Goal: Task Accomplishment & Management: Manage account settings

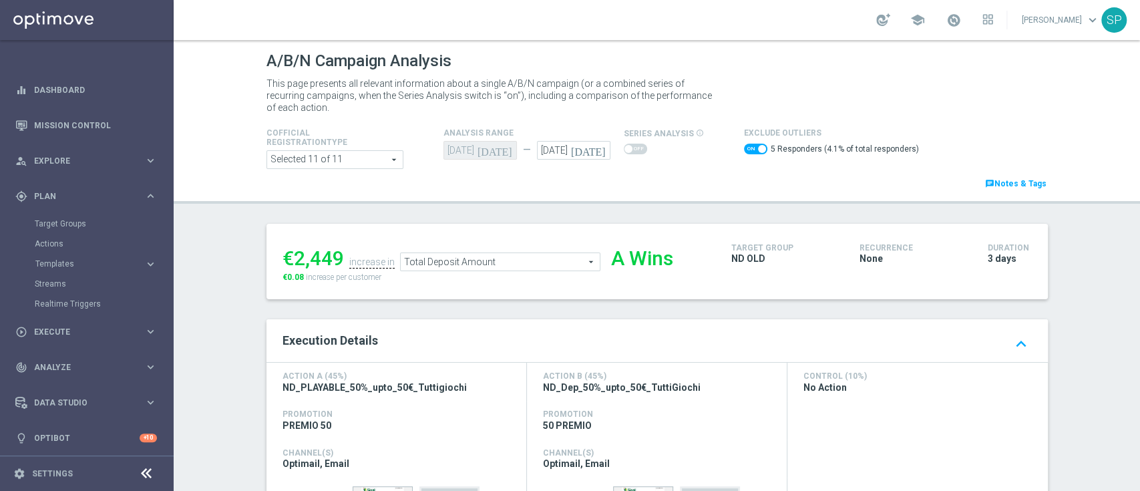
scroll to position [156, 0]
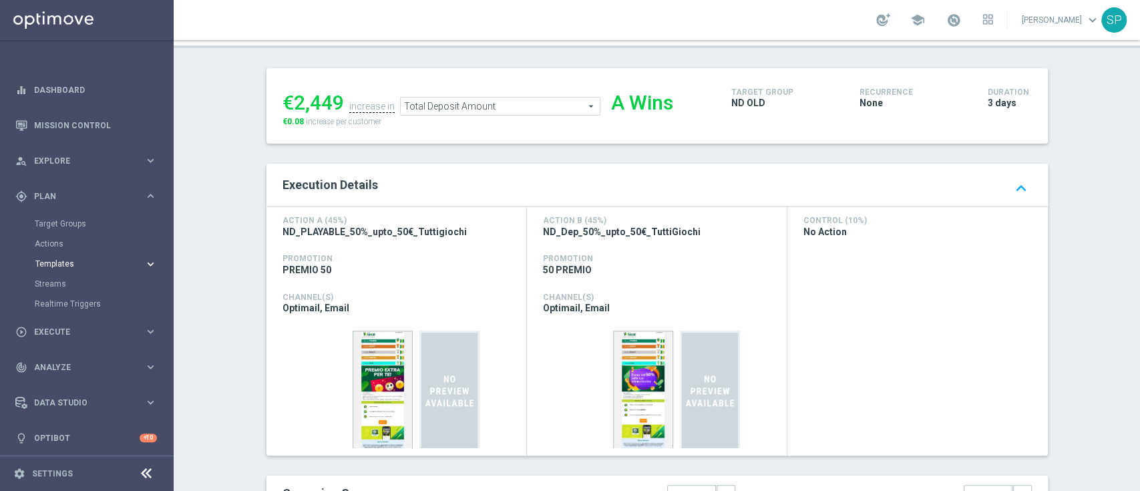
click at [66, 263] on span "Templates" at bounding box center [83, 264] width 96 height 8
drag, startPoint x: 51, startPoint y: 291, endPoint x: 51, endPoint y: 284, distance: 7.3
click at [51, 284] on div "Optimail" at bounding box center [106, 284] width 131 height 20
click at [51, 284] on link "Optimail" at bounding box center [90, 284] width 98 height 11
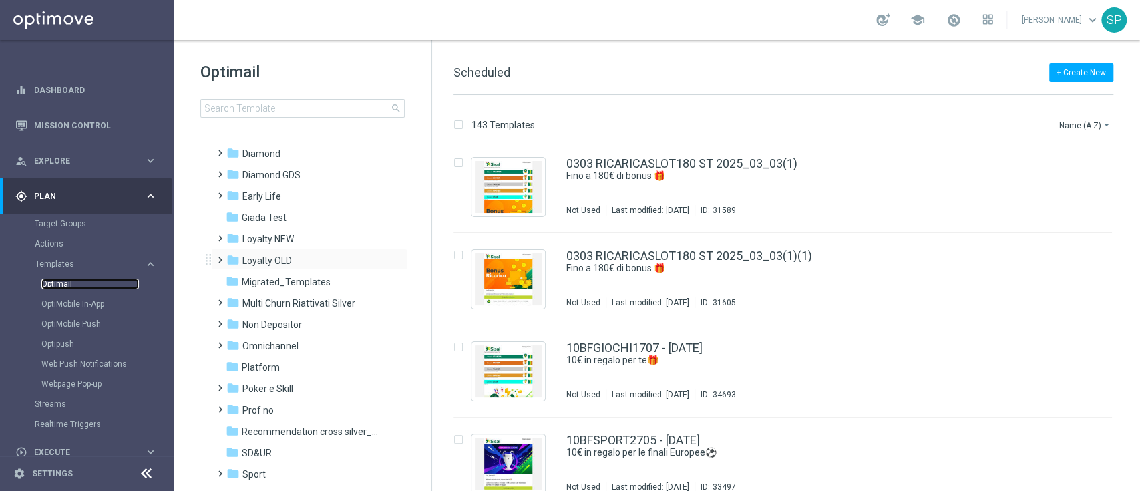
scroll to position [154, 0]
click at [317, 329] on div "folder Non Depositor" at bounding box center [303, 322] width 154 height 15
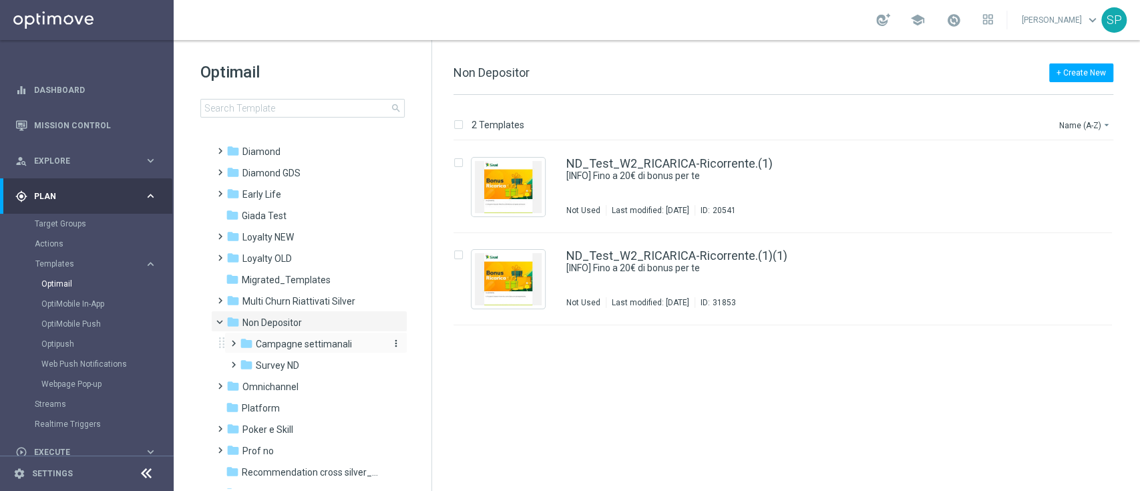
click at [319, 335] on div "folder Campagne settimanali more_vert" at bounding box center [315, 342] width 183 height 21
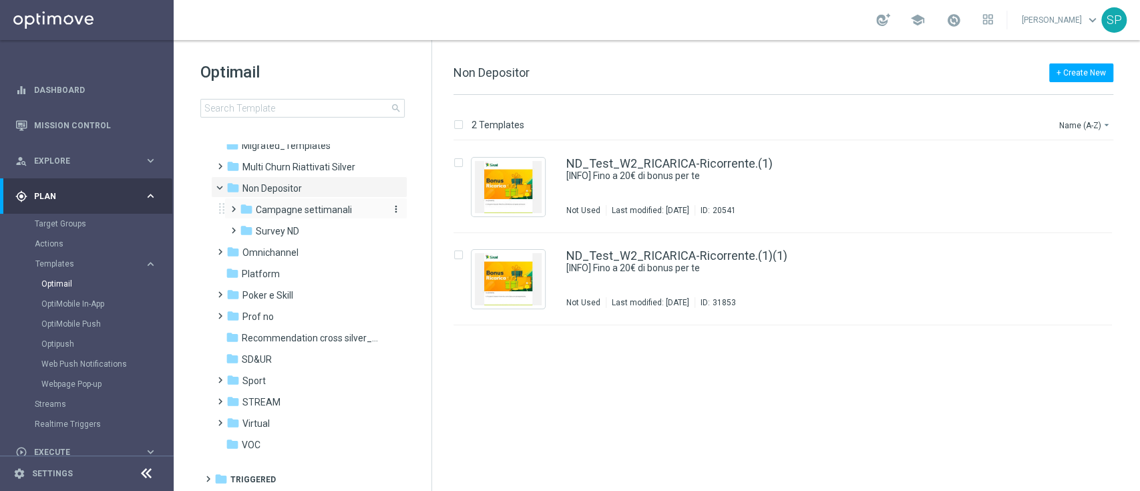
scroll to position [289, 0]
click at [337, 207] on span "Campagne settimanali" at bounding box center [304, 210] width 96 height 12
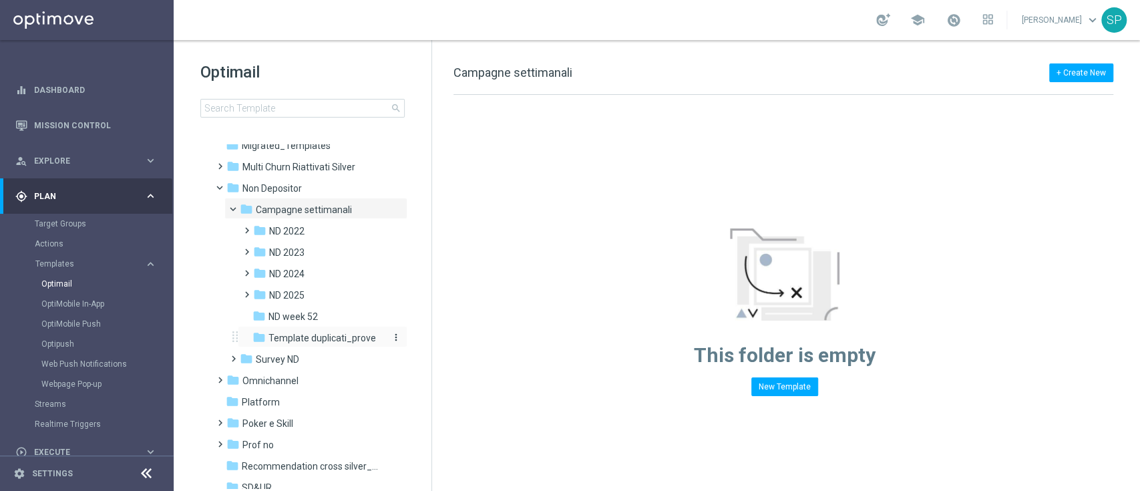
click at [329, 337] on span "Template duplicati_prove" at bounding box center [323, 338] width 108 height 12
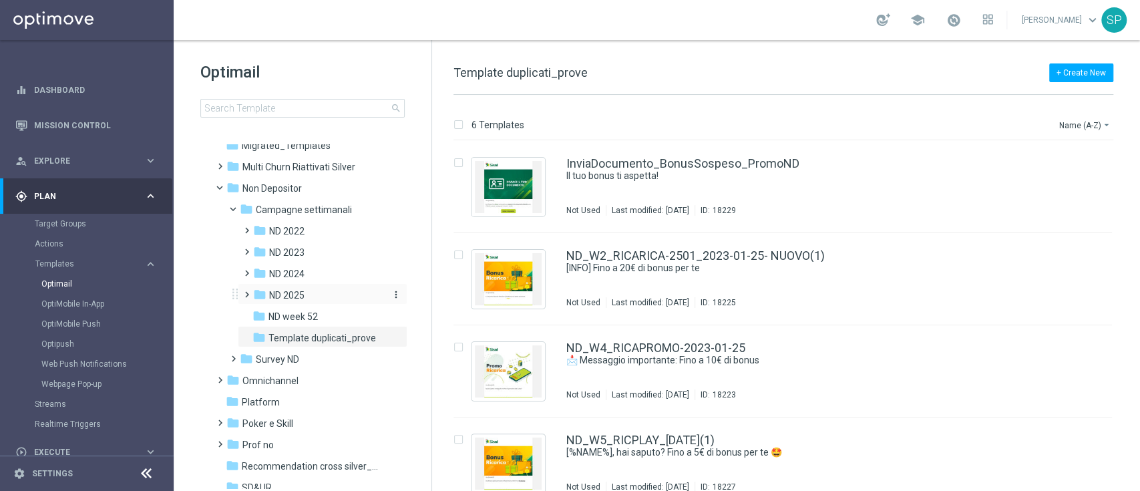
click at [319, 288] on div "folder ND 2025" at bounding box center [318, 295] width 131 height 15
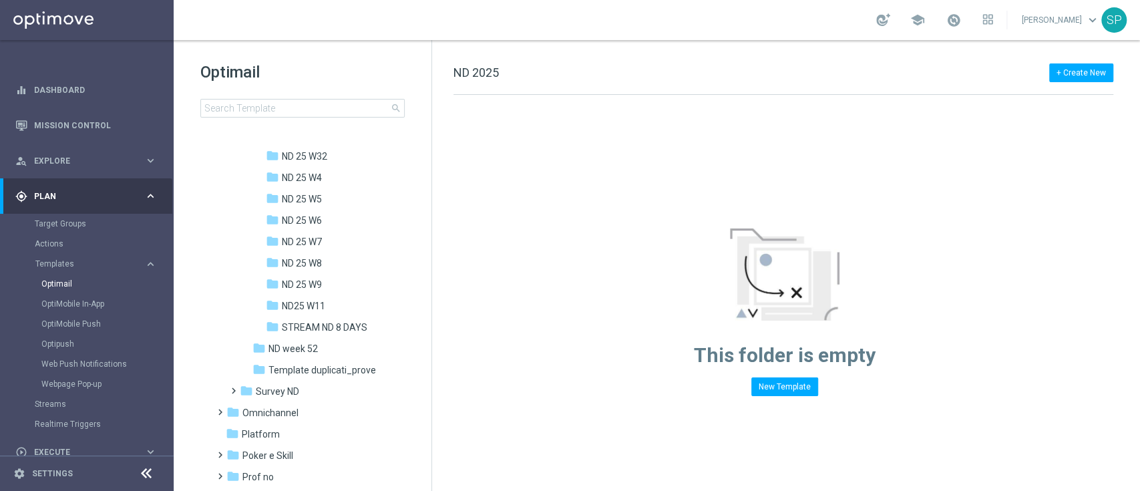
scroll to position [923, 0]
click at [337, 317] on div "folder STREAM ND 8 DAYS" at bounding box center [326, 324] width 120 height 15
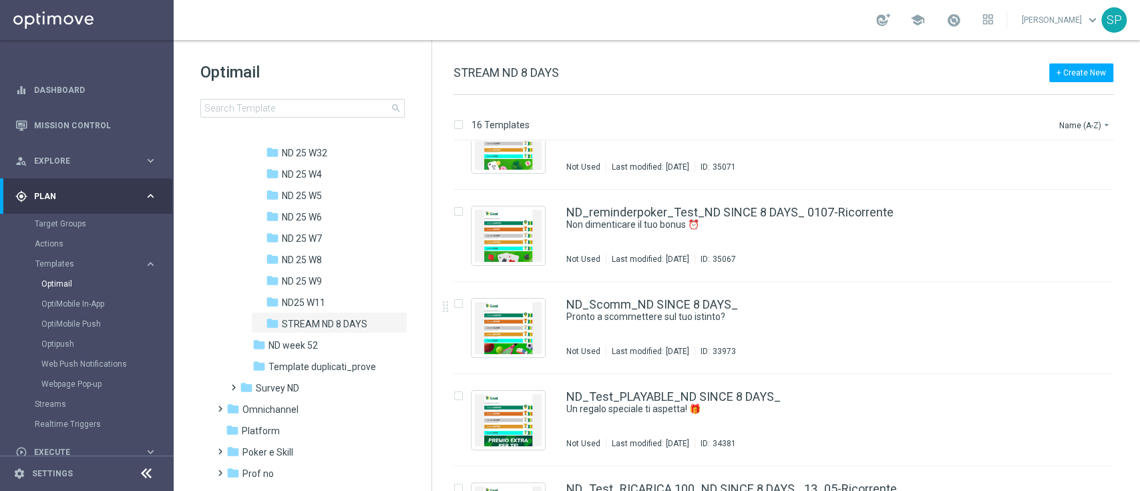
scroll to position [1124, 0]
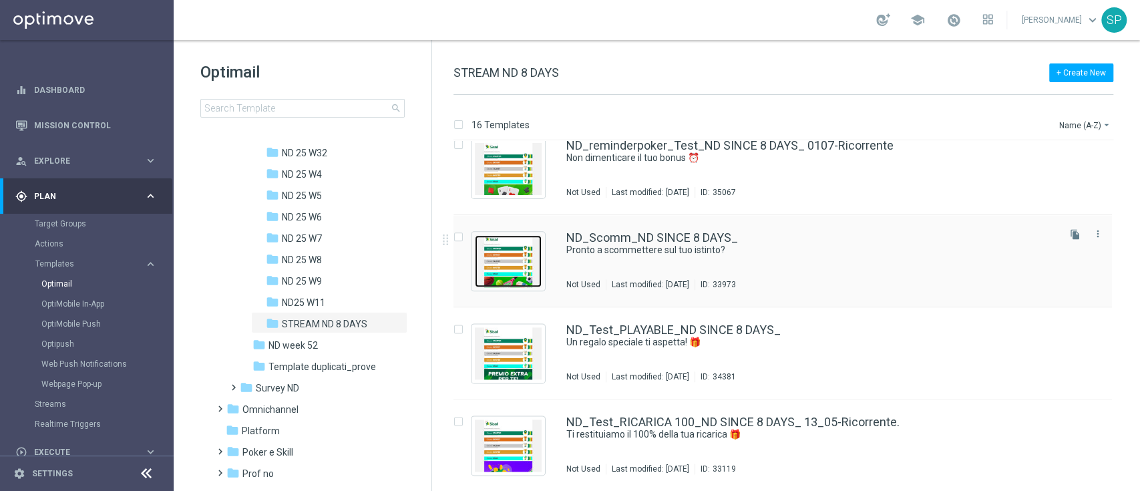
click at [519, 271] on img "Press SPACE to select this row." at bounding box center [508, 261] width 67 height 52
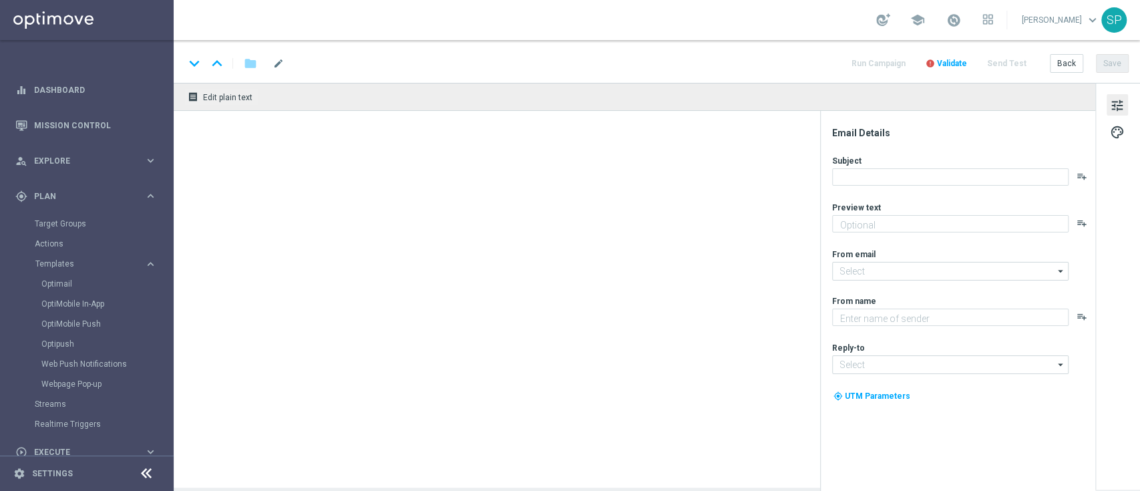
type textarea "Fino a 70€!"
type input "newsletter@comunicazioni.sisal.it"
type textarea "Sisal"
type input "info@sisal.it"
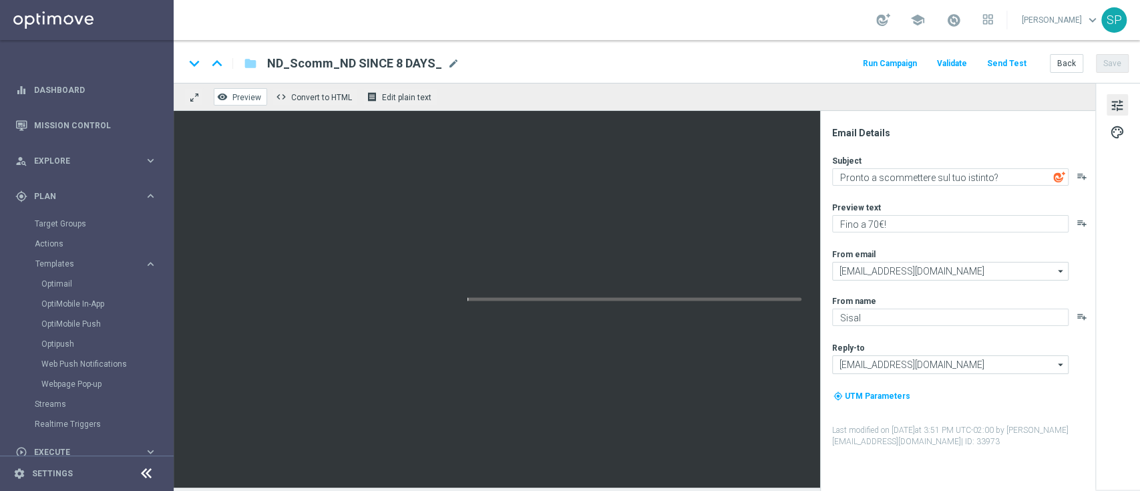
click at [253, 100] on span "Preview" at bounding box center [246, 97] width 29 height 9
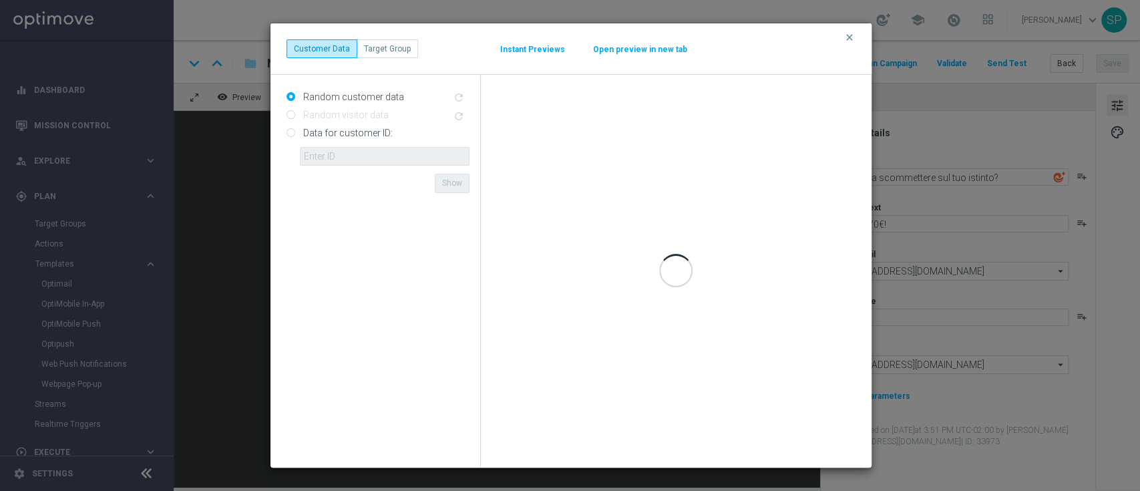
click at [664, 51] on button "Open preview in new tab" at bounding box center [641, 49] width 96 height 11
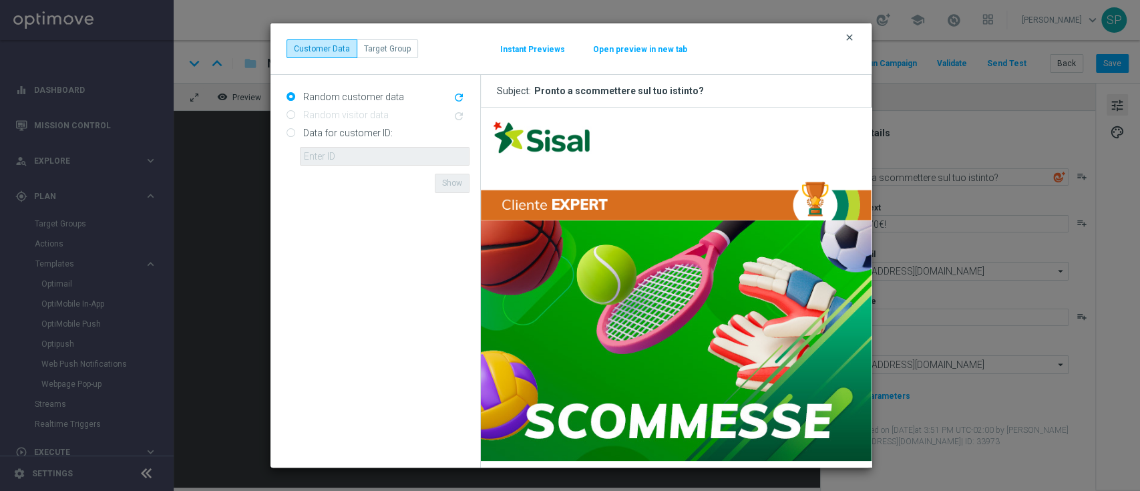
click at [849, 41] on icon "clear" at bounding box center [849, 37] width 11 height 11
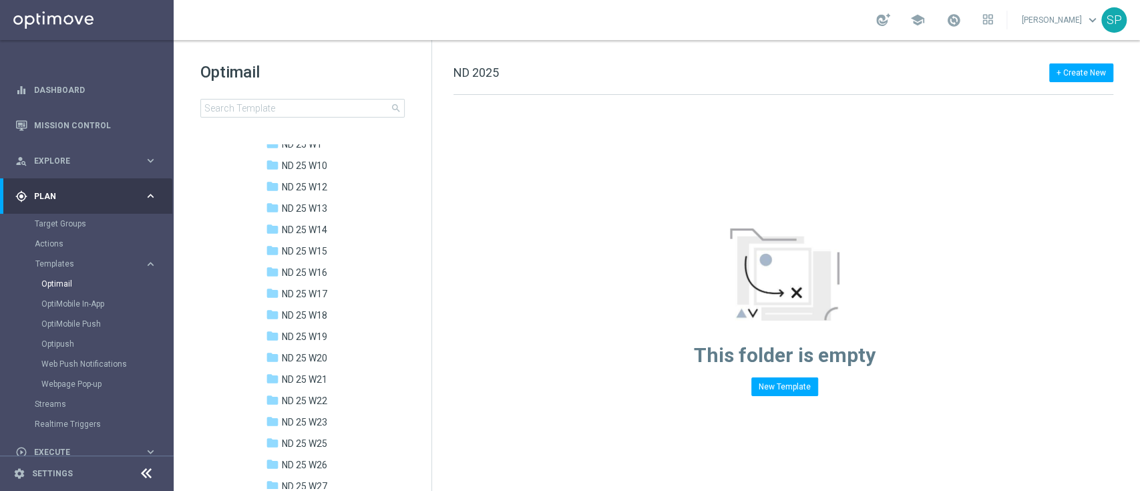
scroll to position [840, 0]
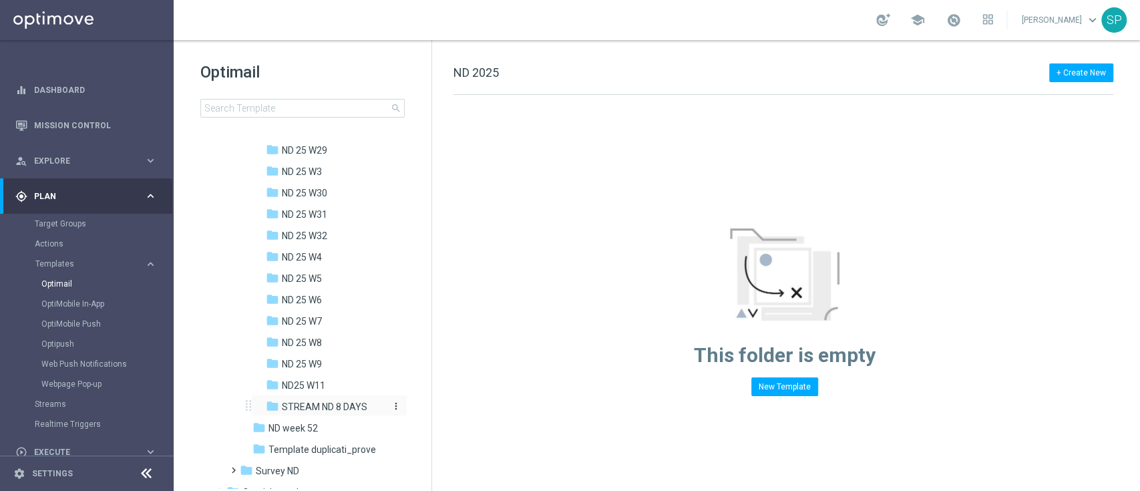
click at [369, 406] on div "folder STREAM ND 8 DAYS" at bounding box center [326, 407] width 120 height 15
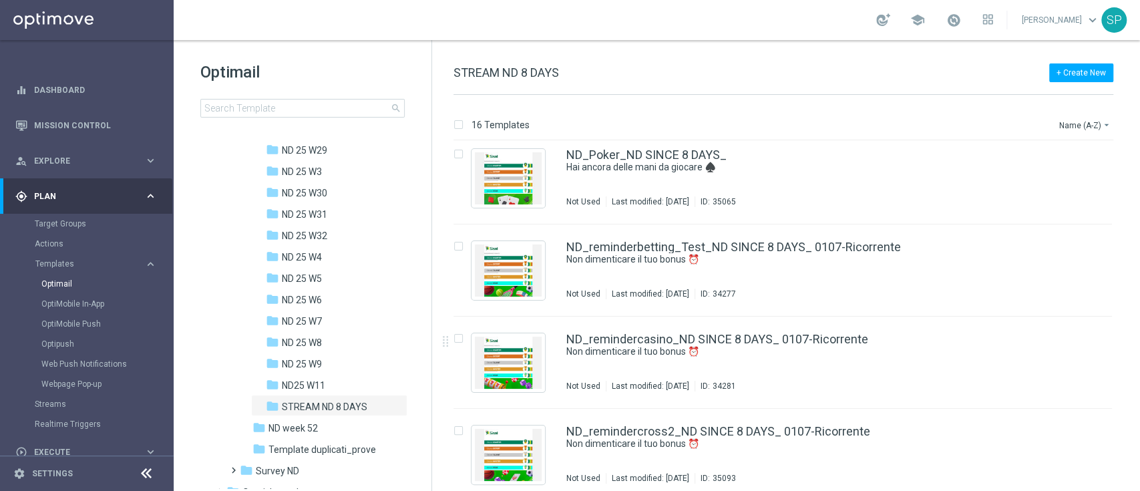
scroll to position [470, 0]
click at [508, 281] on img "Press SPACE to select this row." at bounding box center [508, 270] width 67 height 52
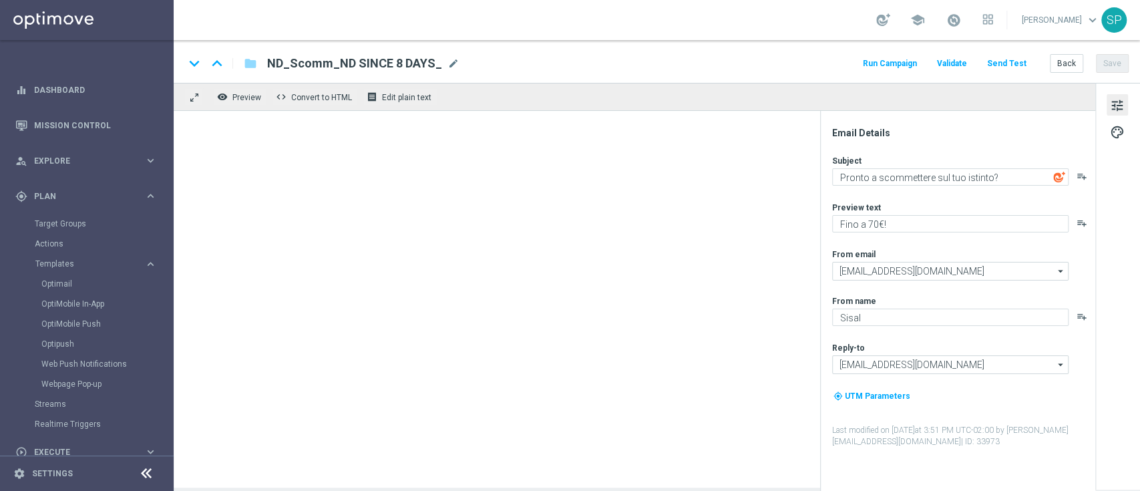
type textarea "Non dimenticare il tuo bonus ⏰"
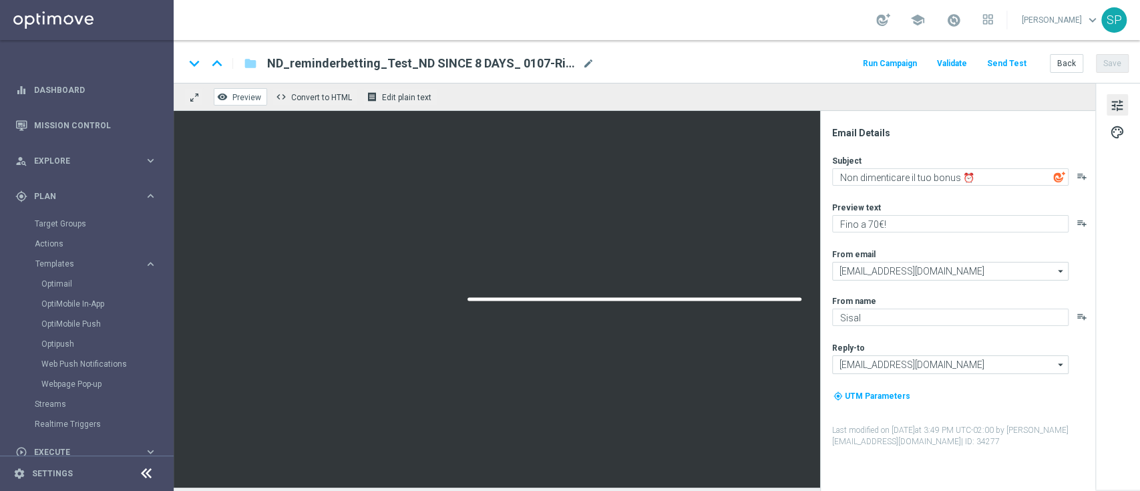
click at [254, 90] on button "remove_red_eye Preview" at bounding box center [240, 96] width 53 height 17
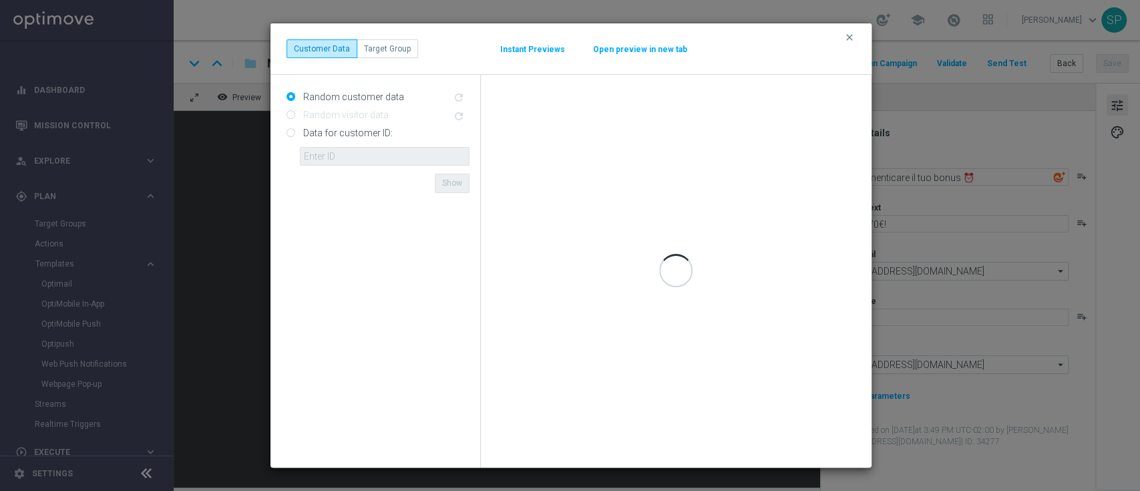
click at [647, 45] on button "Open preview in new tab" at bounding box center [641, 49] width 96 height 11
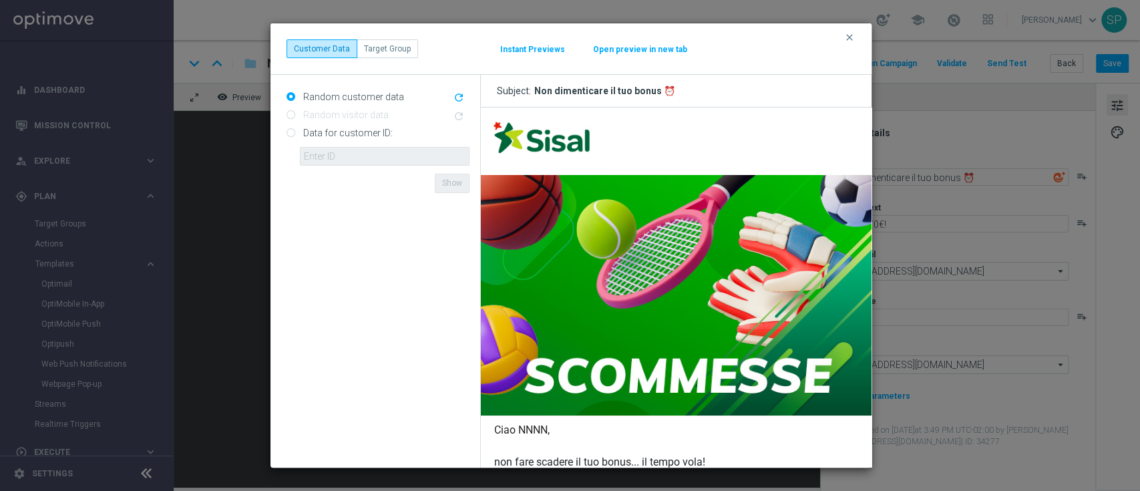
click at [857, 31] on button "clear" at bounding box center [851, 37] width 15 height 12
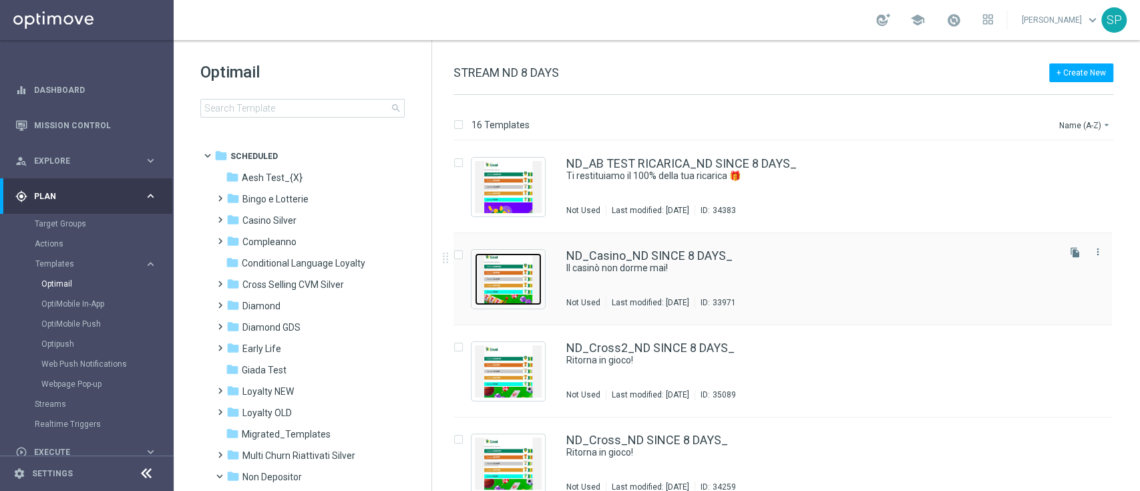
click at [510, 286] on img "Press SPACE to select this row." at bounding box center [508, 279] width 67 height 52
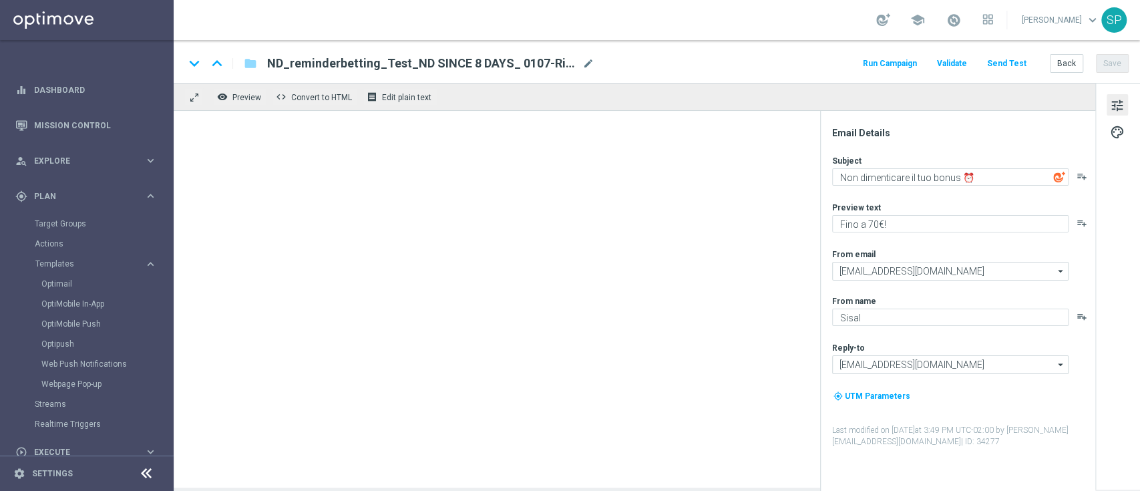
type textarea "Il casinò non dorme mai!"
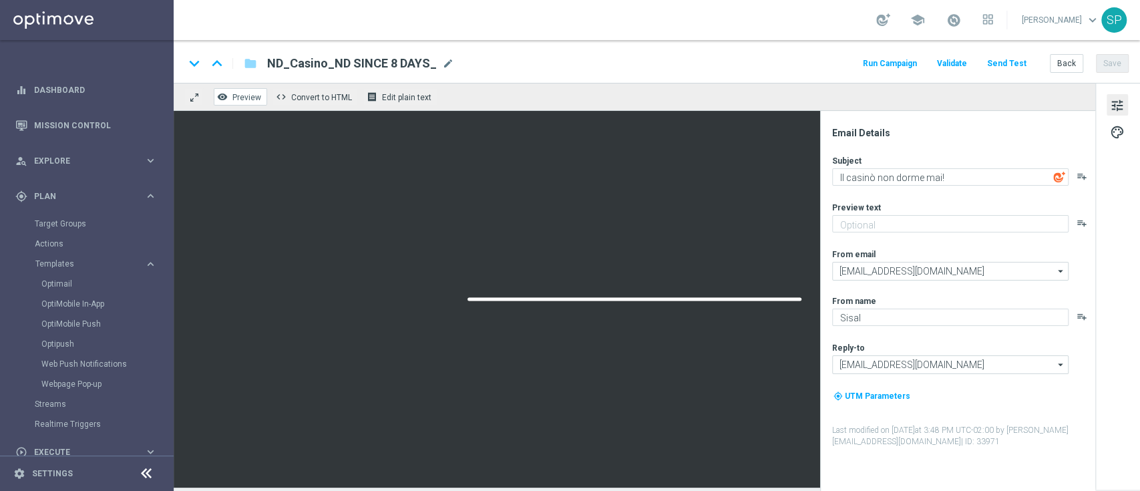
click at [239, 92] on button "remove_red_eye Preview" at bounding box center [240, 96] width 53 height 17
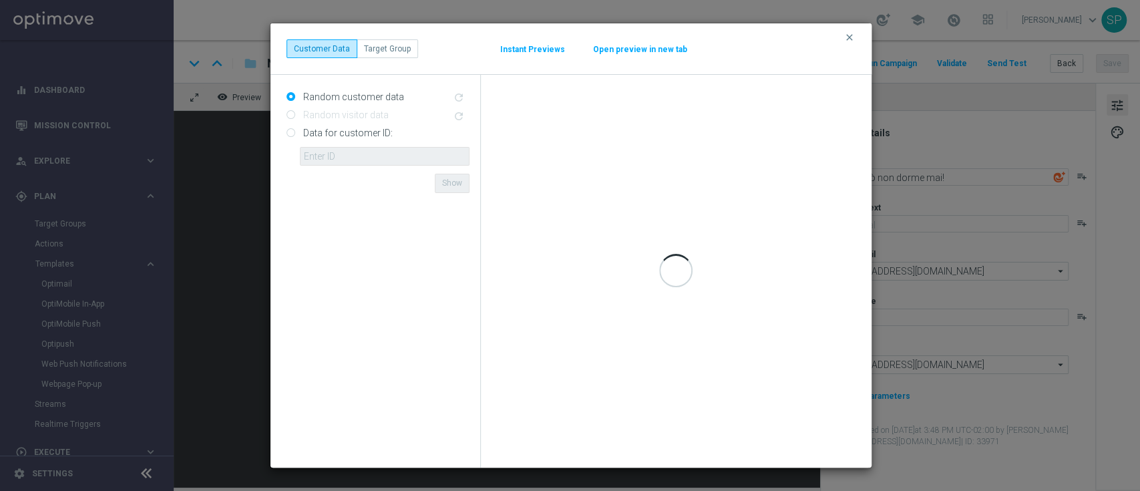
click at [604, 49] on button "Open preview in new tab" at bounding box center [641, 49] width 96 height 11
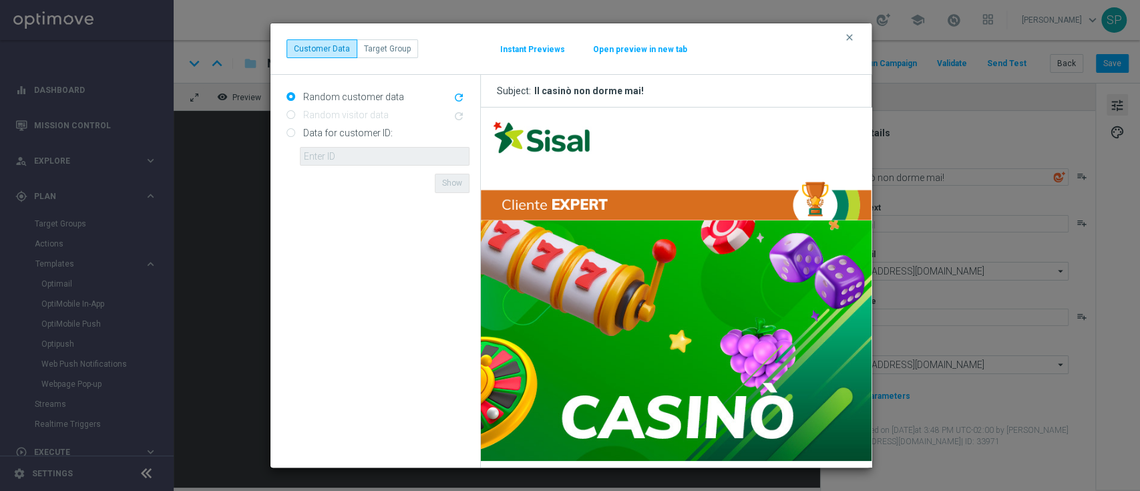
click at [840, 33] on div "clear Customer Data Target Group Instant Previews Open preview in new tab" at bounding box center [571, 48] width 601 height 51
click at [850, 36] on icon "clear" at bounding box center [849, 37] width 11 height 11
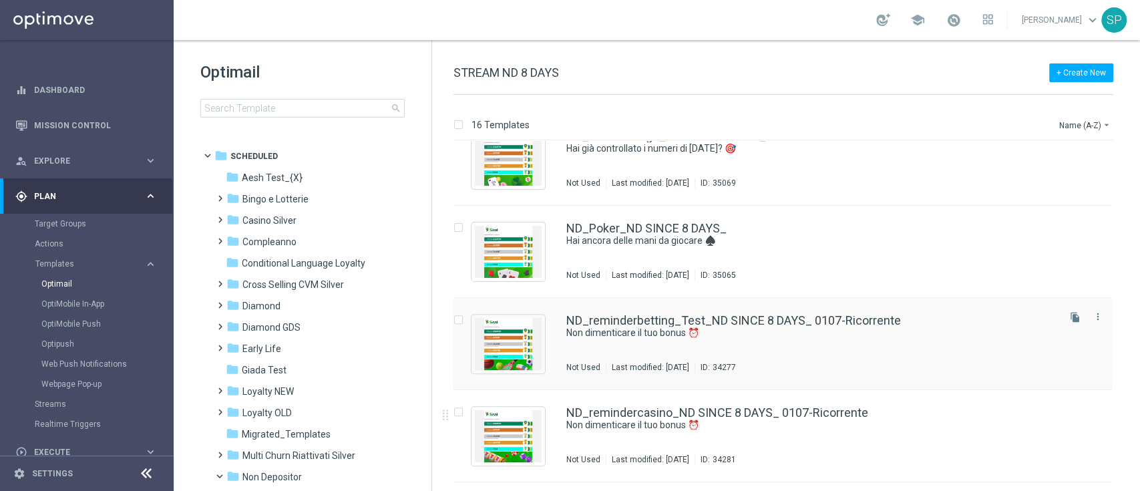
scroll to position [397, 0]
click at [498, 429] on img "Press SPACE to select this row." at bounding box center [508, 436] width 67 height 52
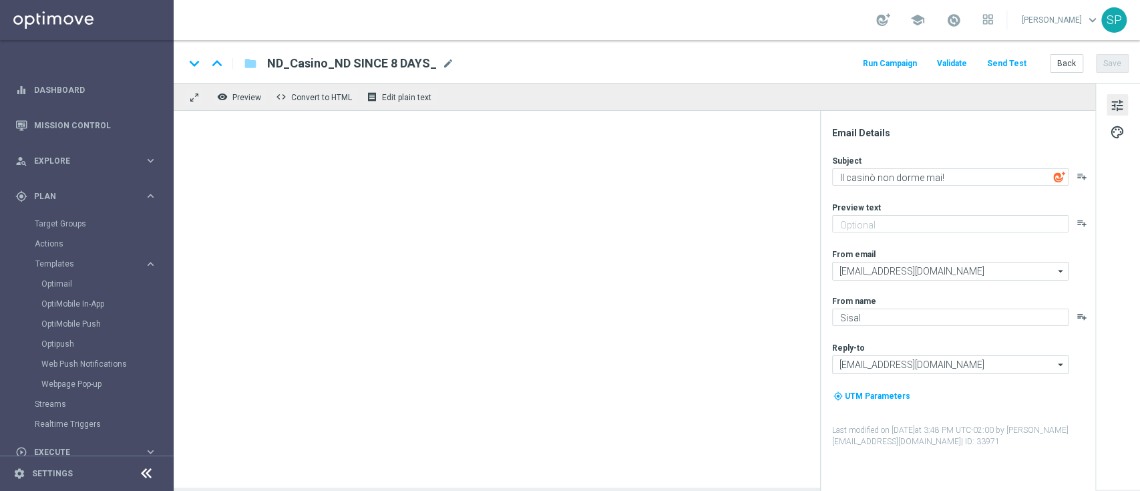
type textarea "Non dimenticare il tuo bonus ⏰"
type textarea "Fino a 70€!"
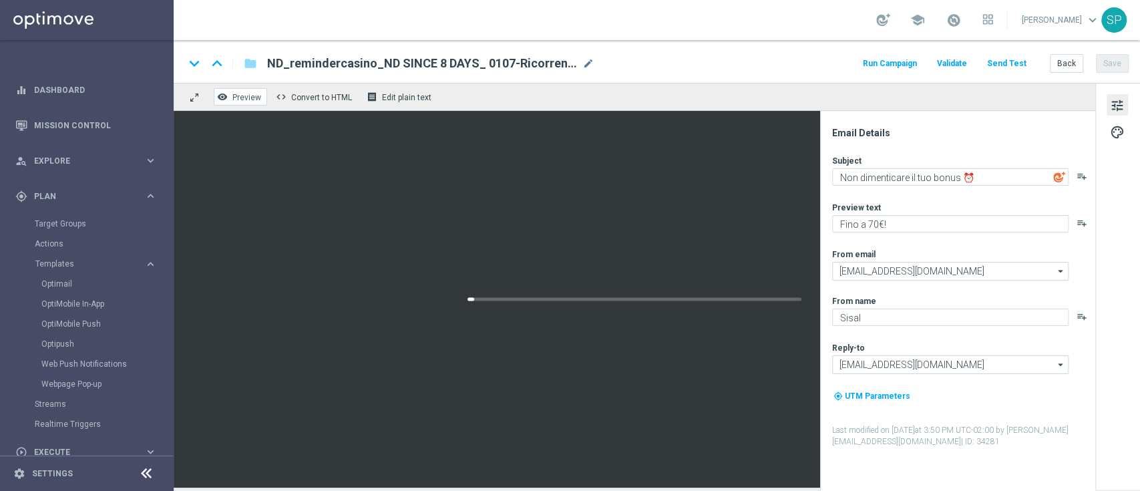
click at [249, 100] on span "Preview" at bounding box center [246, 97] width 29 height 9
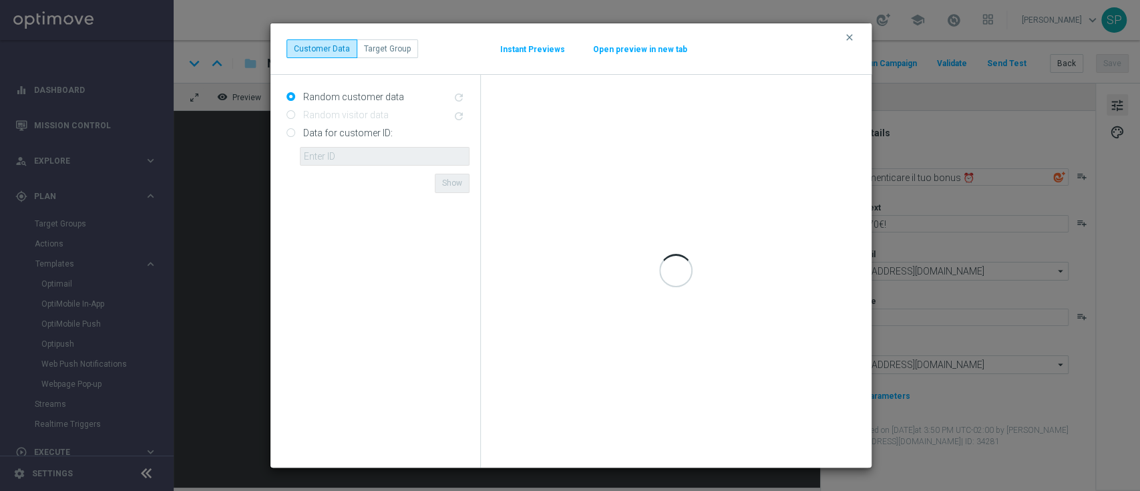
click at [628, 53] on button "Open preview in new tab" at bounding box center [641, 49] width 96 height 11
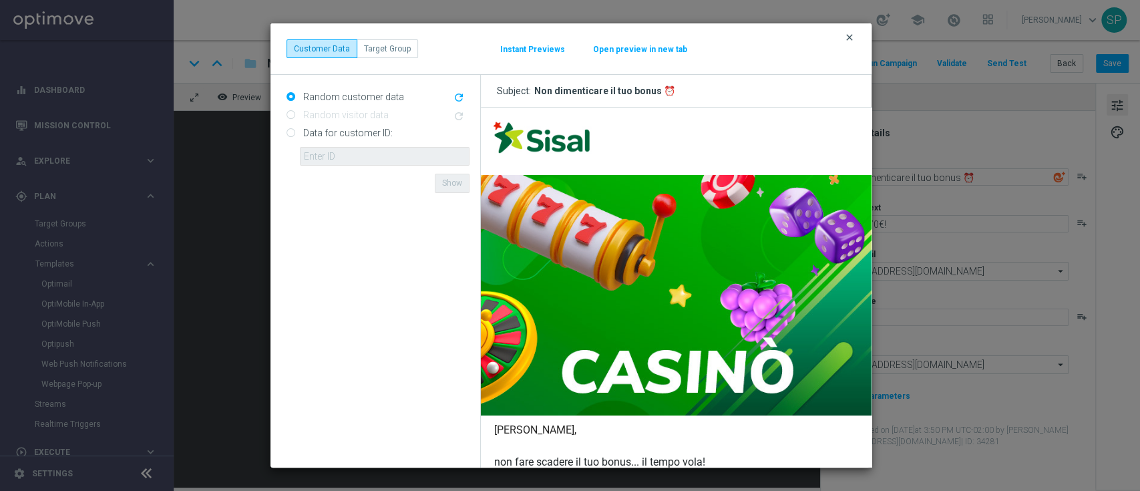
click at [852, 33] on icon "clear" at bounding box center [849, 37] width 11 height 11
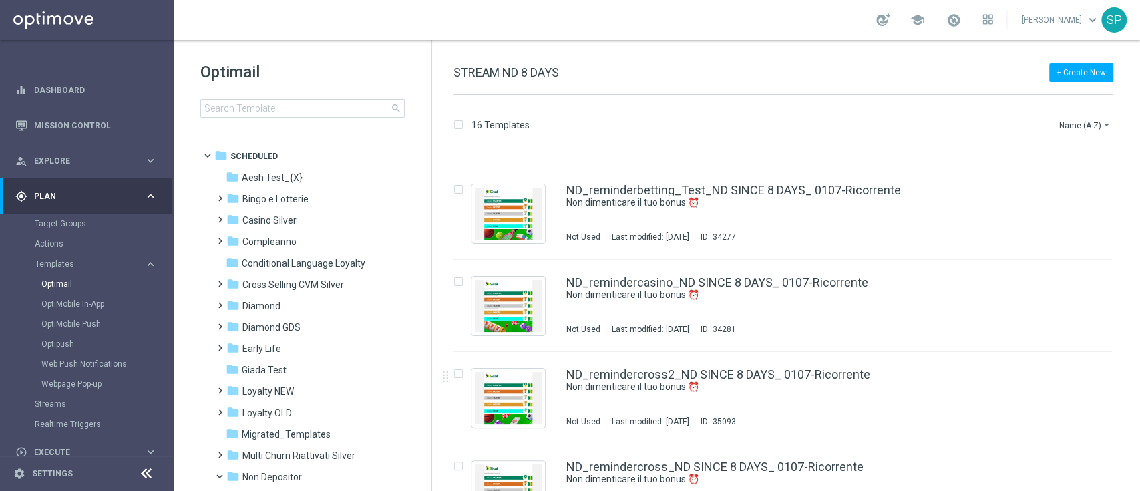
scroll to position [555, 0]
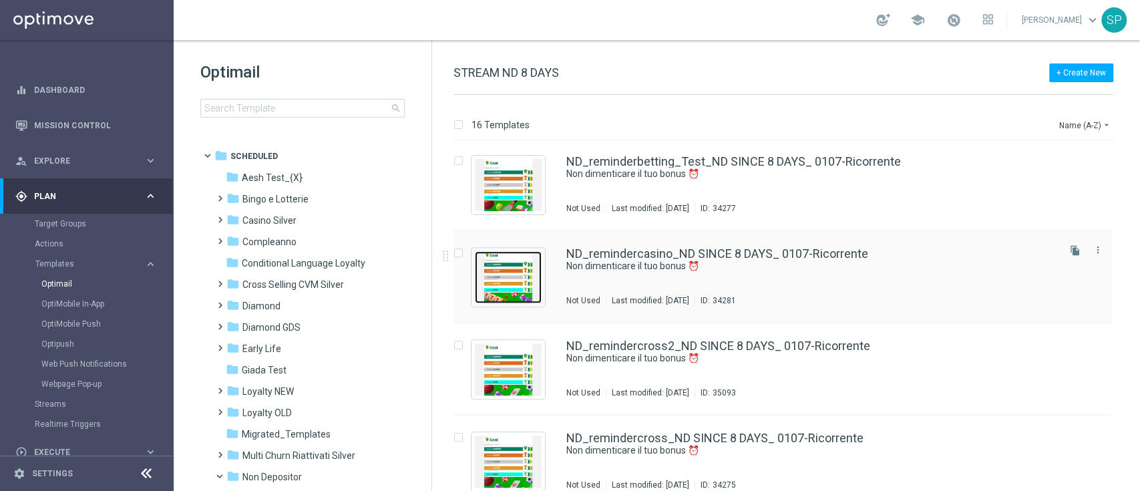
click at [520, 283] on img "Press SPACE to select this row." at bounding box center [508, 277] width 67 height 52
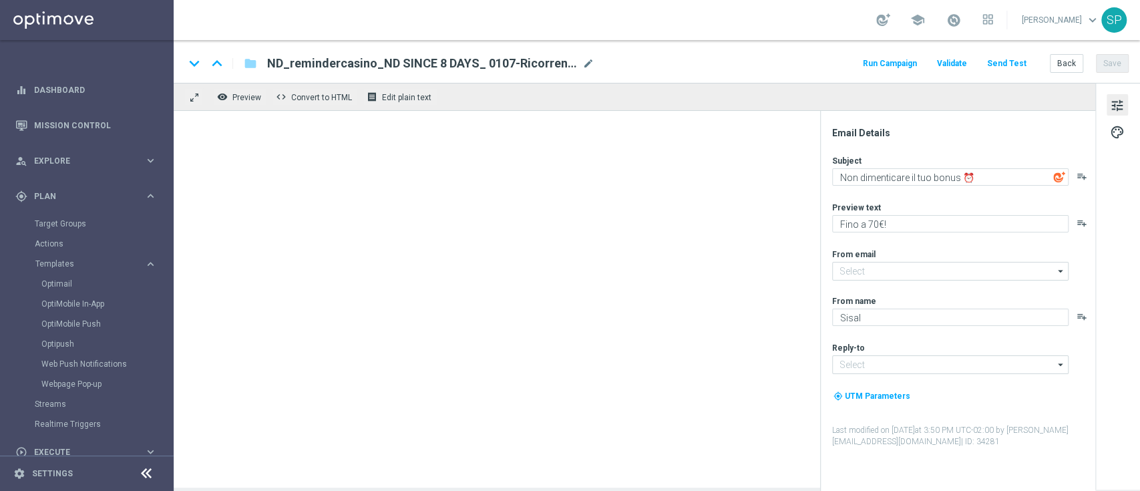
type input "newsletter@comunicazioni.sisal.it"
type input "info@sisal.it"
click at [240, 94] on span "Preview" at bounding box center [246, 97] width 29 height 9
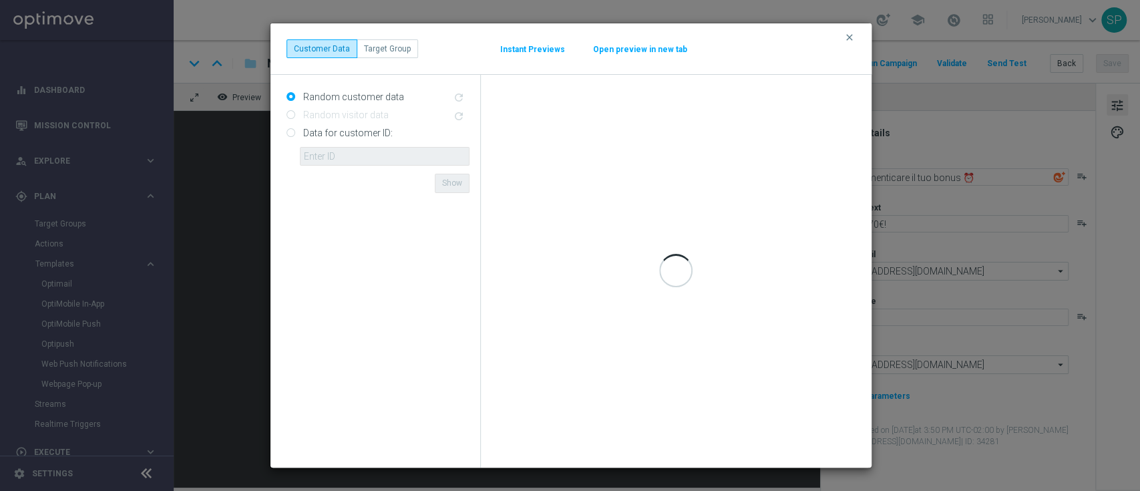
click at [618, 50] on button "Open preview in new tab" at bounding box center [641, 49] width 96 height 11
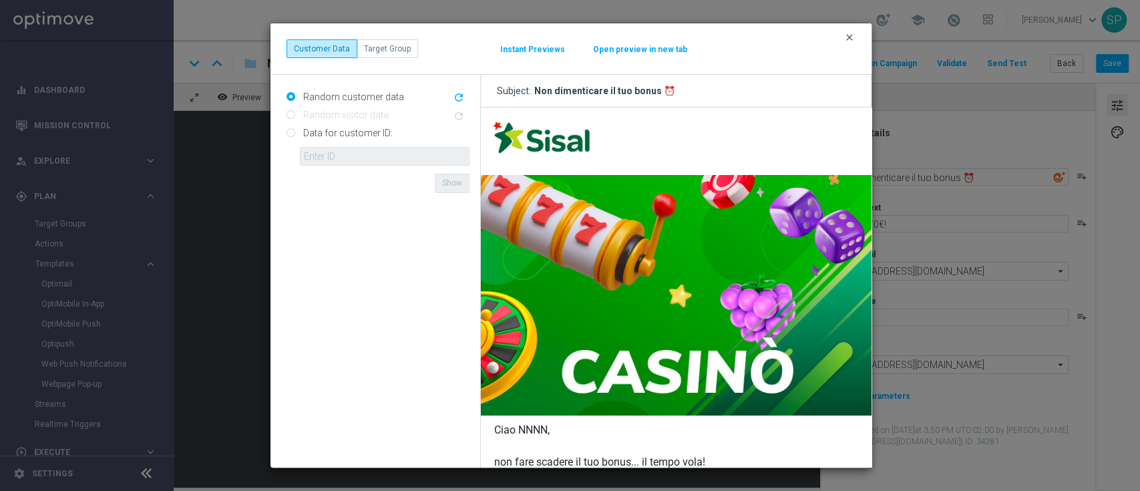
click at [846, 40] on icon "clear" at bounding box center [849, 37] width 11 height 11
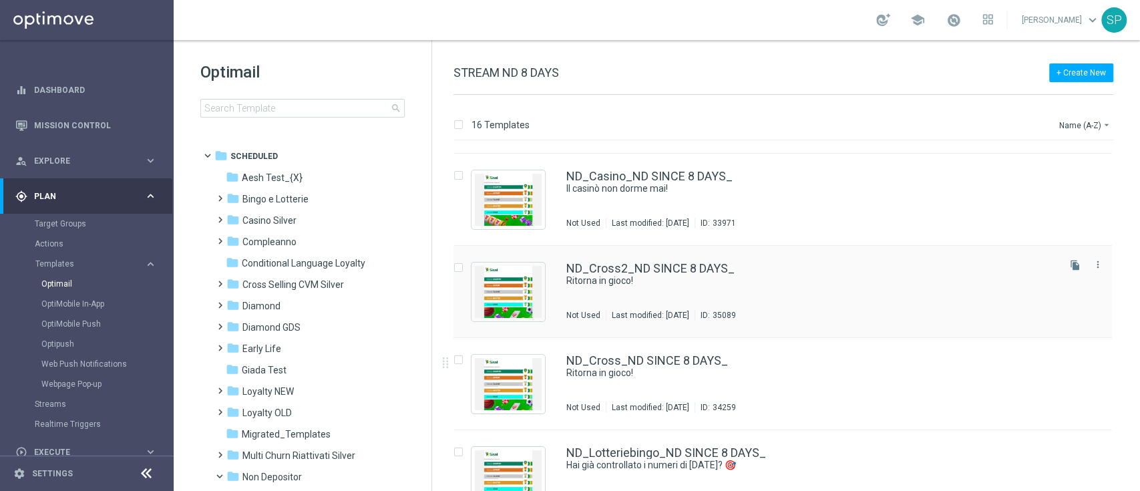
scroll to position [82, 0]
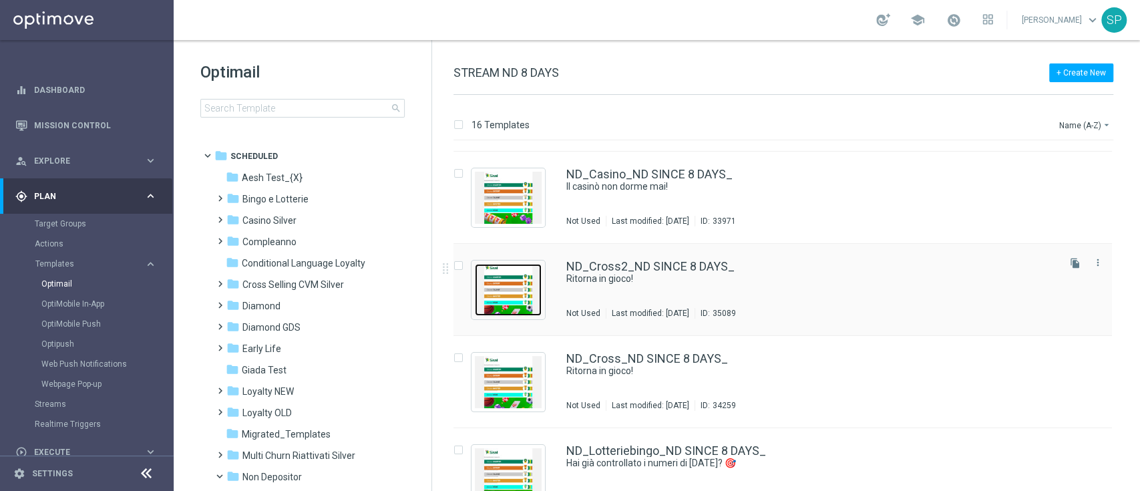
click at [530, 307] on img "Press SPACE to select this row." at bounding box center [508, 290] width 67 height 52
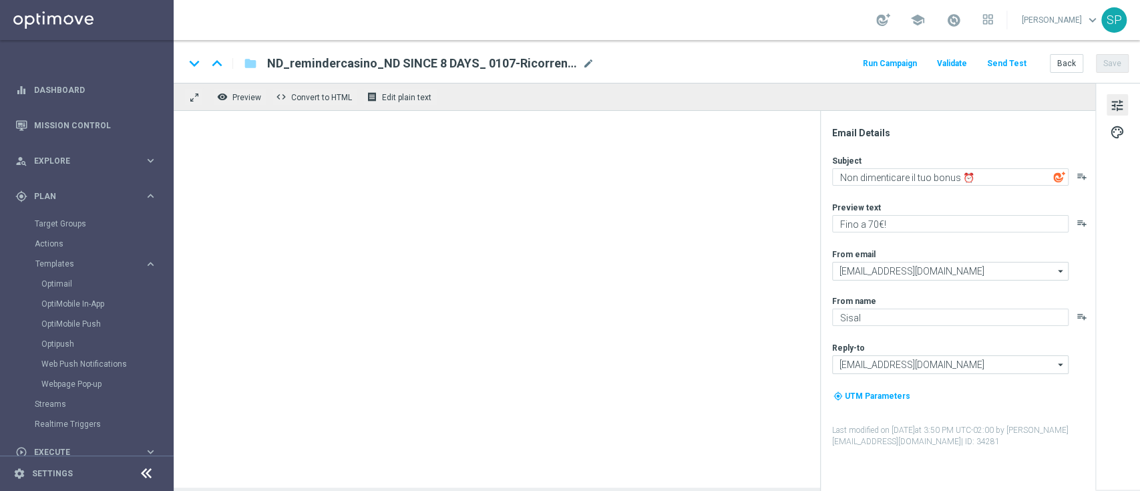
type textarea "Ritorna in gioco!"
type textarea "Bonus del 100%"
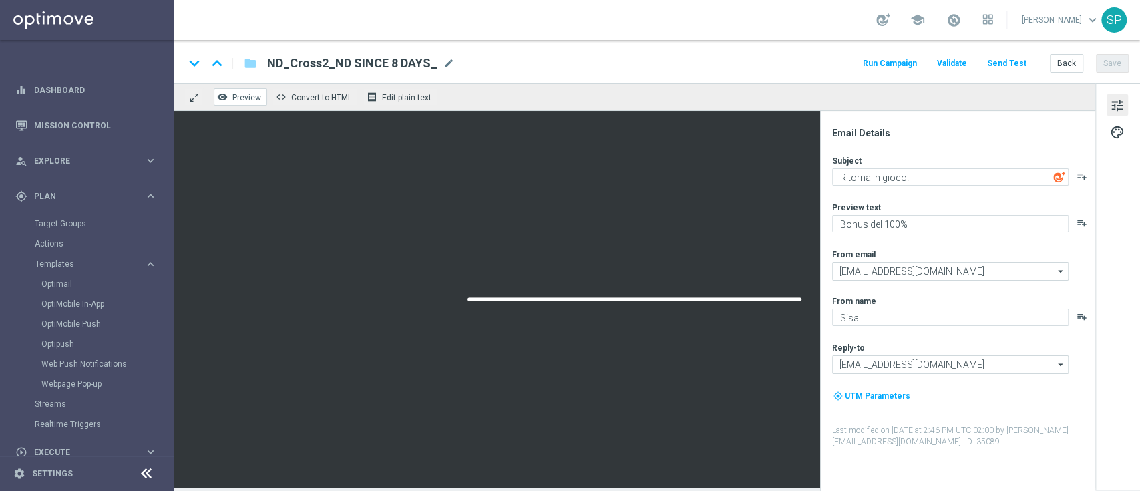
click at [235, 96] on span "Preview" at bounding box center [246, 97] width 29 height 9
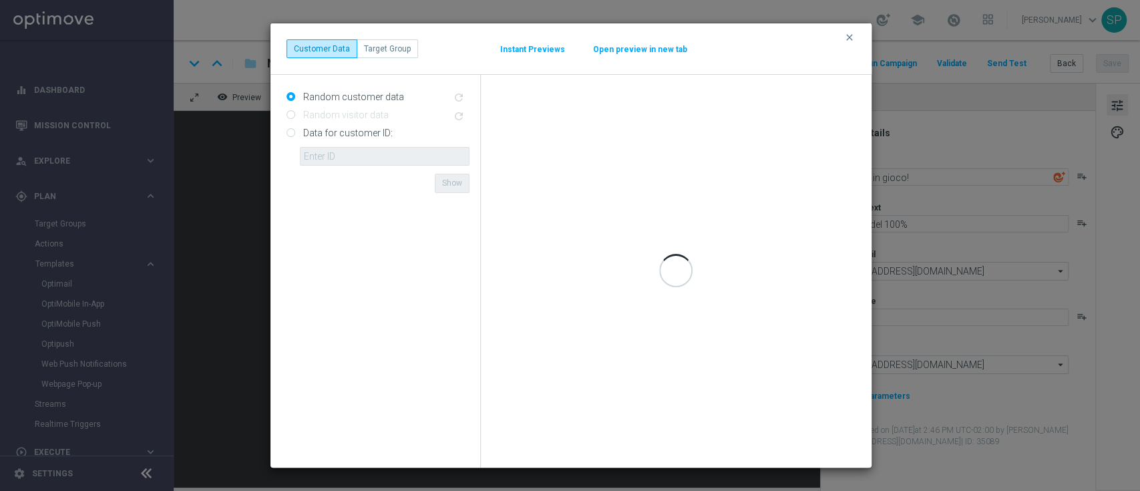
click at [605, 44] on button "Open preview in new tab" at bounding box center [641, 49] width 96 height 11
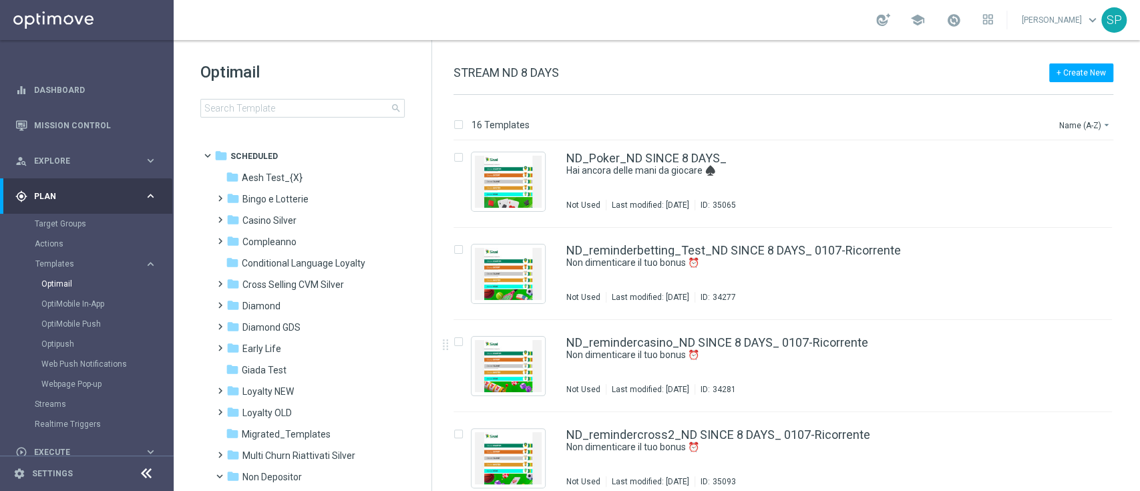
scroll to position [470, 0]
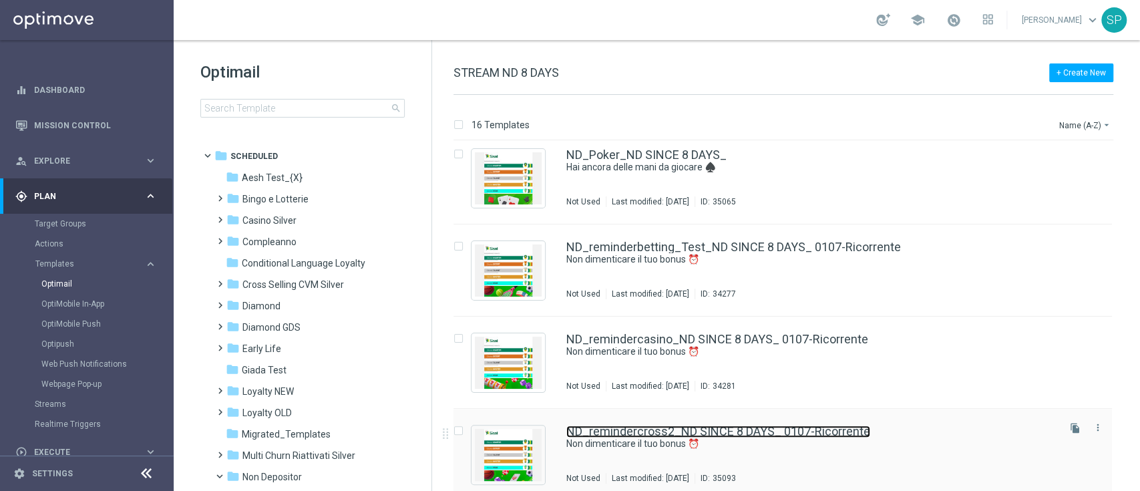
click at [807, 434] on link "ND_remindercross2_ND SINCE 8 DAYS_ 0107-Ricorrente" at bounding box center [719, 432] width 304 height 12
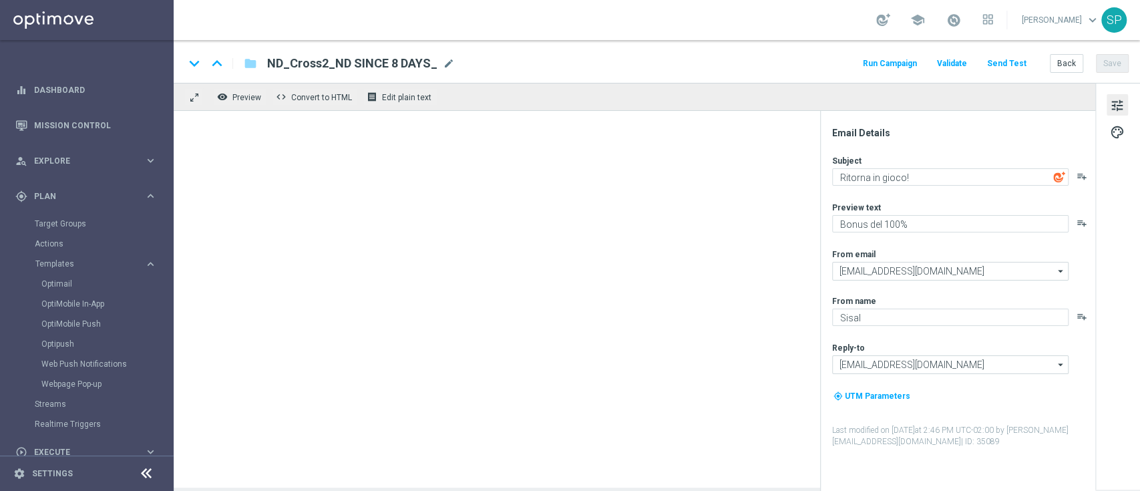
type textarea "Non dimenticare il tuo bonus ⏰"
type textarea "Fino a 70€!"
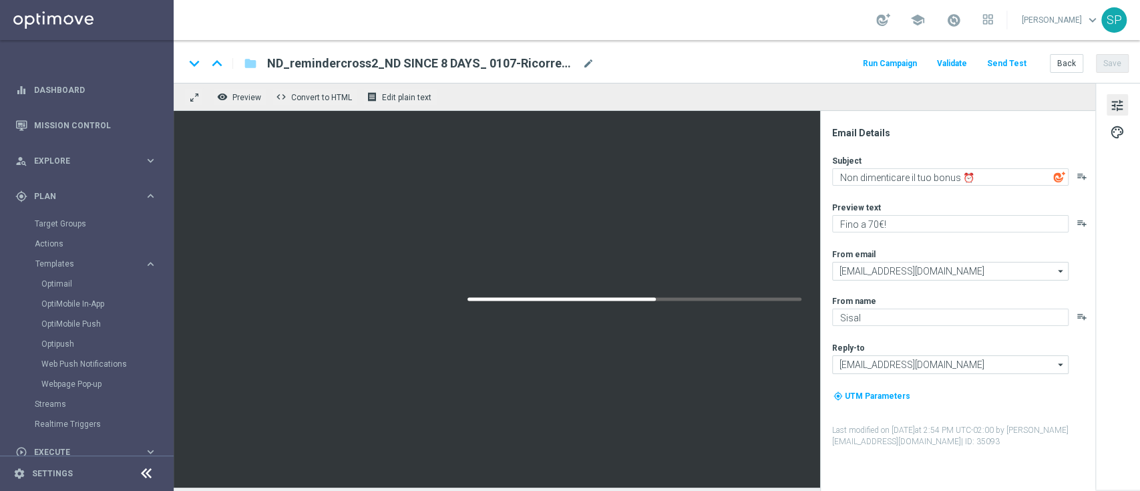
click at [230, 107] on div "remove_red_eye Preview code Convert to HTML receipt Edit plain text" at bounding box center [635, 97] width 922 height 28
click at [261, 94] on button "remove_red_eye Preview" at bounding box center [240, 96] width 53 height 17
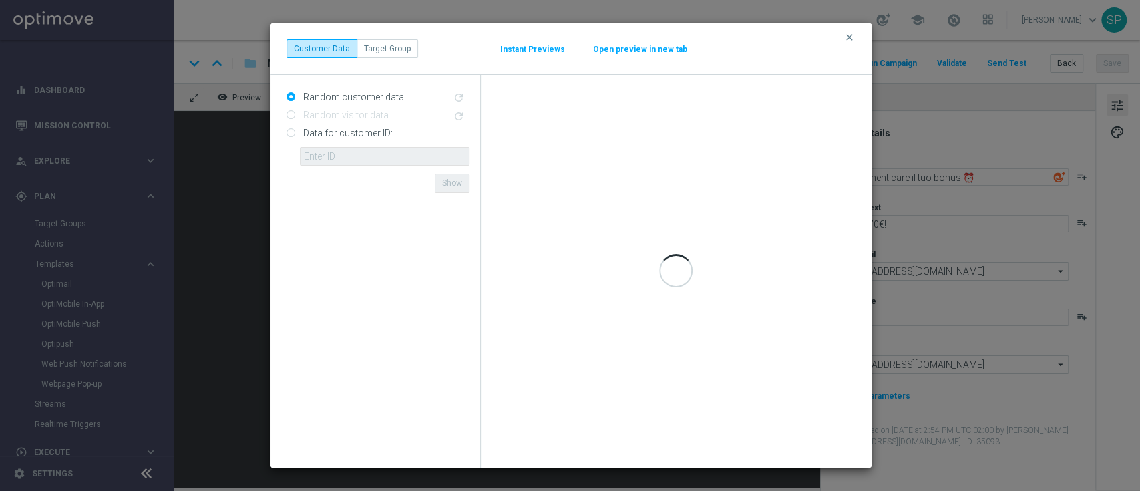
click at [634, 51] on button "Open preview in new tab" at bounding box center [641, 49] width 96 height 11
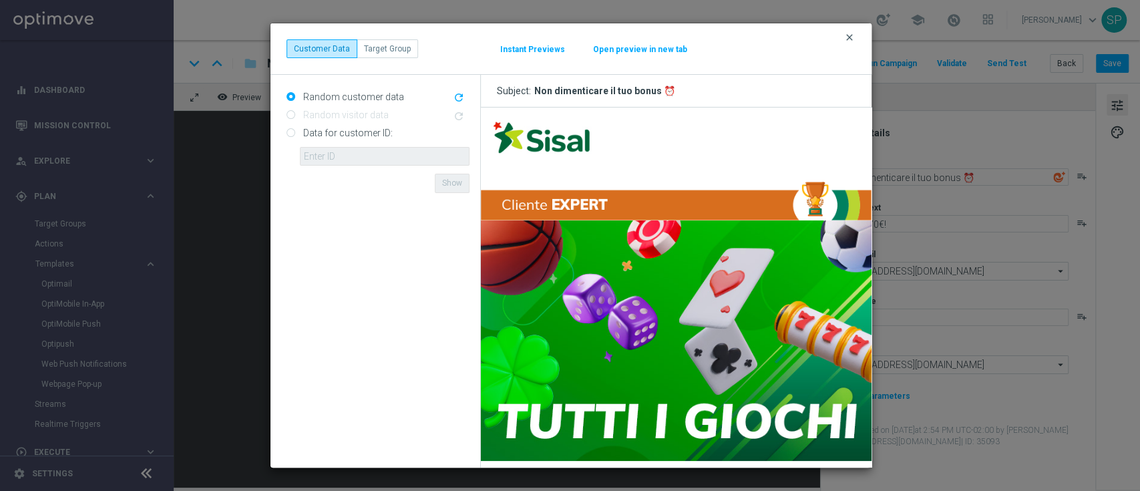
click at [852, 39] on icon "clear" at bounding box center [849, 37] width 11 height 11
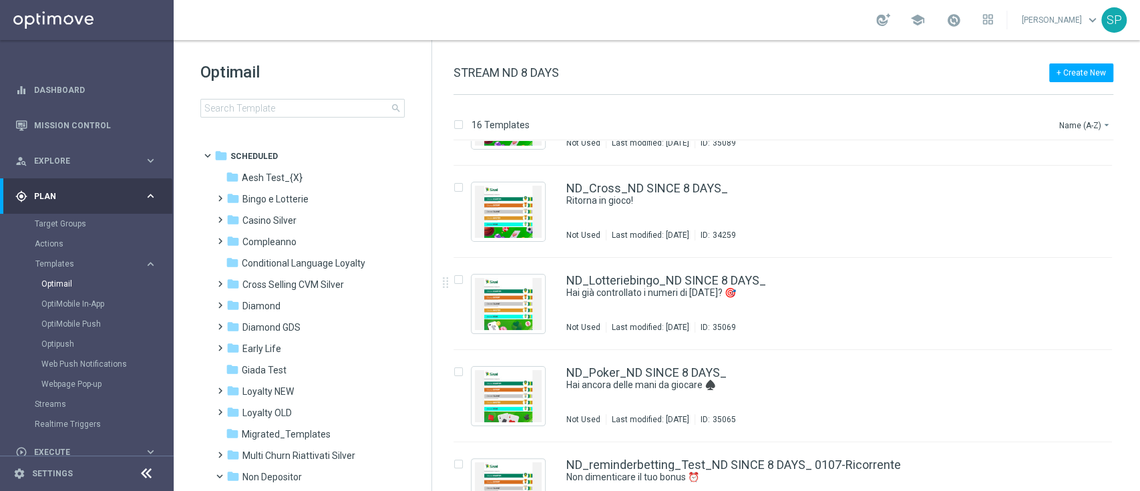
scroll to position [259, 0]
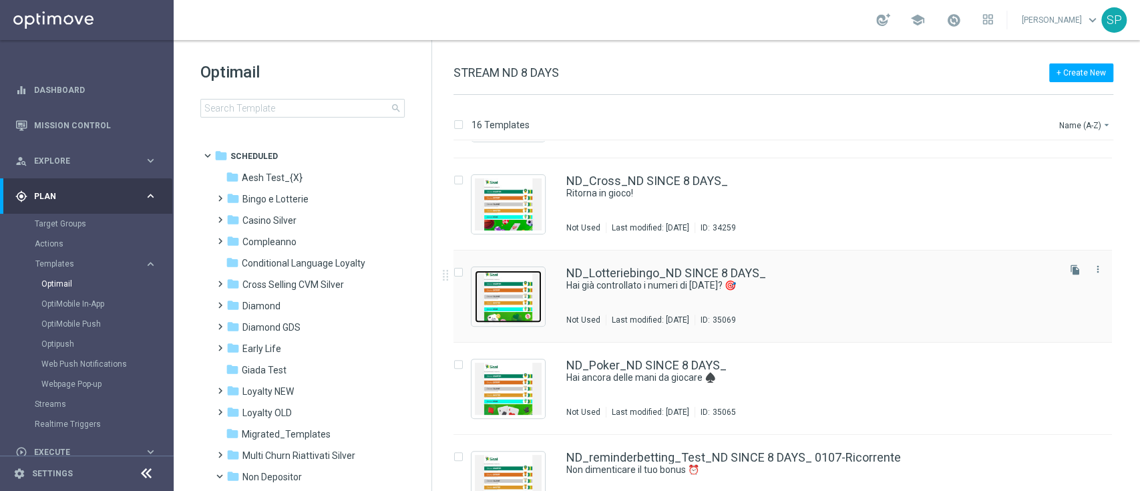
click at [535, 297] on img "Press SPACE to select this row." at bounding box center [508, 297] width 67 height 52
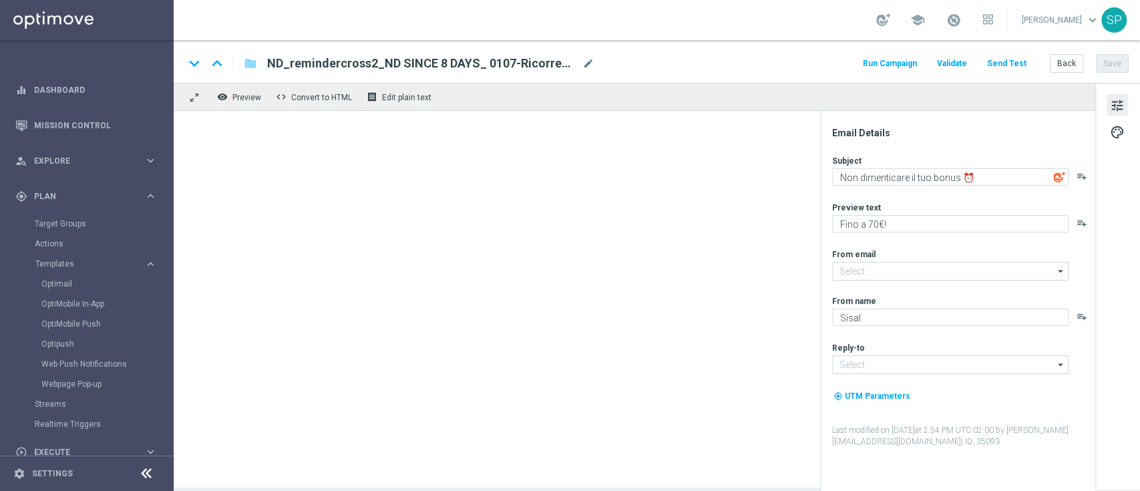
type input "newsletter@comunicazioni.sisal.it"
type input "info@sisal.it"
type textarea "Hai già controllato i numeri di oggi? 🎯"
type textarea "Tenta la fortuna 🍀"
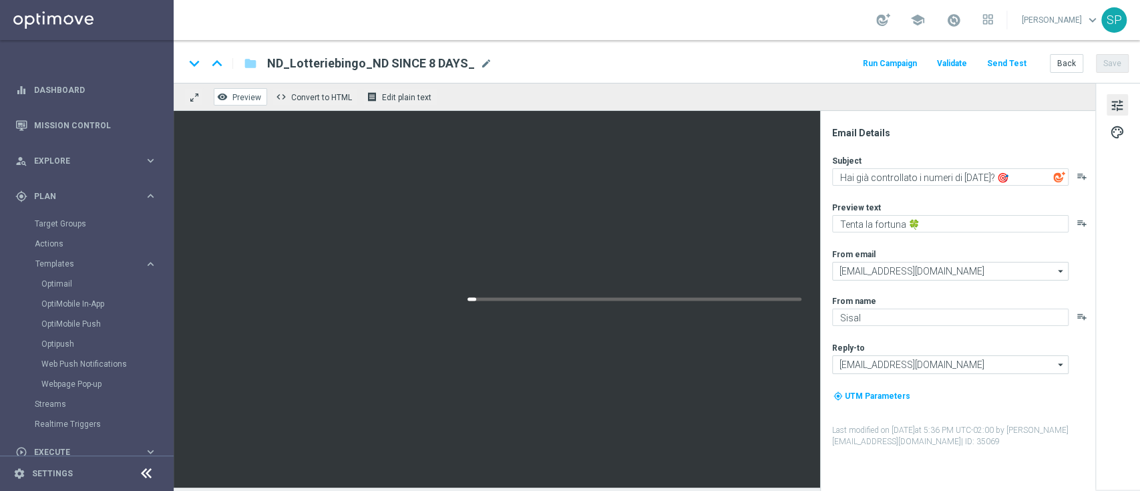
click at [252, 94] on span "Preview" at bounding box center [246, 97] width 29 height 9
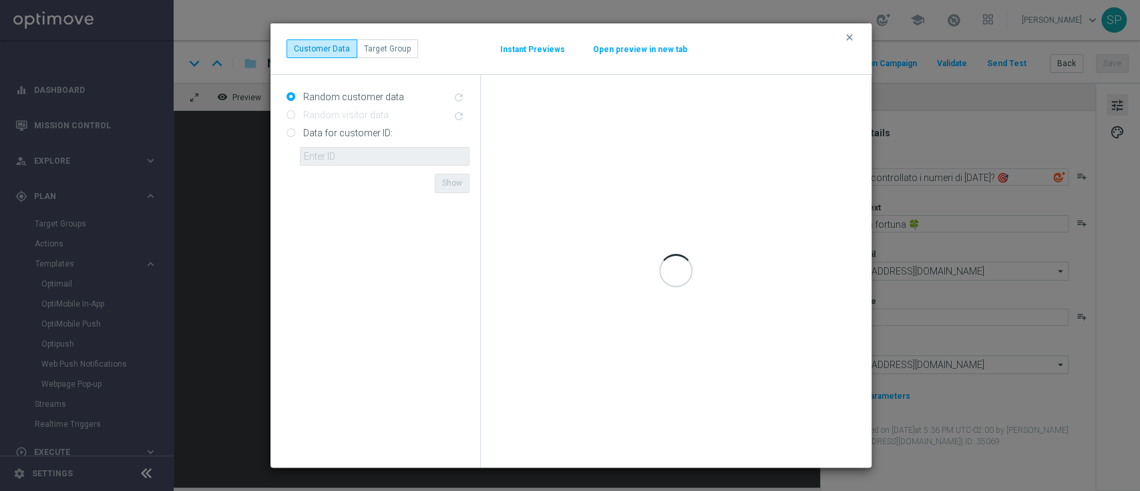
click at [655, 50] on button "Open preview in new tab" at bounding box center [641, 49] width 96 height 11
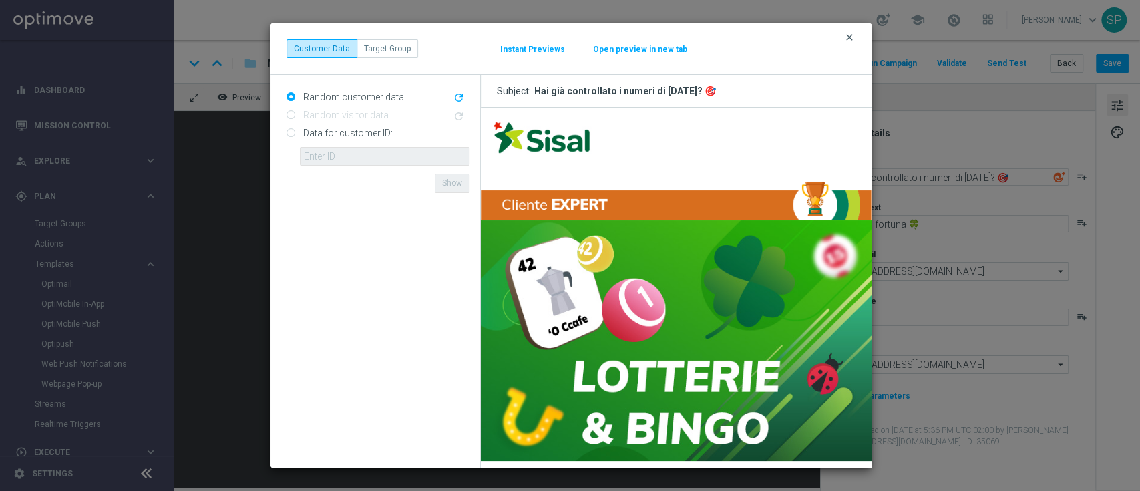
click at [850, 36] on icon "clear" at bounding box center [849, 37] width 11 height 11
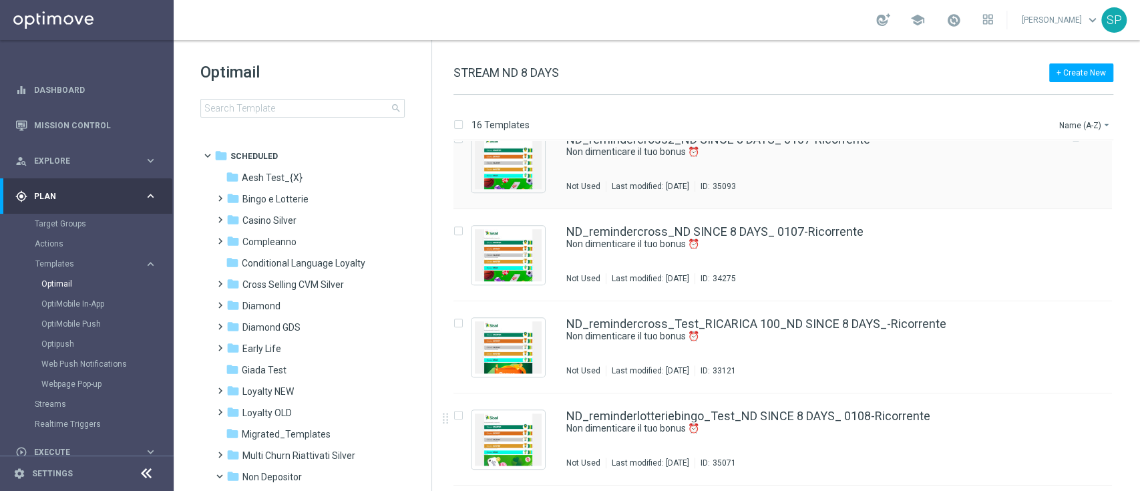
scroll to position [790, 0]
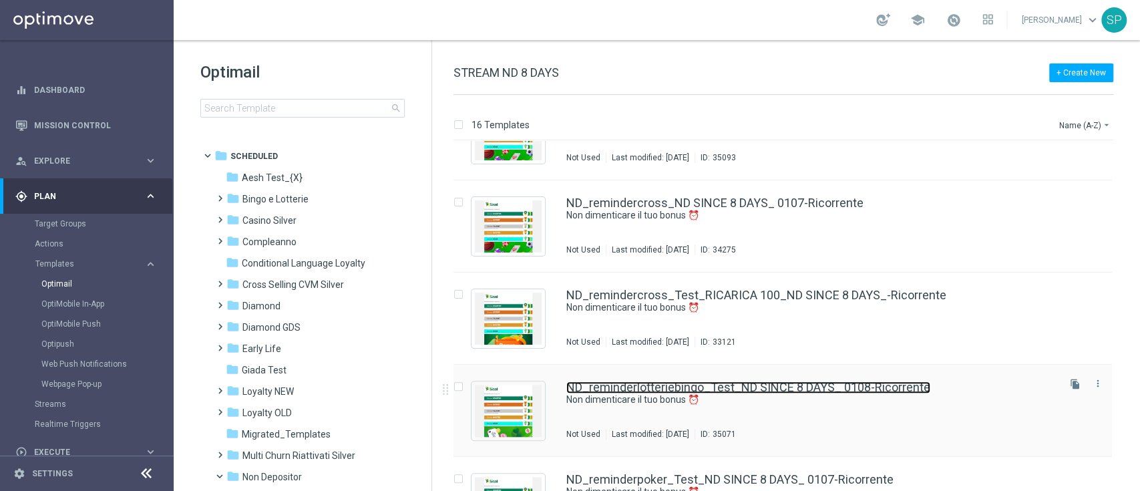
click at [716, 387] on link "ND_reminderlotteriebingo_Test_ND SINCE 8 DAYS_ 0108-Ricorrente" at bounding box center [749, 387] width 364 height 12
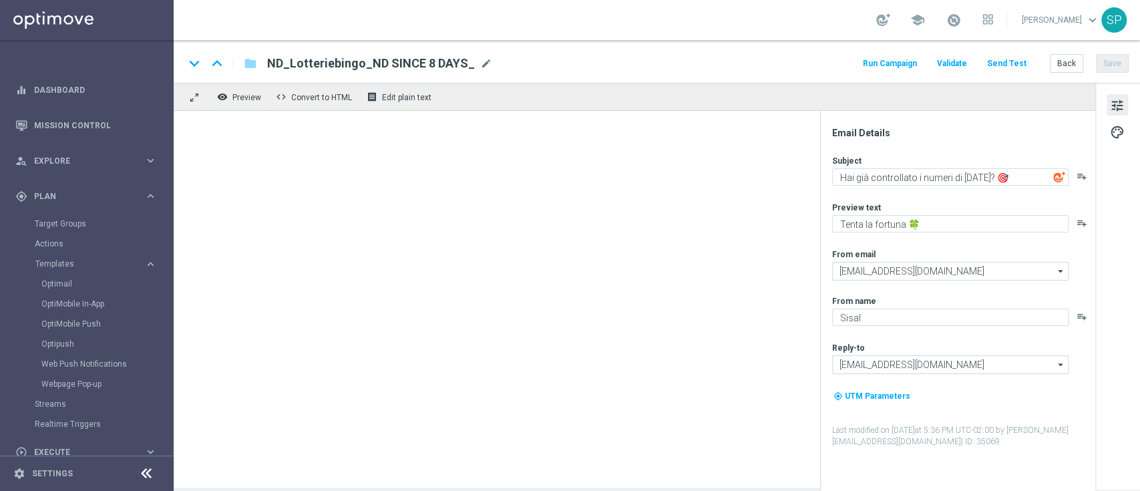
type textarea "Non dimenticare il tuo bonus ⏰"
type textarea "Fino a 60€!"
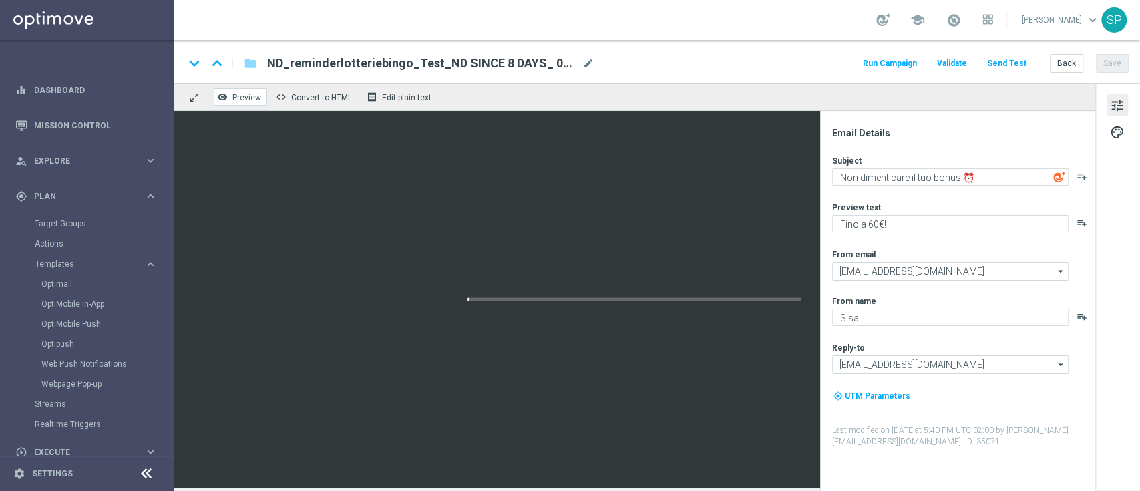
click at [245, 90] on button "remove_red_eye Preview" at bounding box center [240, 96] width 53 height 17
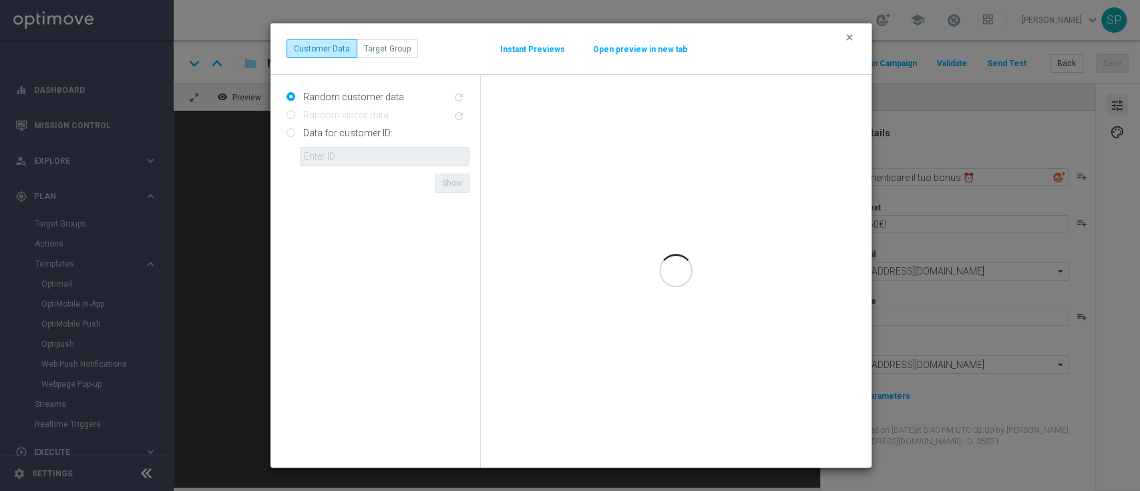
click at [629, 49] on button "Open preview in new tab" at bounding box center [641, 49] width 96 height 11
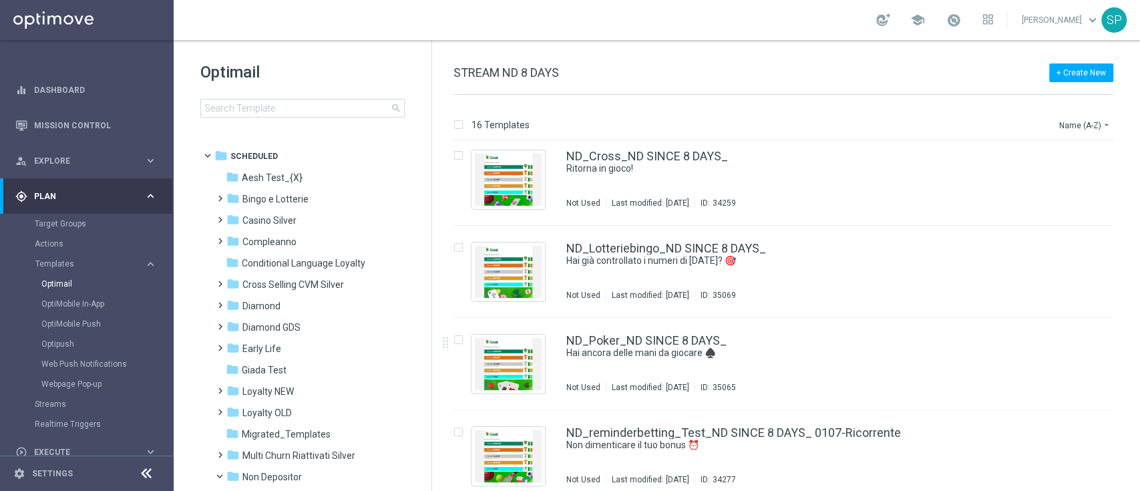
scroll to position [283, 0]
click at [498, 371] on img "Press SPACE to select this row." at bounding box center [508, 365] width 67 height 52
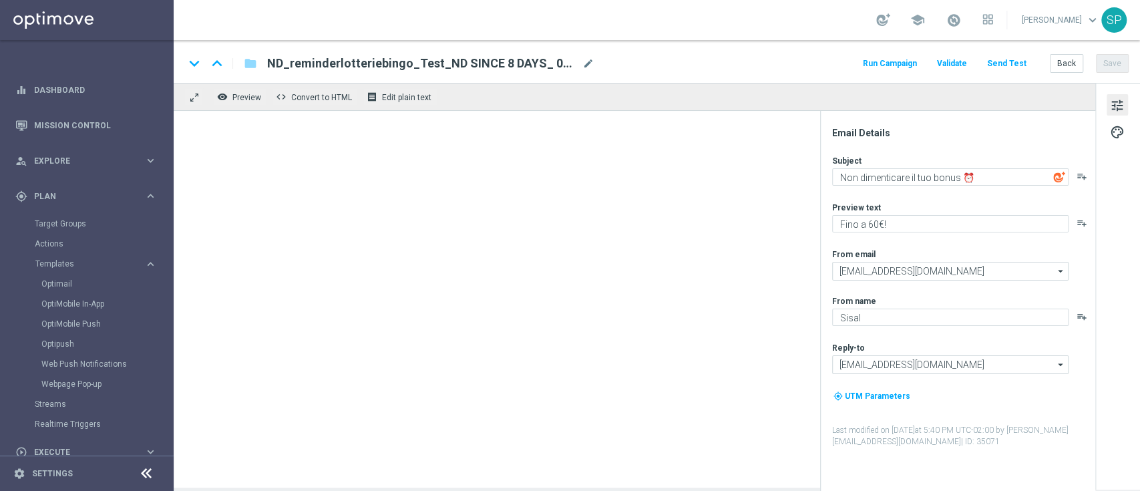
type textarea "Hai ancora delle mani da giocare ♠️"
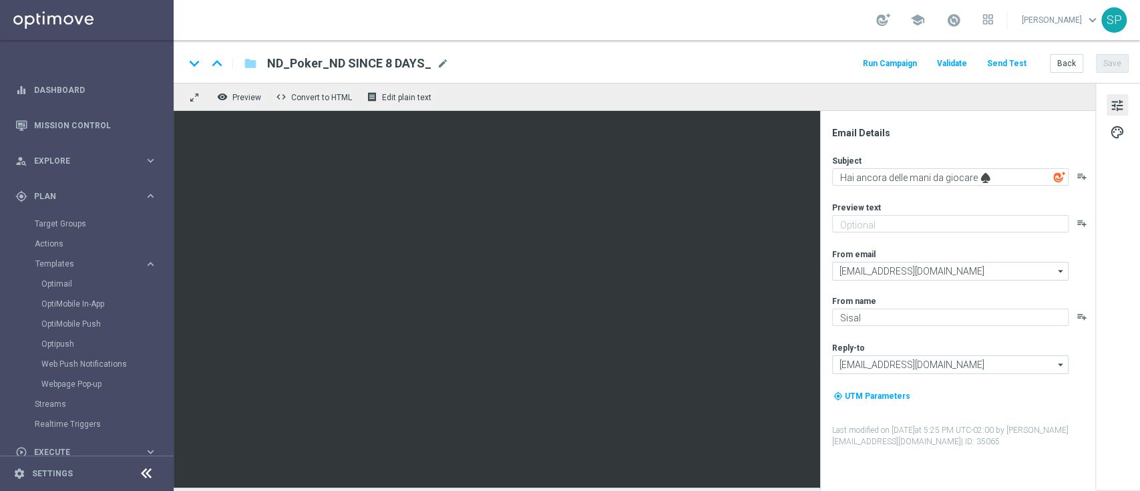
click at [204, 92] on div "remove_red_eye Preview code Convert to HTML receipt Edit plain text" at bounding box center [635, 97] width 922 height 28
click at [230, 92] on button "remove_red_eye Preview" at bounding box center [240, 96] width 53 height 17
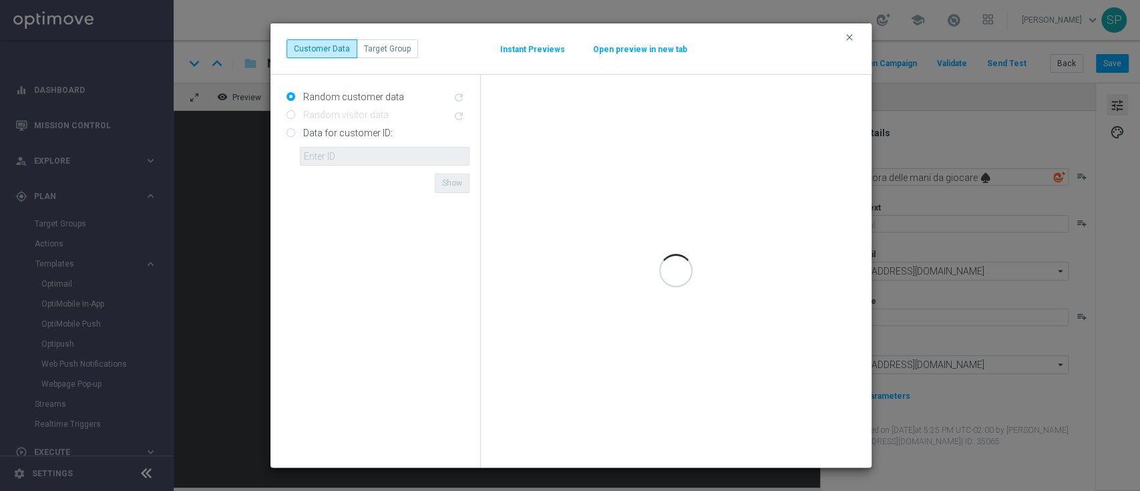
click at [611, 44] on button "Open preview in new tab" at bounding box center [641, 49] width 96 height 11
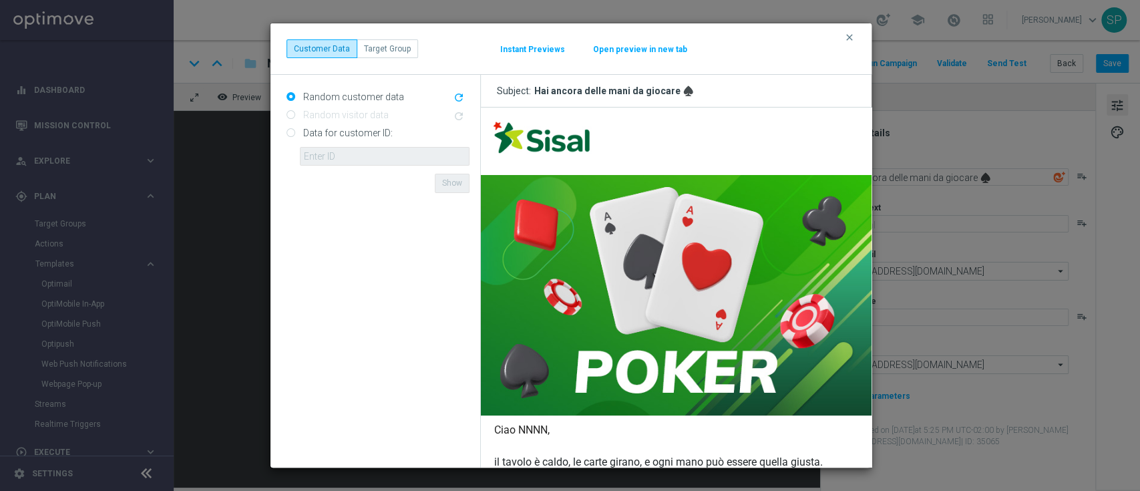
click at [848, 44] on div "clear Customer Data Target Group Instant Previews Open preview in new tab" at bounding box center [571, 48] width 569 height 19
click at [850, 40] on div "clear Customer Data Target Group Instant Previews Open preview in new tab" at bounding box center [571, 48] width 569 height 19
click at [850, 40] on icon "clear" at bounding box center [849, 37] width 11 height 11
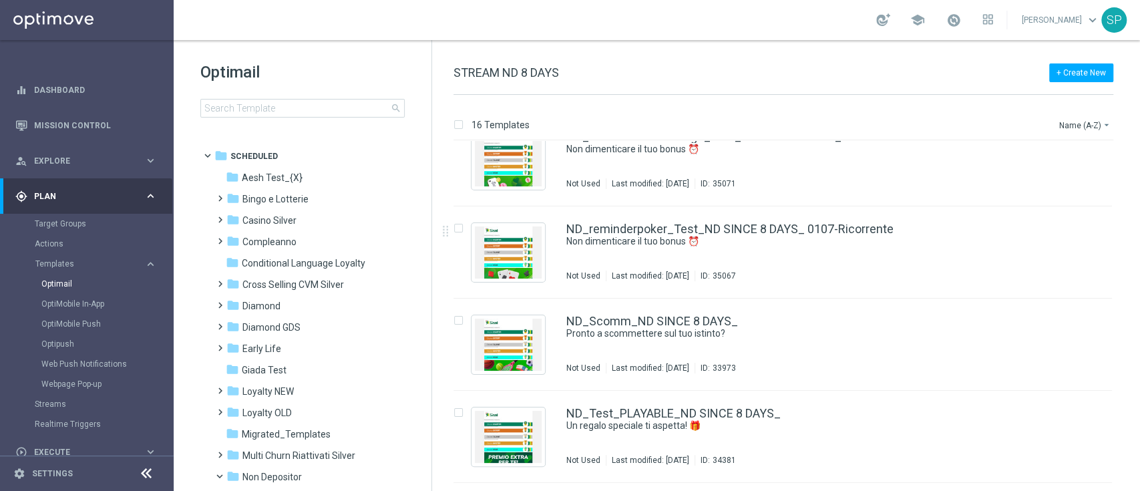
scroll to position [1040, 0]
click at [464, 279] on div "Press SPACE to select this row." at bounding box center [463, 253] width 18 height 58
click at [516, 263] on img "Press SPACE to select this row." at bounding box center [508, 253] width 67 height 52
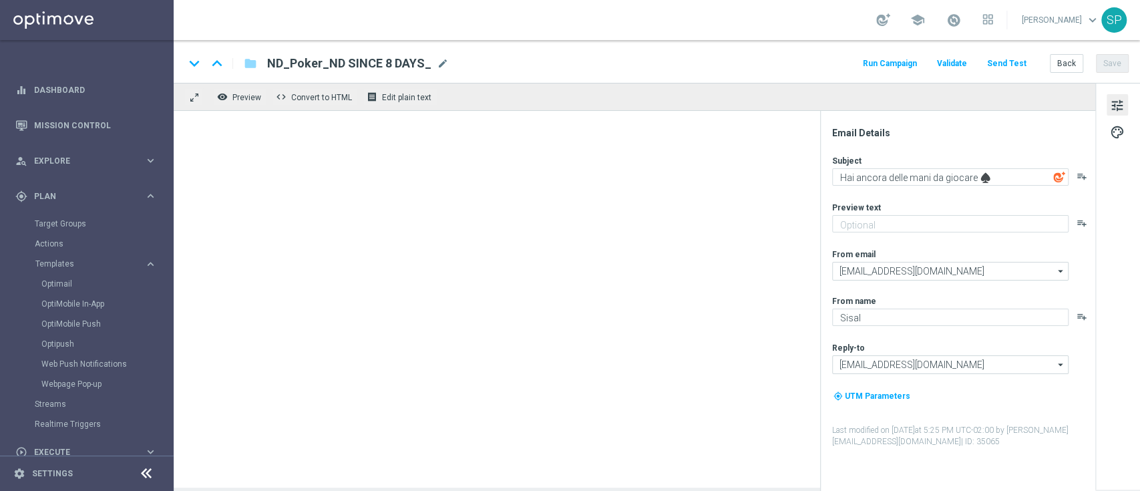
type textarea "Non dimenticare il tuo bonus ⏰"
type textarea "Fino a 100€!"
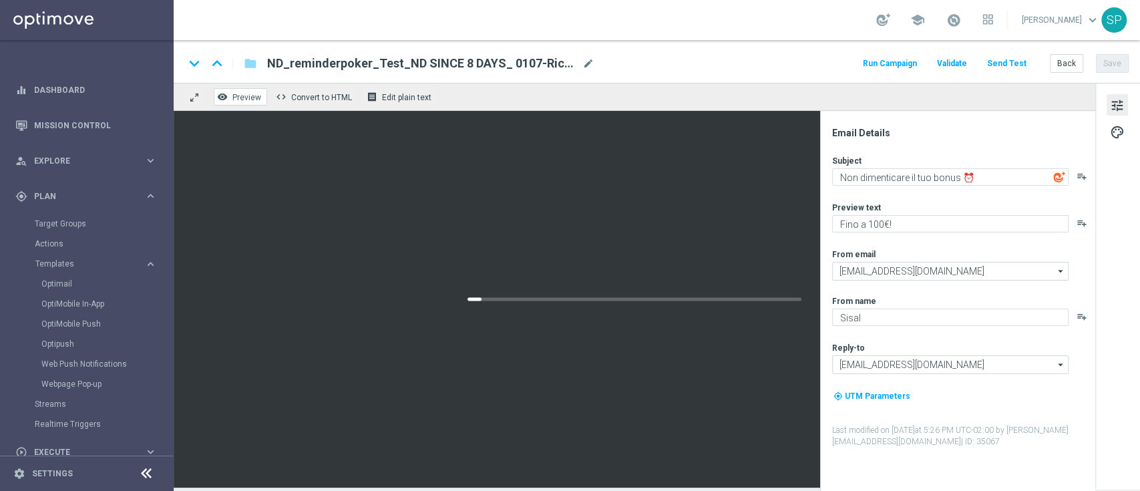
click at [248, 96] on span "Preview" at bounding box center [246, 97] width 29 height 9
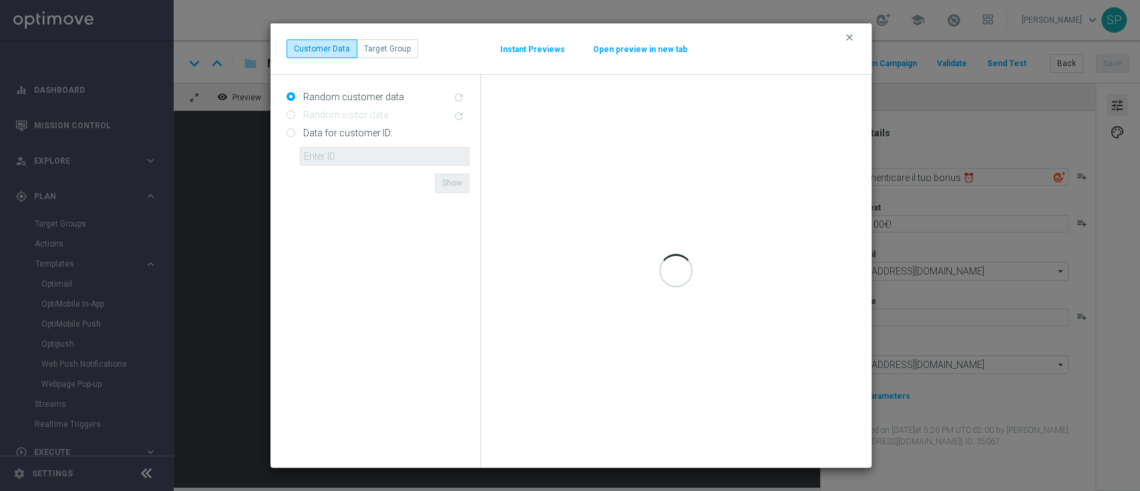
click at [631, 48] on button "Open preview in new tab" at bounding box center [641, 49] width 96 height 11
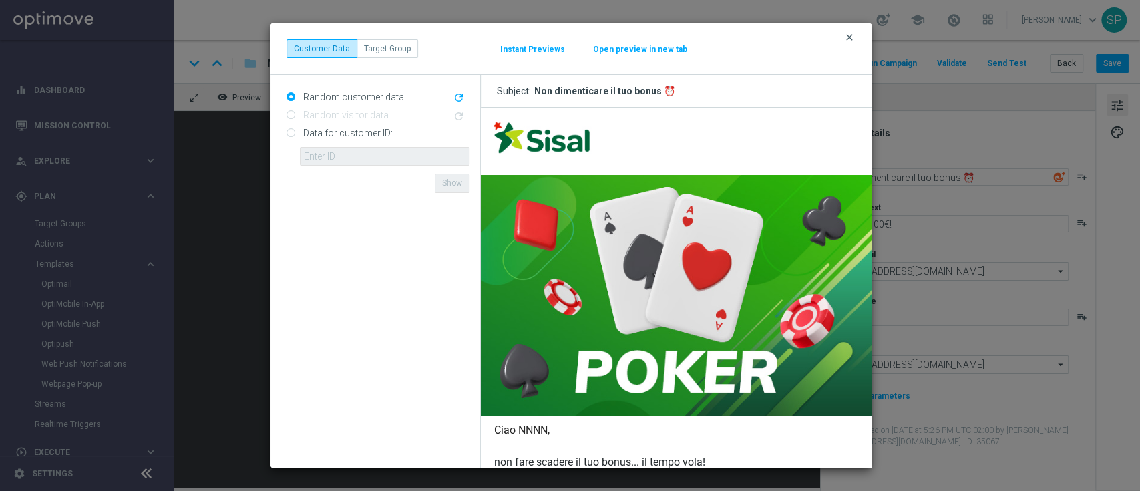
click at [851, 41] on icon "clear" at bounding box center [849, 37] width 11 height 11
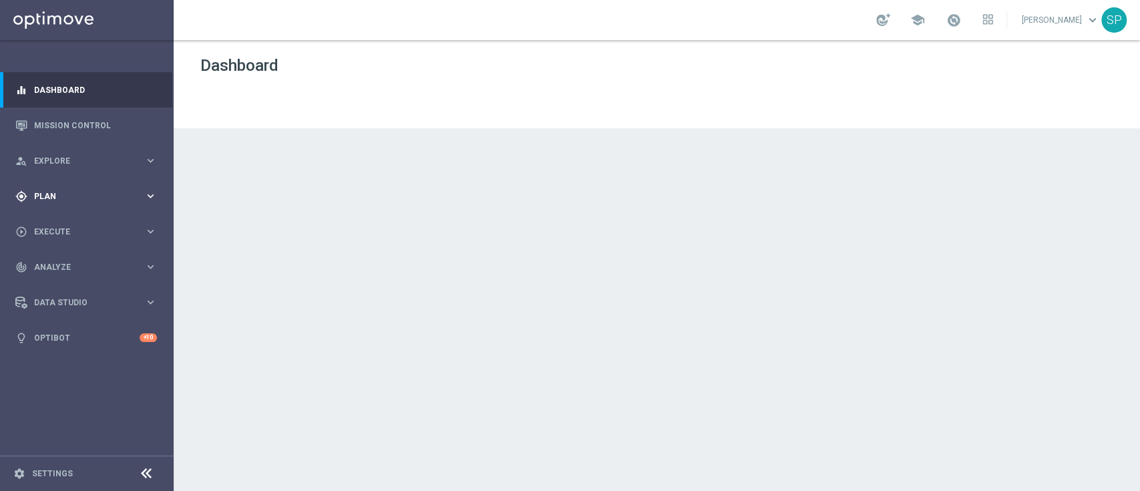
click at [159, 201] on div "gps_fixed Plan keyboard_arrow_right" at bounding box center [86, 195] width 172 height 35
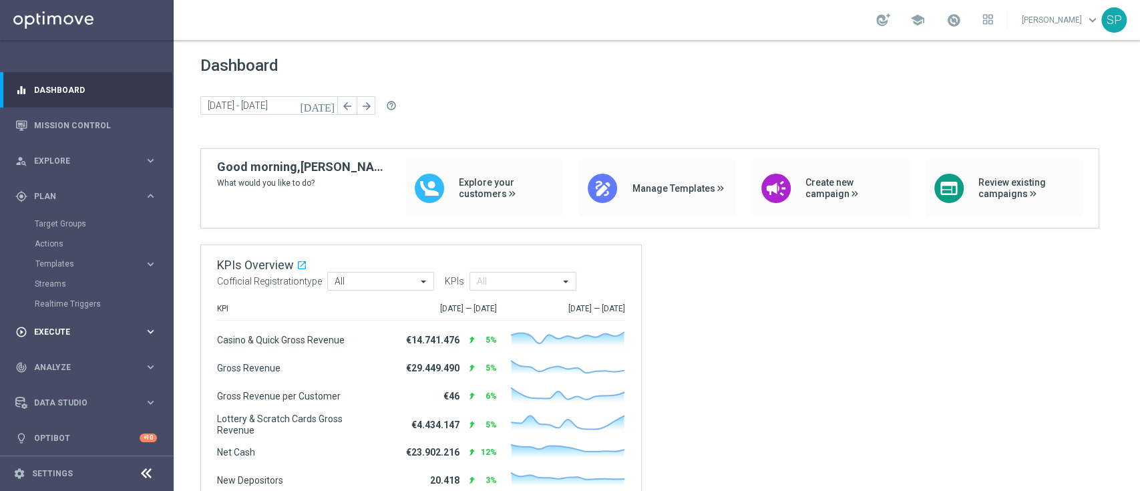
click at [158, 329] on div "play_circle_outline Execute keyboard_arrow_right" at bounding box center [86, 331] width 172 height 35
click at [142, 202] on div "gps_fixed Plan keyboard_arrow_right" at bounding box center [86, 195] width 172 height 35
click at [57, 288] on link "Streams" at bounding box center [87, 284] width 104 height 11
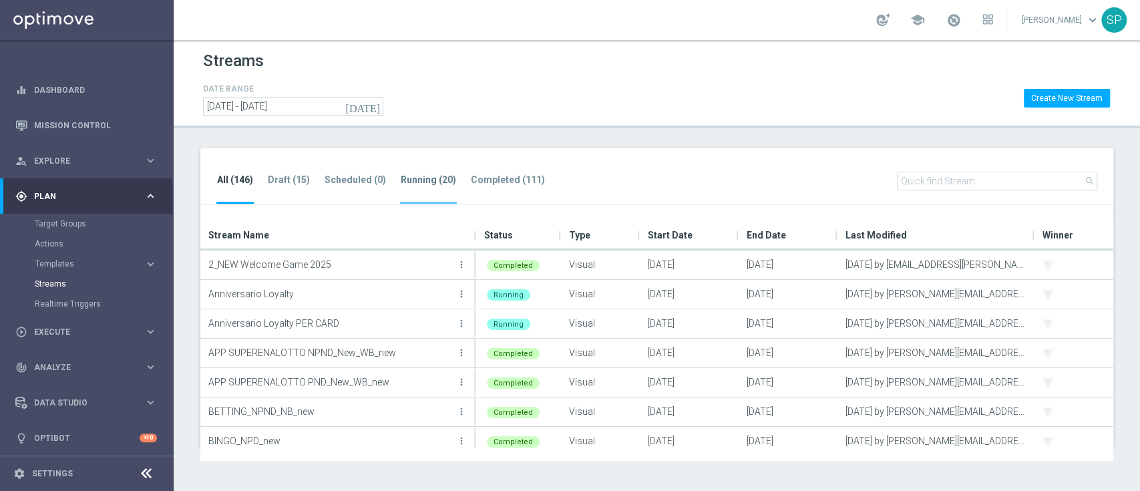
click at [411, 182] on tab-header "Running (20)" at bounding box center [428, 179] width 55 height 11
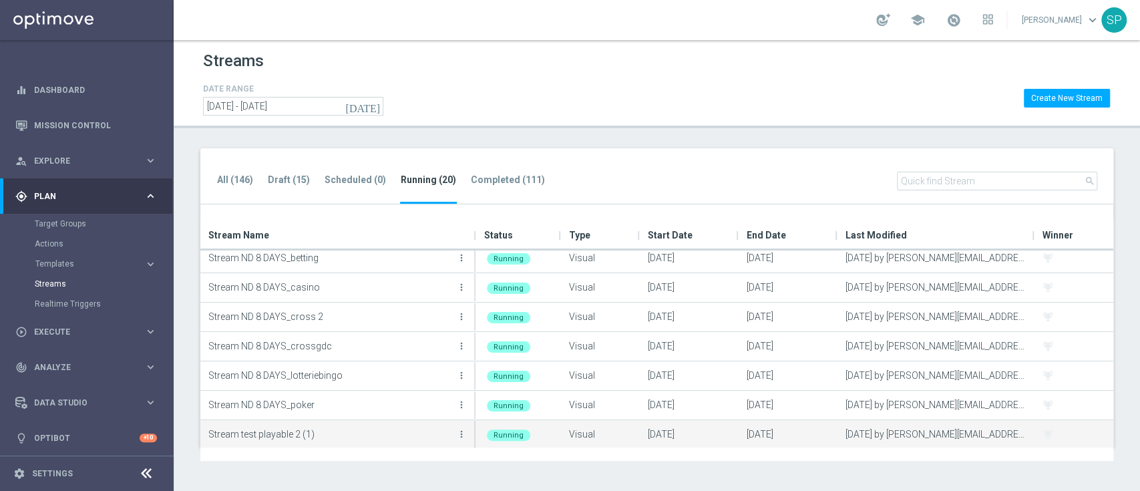
scroll to position [390, 0]
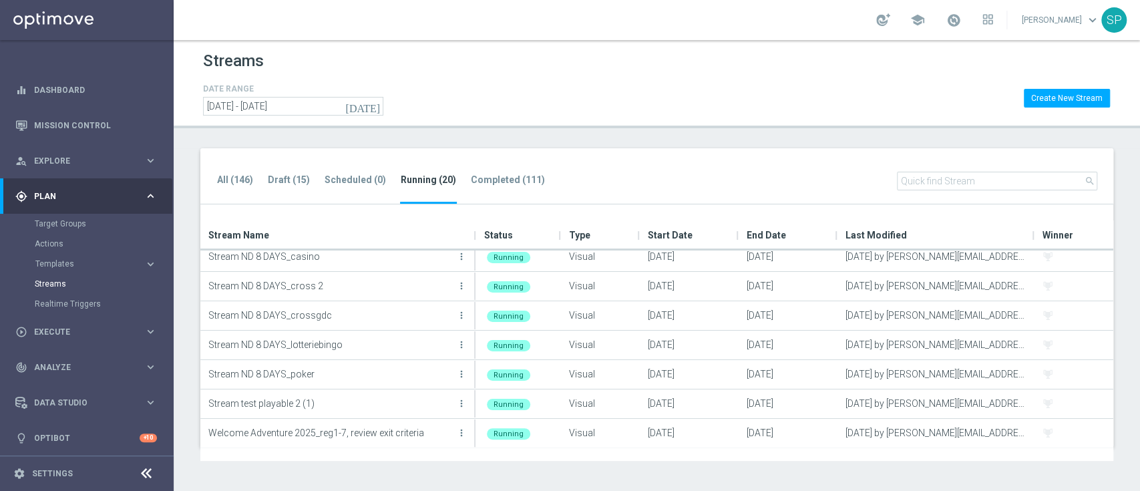
click at [828, 126] on header "Streams DATE RANGE [DATE] [DATE] - [DATE] Create New Stream" at bounding box center [657, 84] width 967 height 88
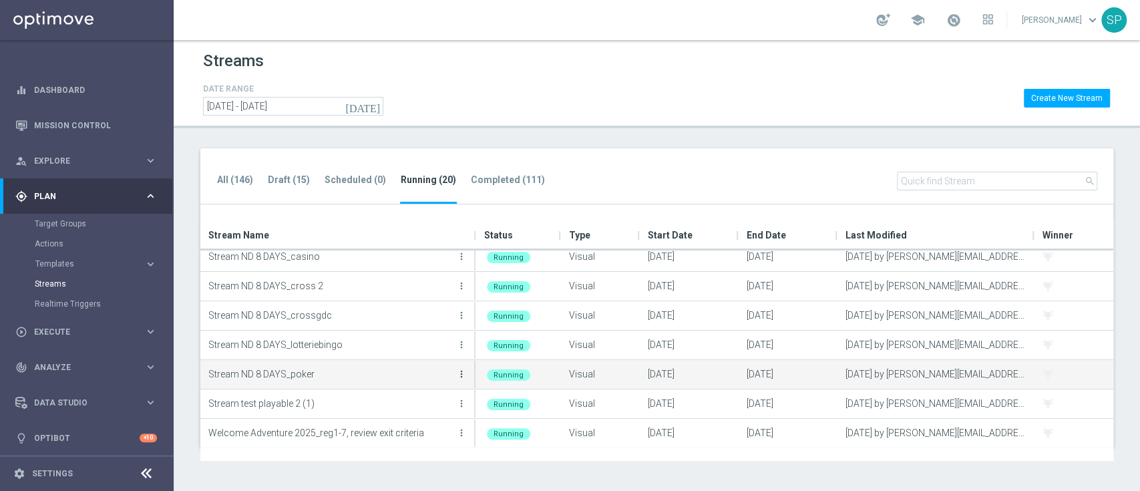
click at [460, 377] on icon "more_vert" at bounding box center [461, 374] width 11 height 11
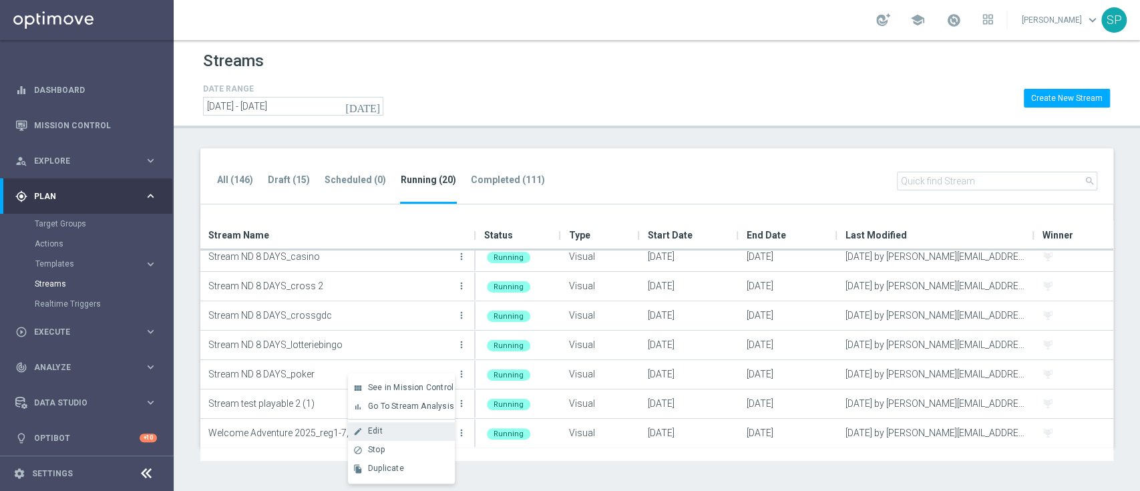
click at [414, 426] on div "Edit" at bounding box center [408, 430] width 81 height 9
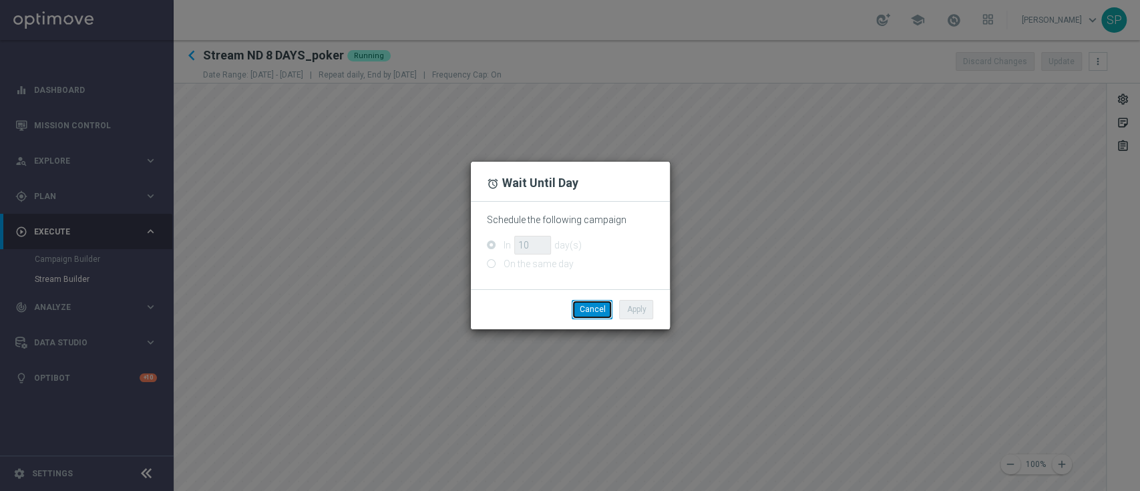
click at [587, 311] on button "Cancel" at bounding box center [592, 309] width 41 height 19
click at [596, 310] on button "Cancel" at bounding box center [592, 309] width 41 height 19
click at [601, 302] on button "Cancel" at bounding box center [592, 309] width 41 height 19
click at [610, 318] on button "Cancel" at bounding box center [592, 309] width 41 height 19
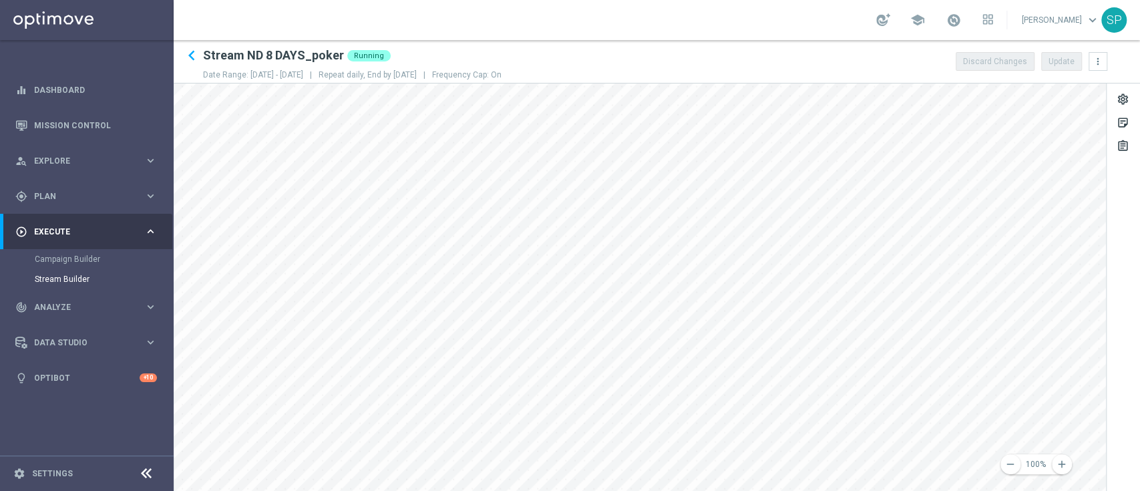
click at [1139, 344] on div "remove 100% add settings sticky_note_2 assignment" at bounding box center [657, 288] width 967 height 408
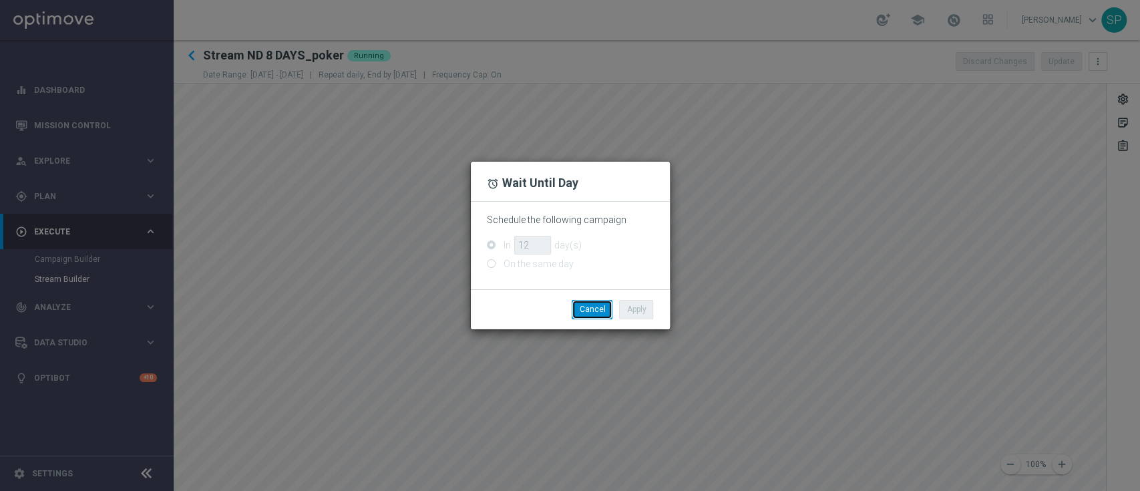
click at [589, 302] on button "Cancel" at bounding box center [592, 309] width 41 height 19
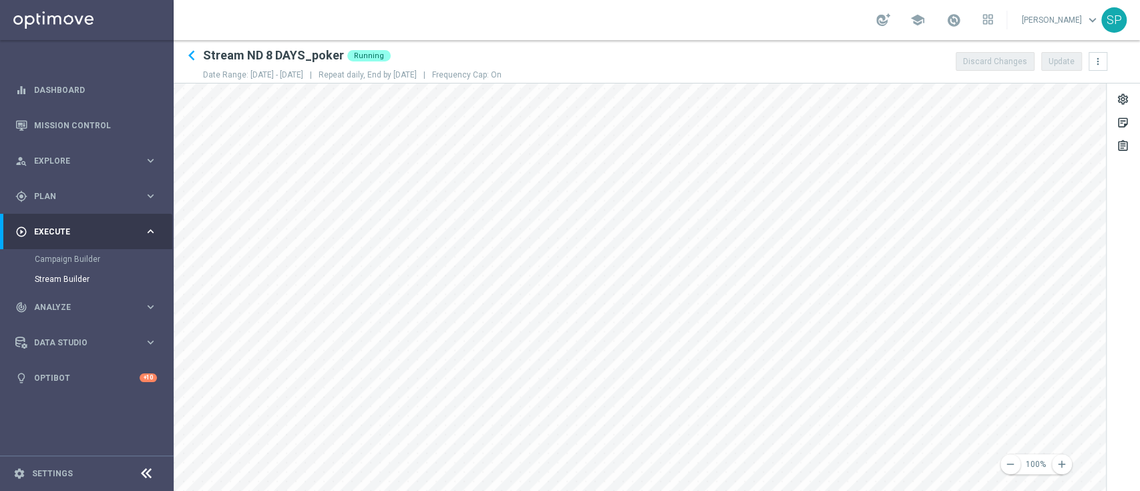
click at [1115, 307] on div "remove 100% add settings sticky_note_2 assignment" at bounding box center [657, 288] width 967 height 408
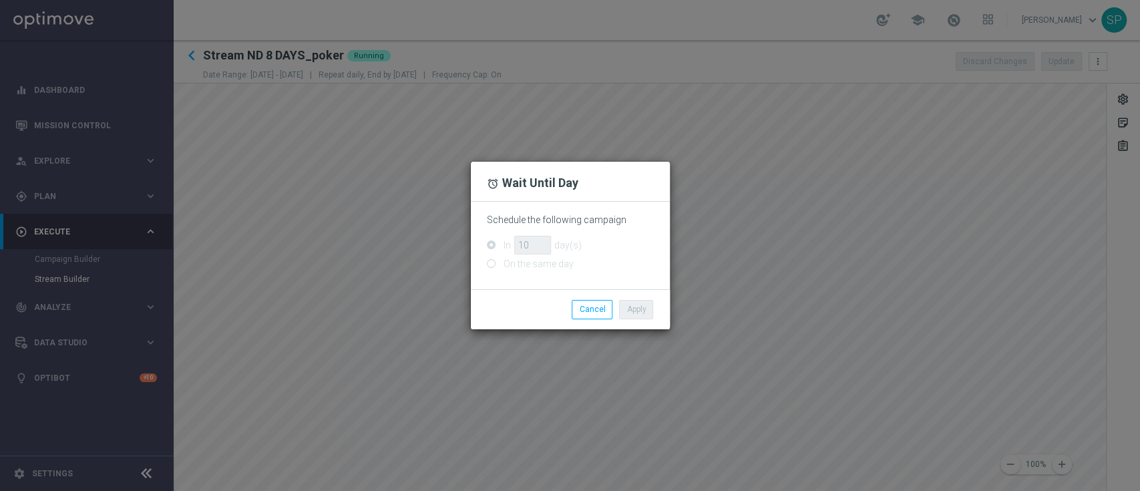
click at [592, 320] on div "Apply Cancel" at bounding box center [570, 308] width 199 height 39
click at [600, 313] on button "Cancel" at bounding box center [592, 309] width 41 height 19
click at [599, 307] on button "Cancel" at bounding box center [592, 309] width 41 height 19
click at [588, 309] on button "Cancel" at bounding box center [592, 309] width 41 height 19
click at [590, 307] on button "Cancel" at bounding box center [592, 309] width 41 height 19
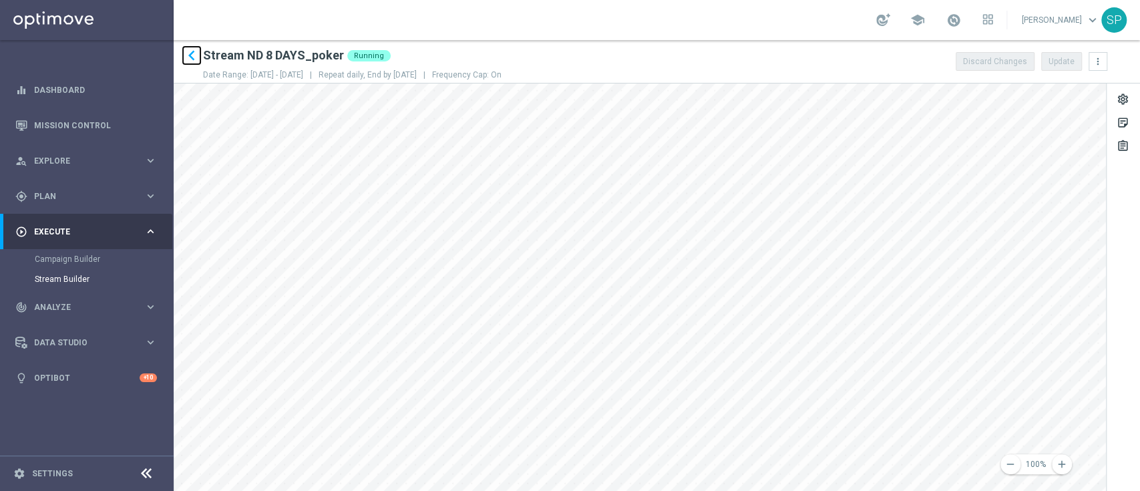
click at [193, 59] on icon "keyboard_arrow_left" at bounding box center [192, 55] width 20 height 20
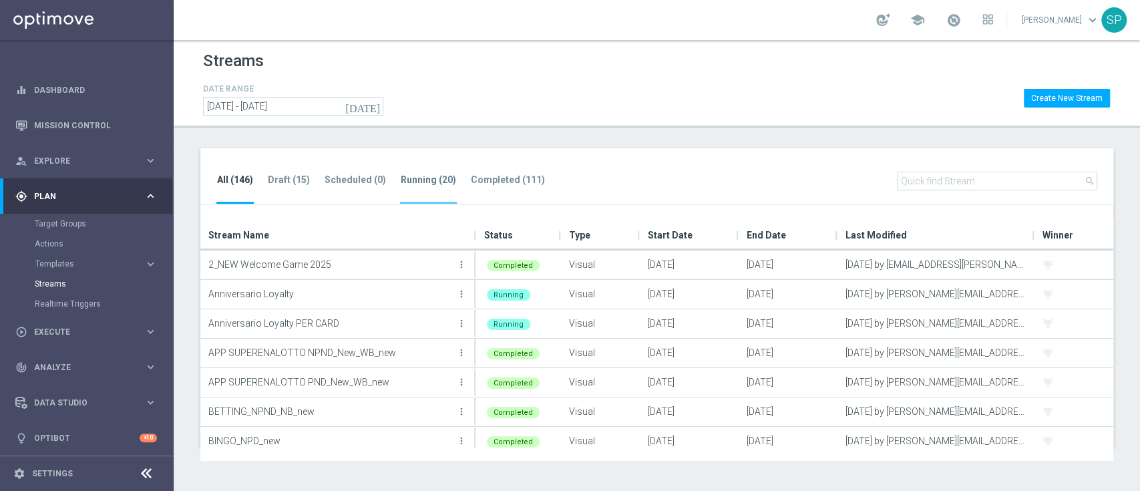
click at [441, 183] on tab-header "Running (20)" at bounding box center [428, 179] width 55 height 11
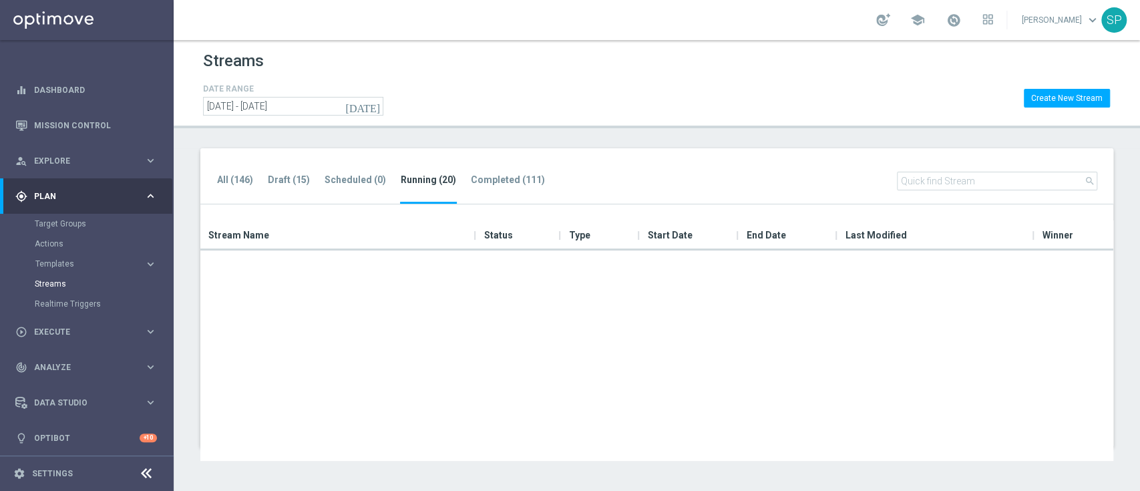
scroll to position [390, 0]
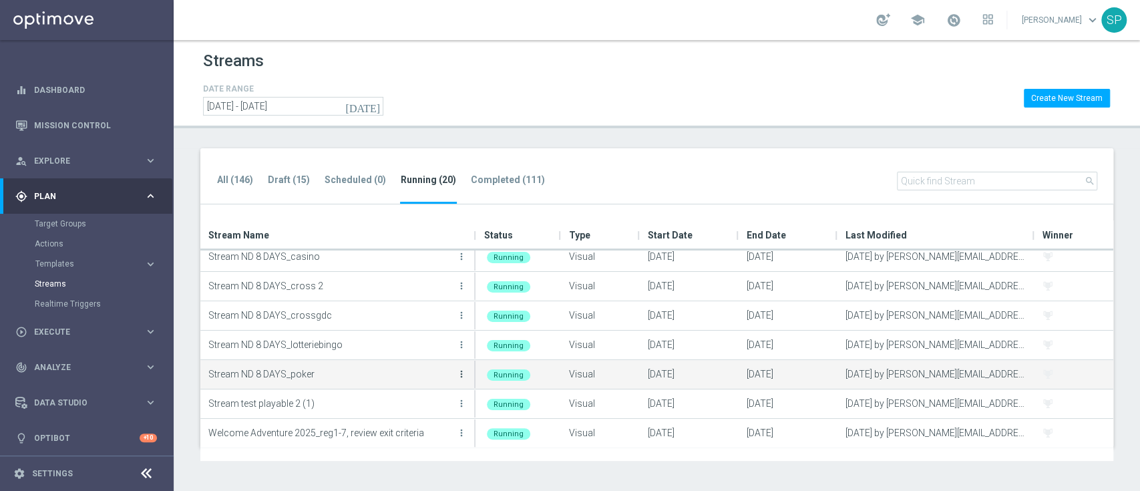
click at [465, 369] on icon "more_vert" at bounding box center [461, 374] width 11 height 11
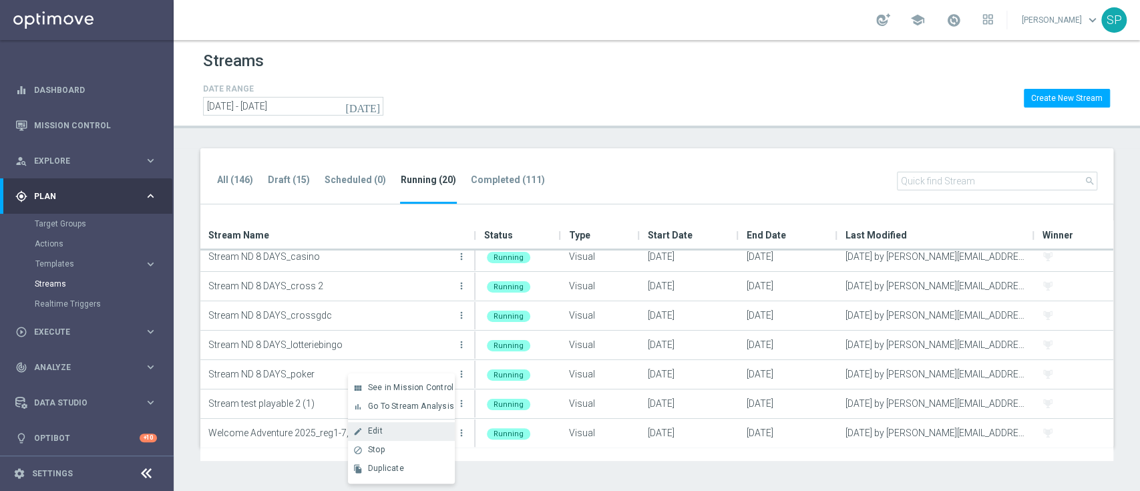
click at [418, 424] on div "create Edit" at bounding box center [401, 431] width 107 height 19
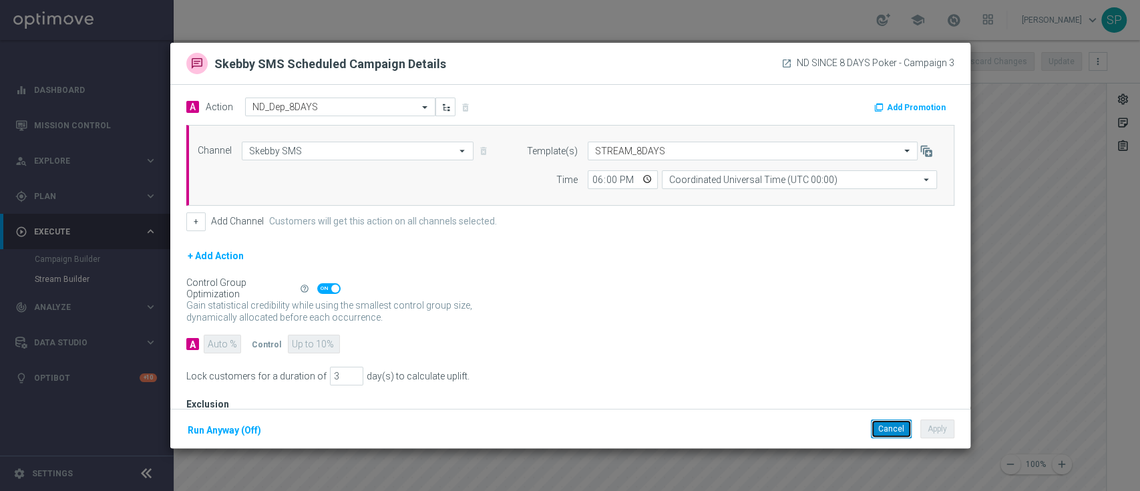
click at [877, 426] on button "Cancel" at bounding box center [891, 429] width 41 height 19
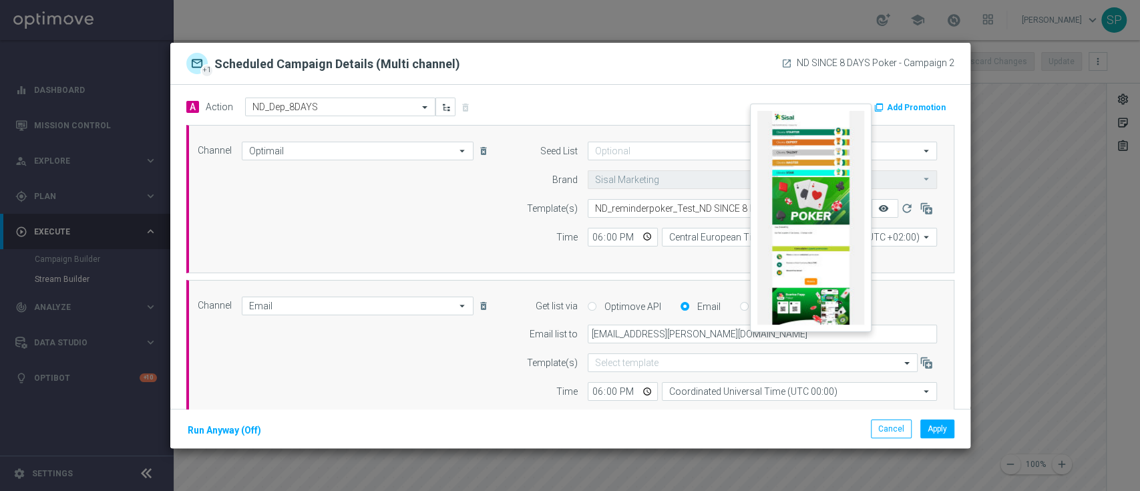
click at [879, 203] on icon "remove_red_eye" at bounding box center [884, 208] width 11 height 11
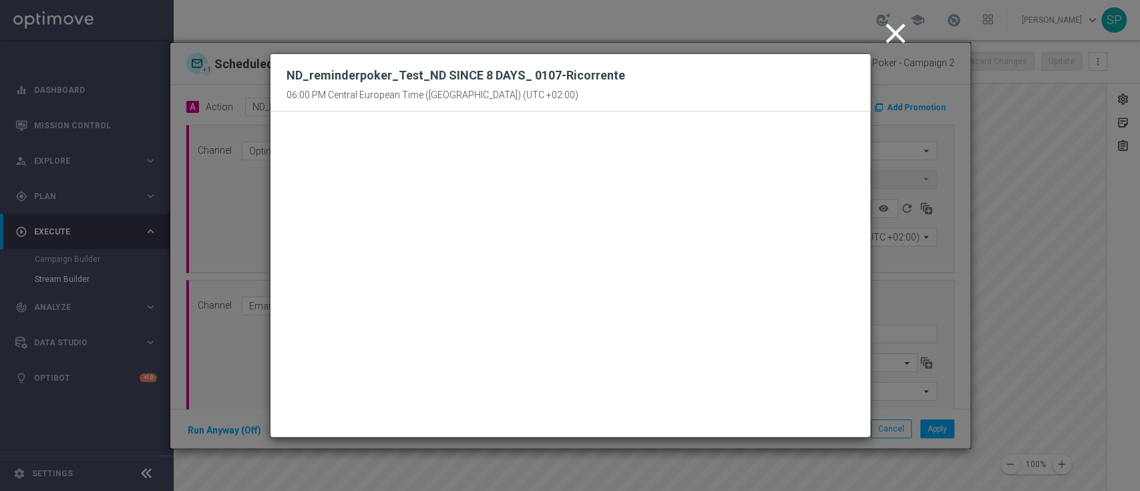
click at [899, 25] on icon "close" at bounding box center [895, 33] width 33 height 33
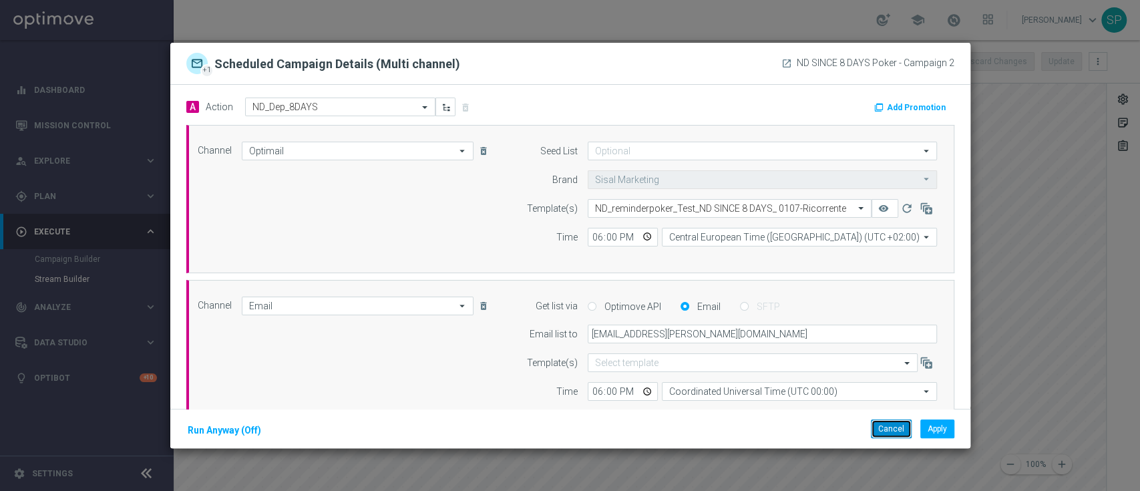
click at [880, 433] on button "Cancel" at bounding box center [891, 429] width 41 height 19
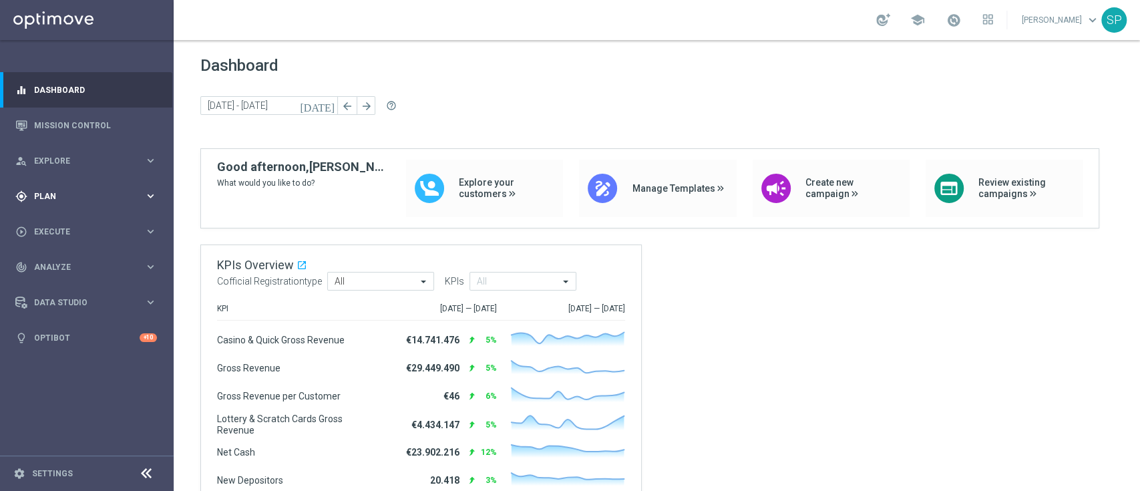
click at [112, 182] on div "gps_fixed Plan keyboard_arrow_right" at bounding box center [86, 195] width 172 height 35
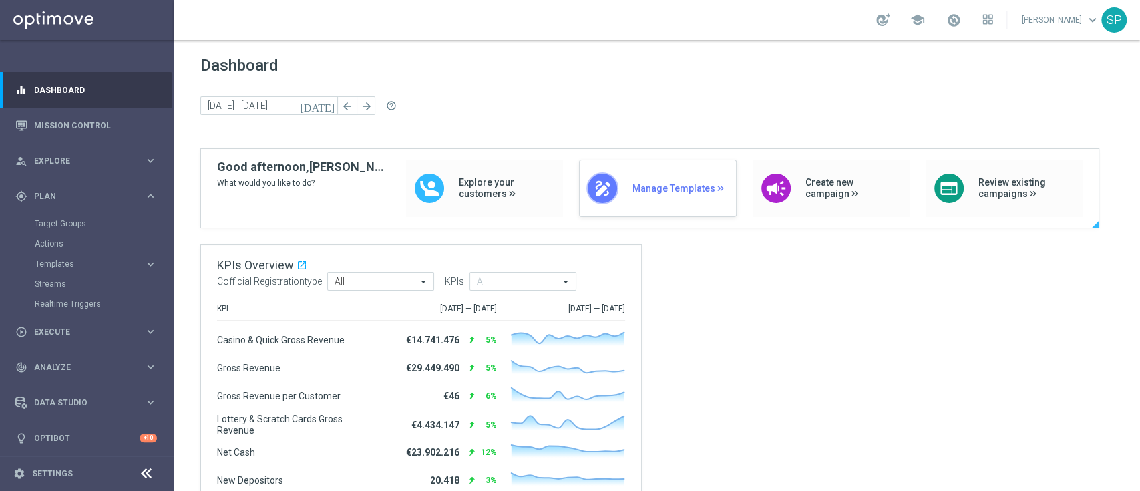
click at [660, 188] on span "Manage Templates" at bounding box center [680, 188] width 97 height 11
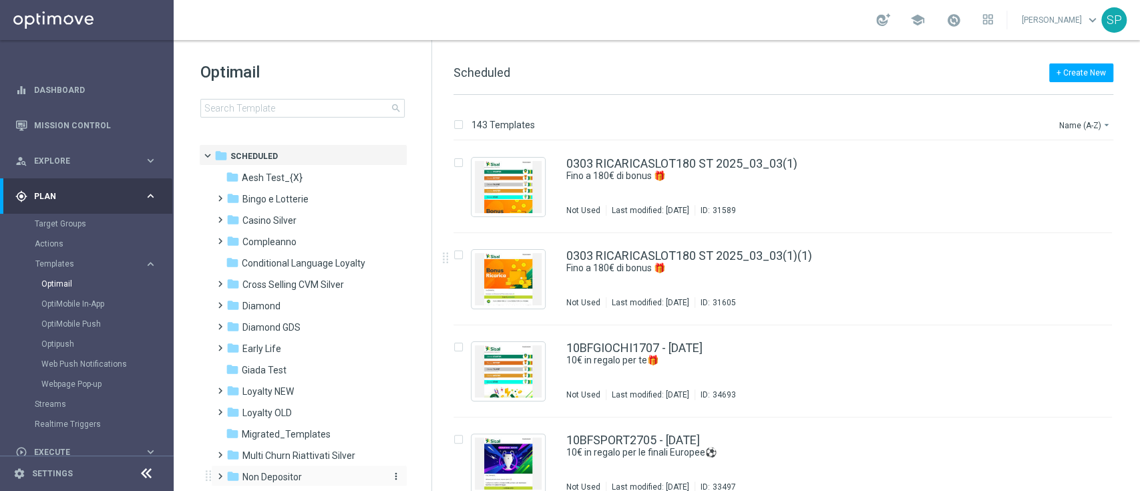
click at [298, 472] on span "Non Depositor" at bounding box center [272, 477] width 59 height 12
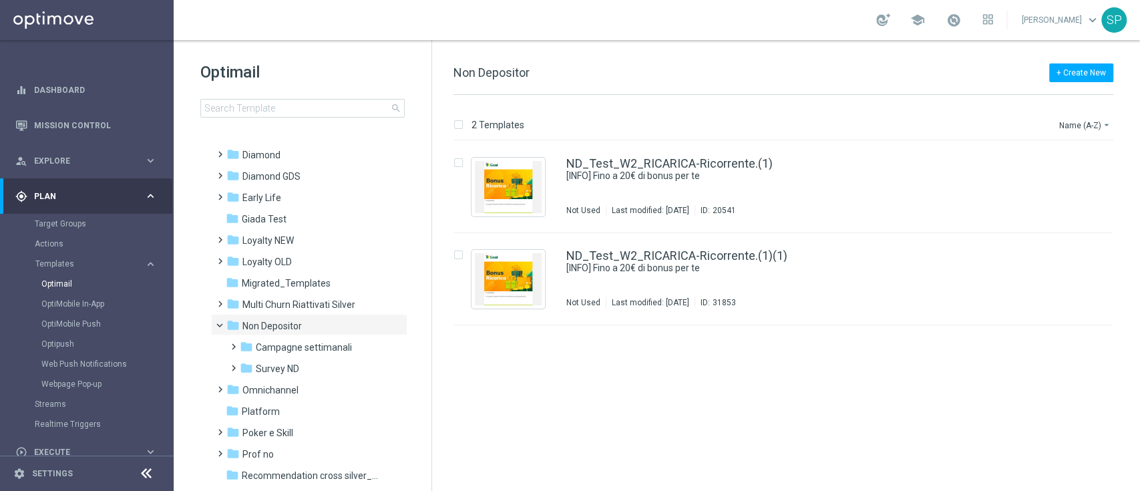
scroll to position [152, 0]
click at [329, 345] on span "Campagne settimanali" at bounding box center [304, 346] width 96 height 12
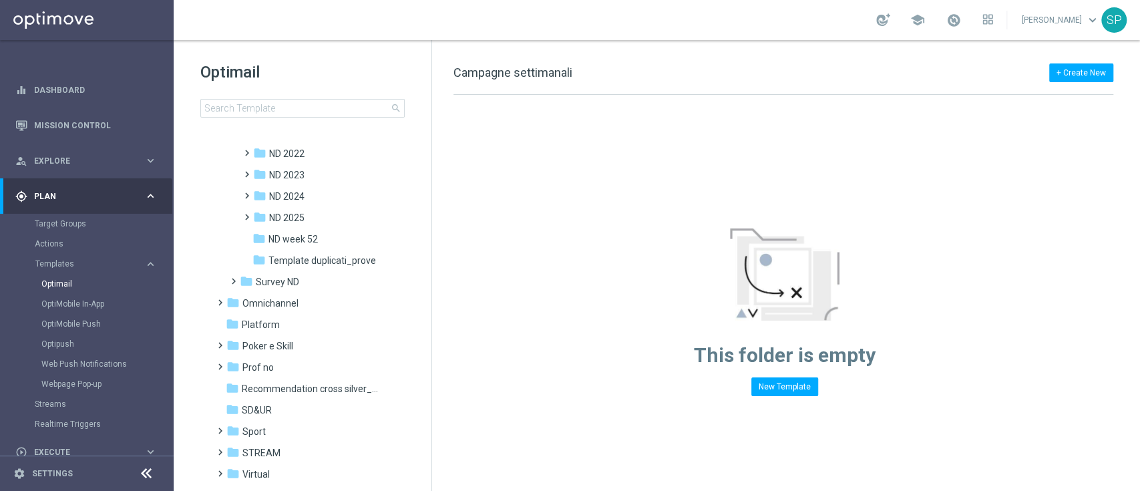
scroll to position [367, 0]
click at [353, 209] on div "folder ND 2025" at bounding box center [318, 216] width 131 height 15
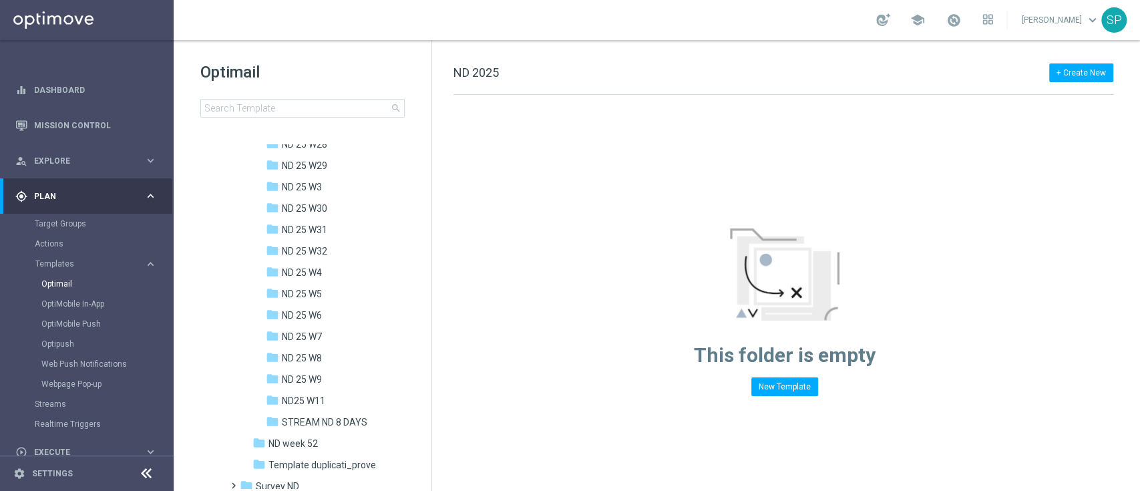
scroll to position [827, 0]
click at [342, 425] on span "STREAM ND 8 DAYS" at bounding box center [325, 420] width 86 height 12
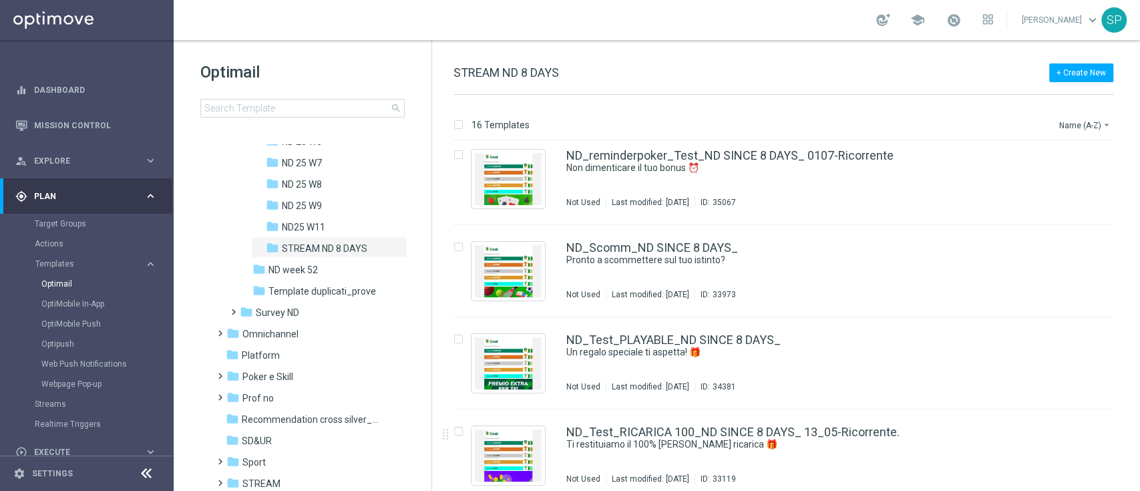
scroll to position [1115, 0]
click at [502, 249] on img "Press SPACE to select this row." at bounding box center [508, 271] width 67 height 52
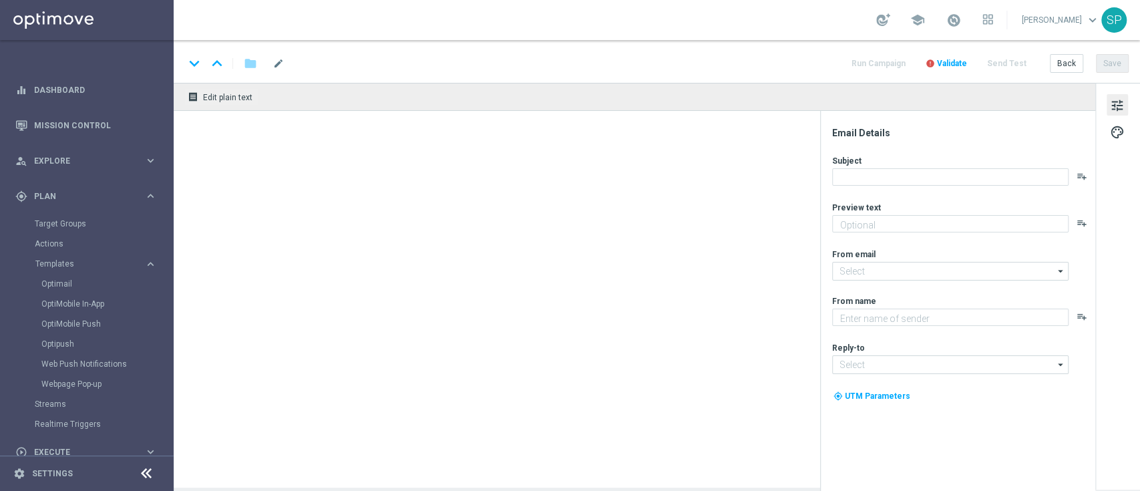
type textarea "Fino a 70€!"
type input "newsletter@comunicazioni.sisal.it"
type textarea "Sisal"
type input "info@sisal.it"
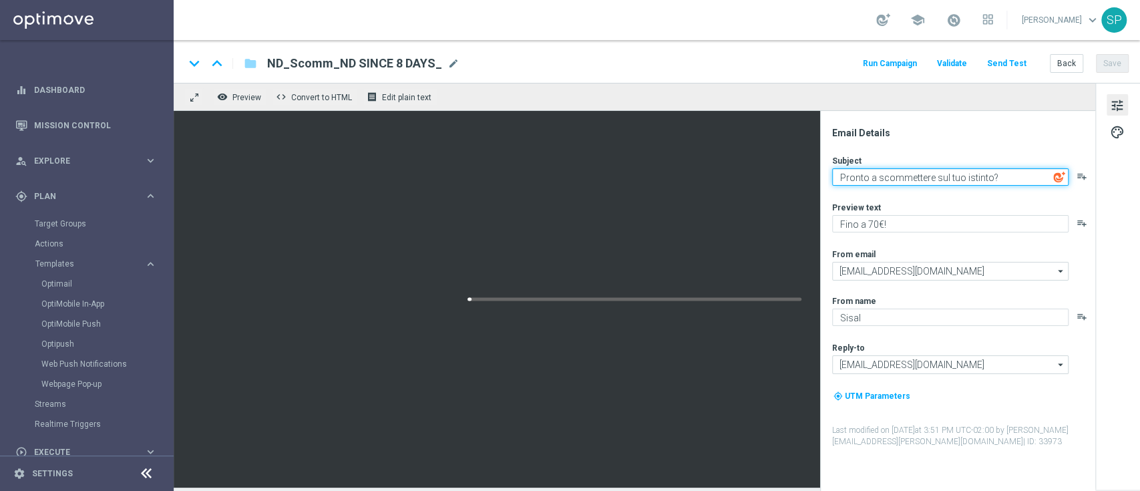
drag, startPoint x: 1010, startPoint y: 176, endPoint x: 781, endPoint y: 198, distance: 230.2
click at [781, 198] on div "remove_red_eye Preview code Convert to HTML receipt Edit plain text Email Detai…" at bounding box center [657, 285] width 967 height 405
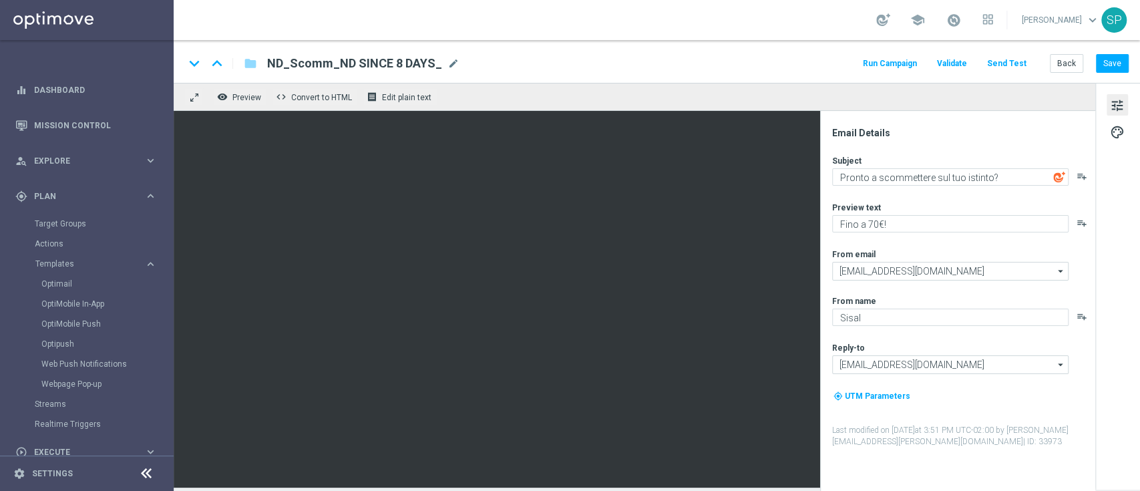
click at [955, 100] on div "remove_red_eye Preview code Convert to HTML receipt Edit plain text" at bounding box center [635, 97] width 922 height 28
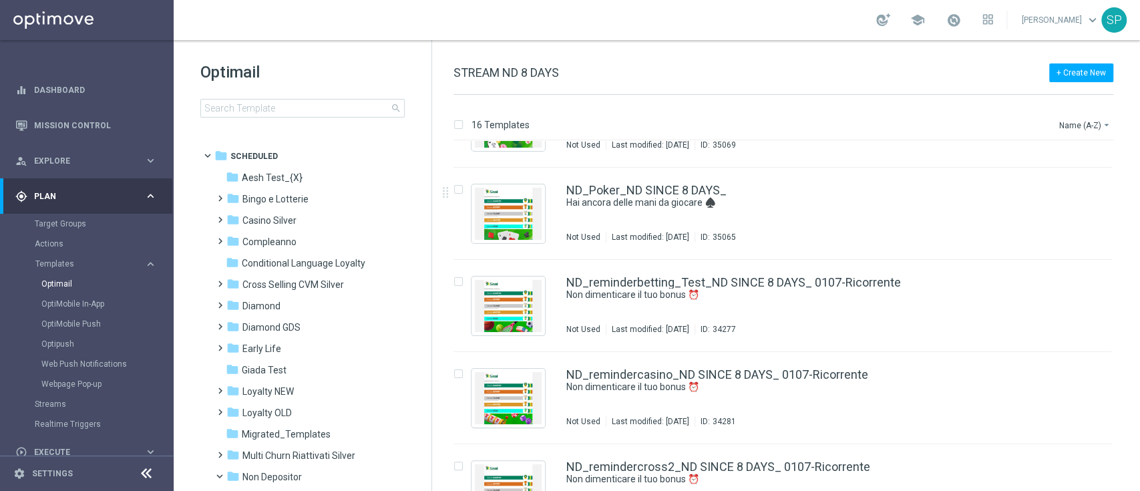
scroll to position [438, 0]
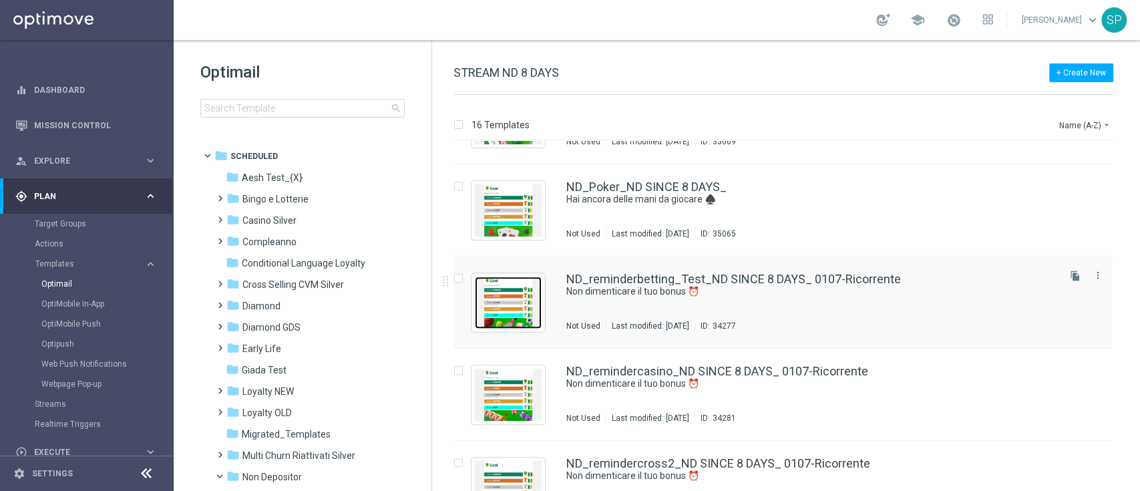
click at [512, 321] on img "Press SPACE to select this row." at bounding box center [508, 303] width 67 height 52
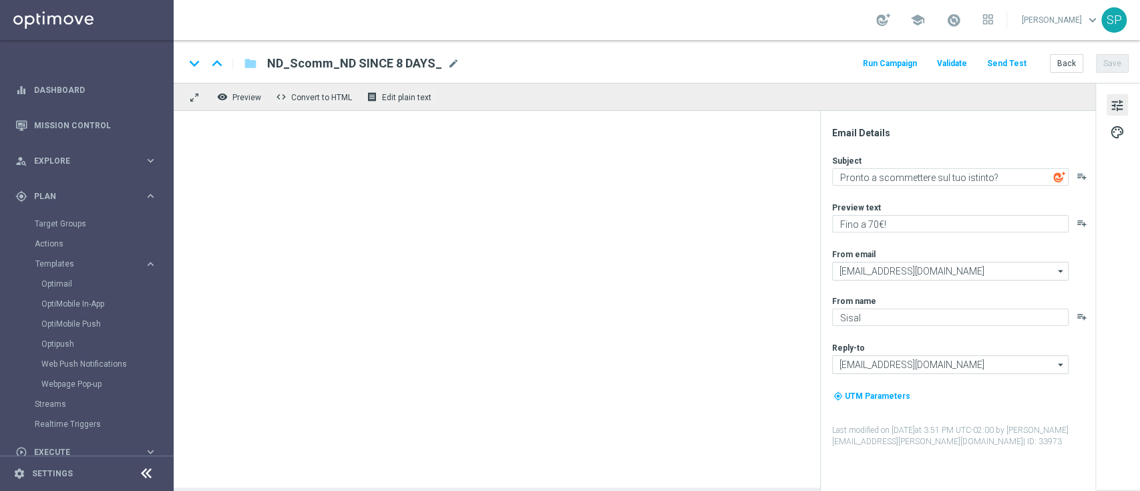
type textarea "Non dimenticare il tuo bonus ⏰"
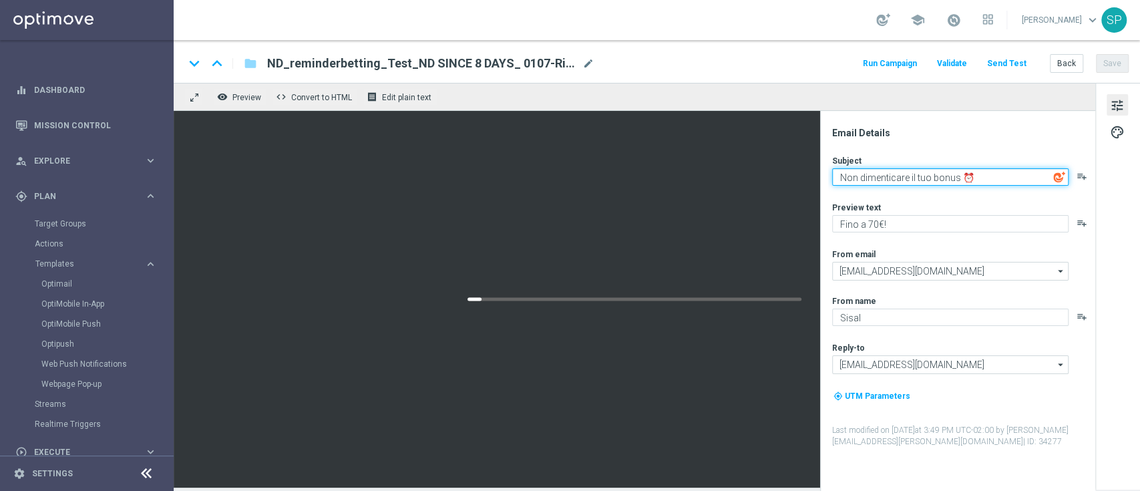
drag, startPoint x: 1004, startPoint y: 169, endPoint x: 707, endPoint y: 206, distance: 299.6
click at [707, 206] on div "remove_red_eye Preview code Convert to HTML receipt Edit plain text Email Detai…" at bounding box center [657, 285] width 967 height 405
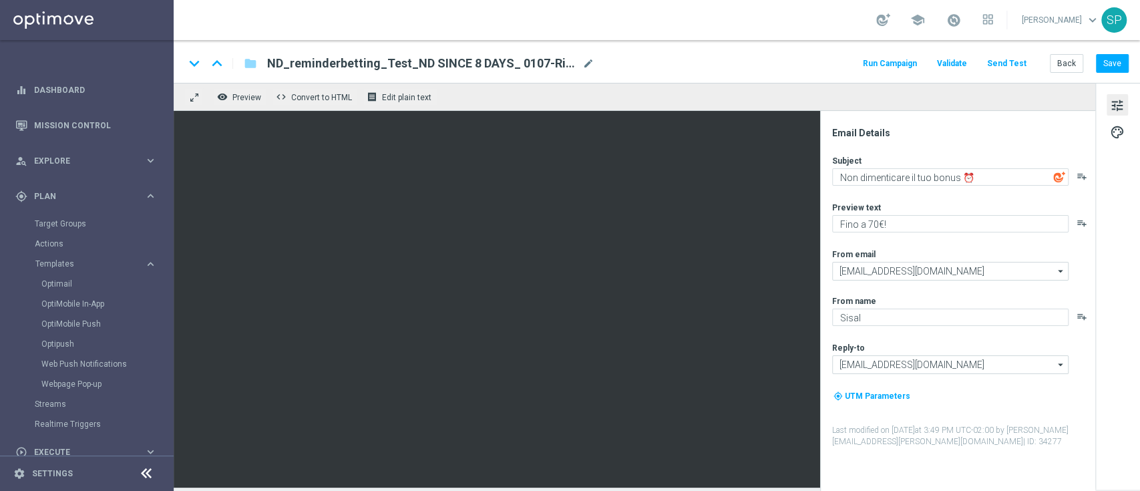
click at [967, 128] on div "Email Details" at bounding box center [963, 133] width 262 height 12
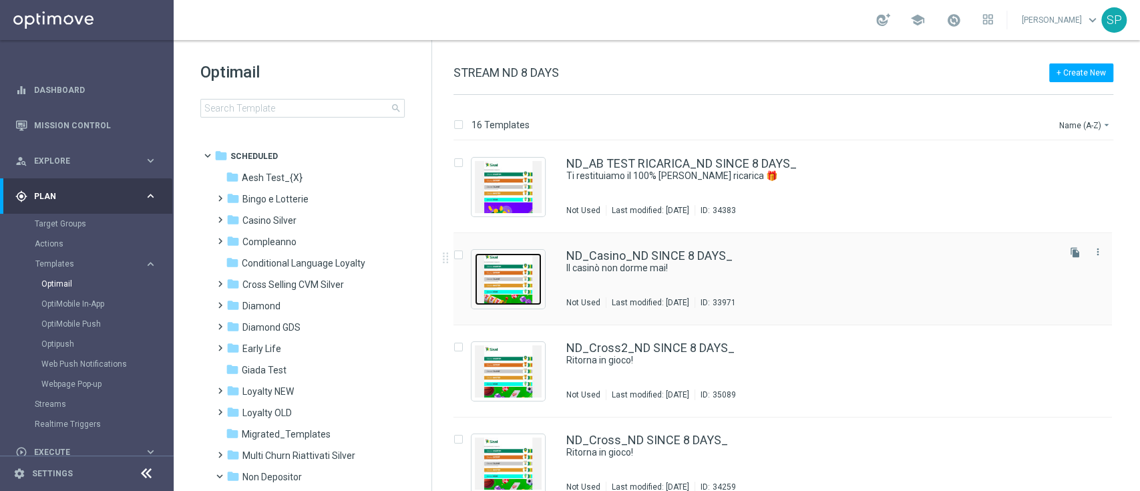
click at [520, 274] on img "Press SPACE to select this row." at bounding box center [508, 279] width 67 height 52
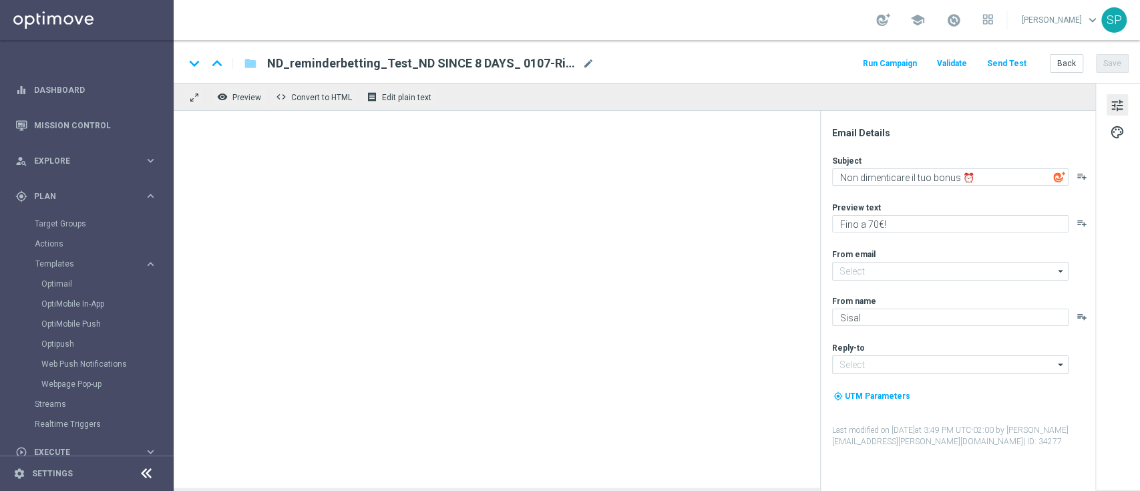
type input "newsletter@comunicazioni.sisal.it"
type input "info@sisal.it"
type textarea "Il casinò non dorme mai!"
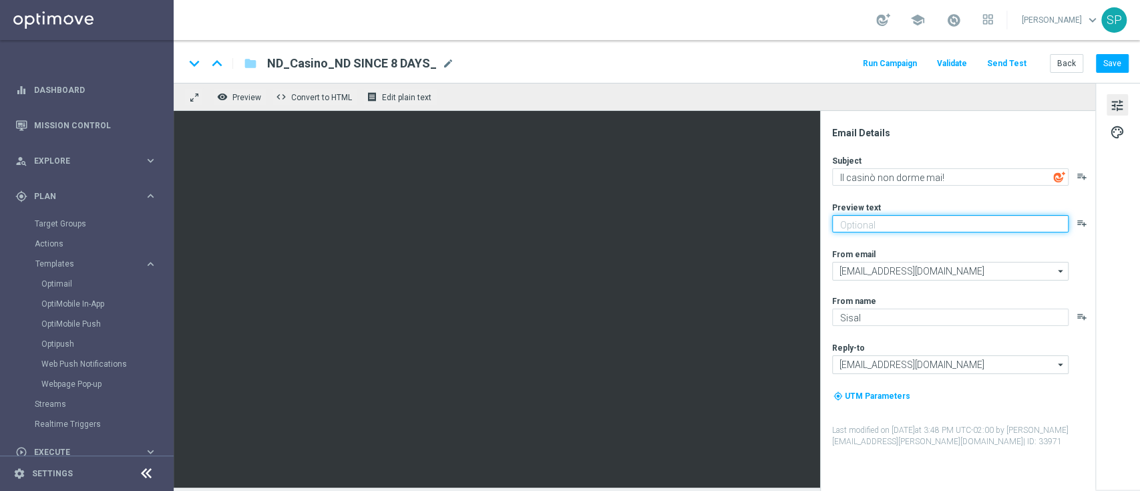
click at [909, 215] on textarea at bounding box center [950, 223] width 237 height 17
type textarea "Fino a 250€"
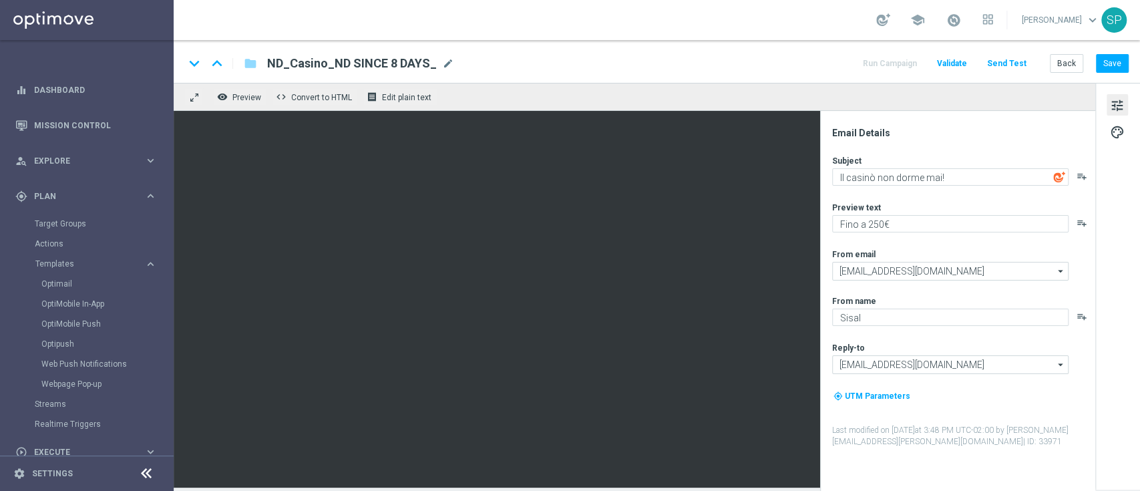
click at [828, 59] on div "keyboard_arrow_down keyboard_arrow_up folder ND_Casino_ND SINCE 8 DAYS_ ND_Casi…" at bounding box center [656, 63] width 945 height 17
click at [1117, 59] on button "Save" at bounding box center [1112, 63] width 33 height 19
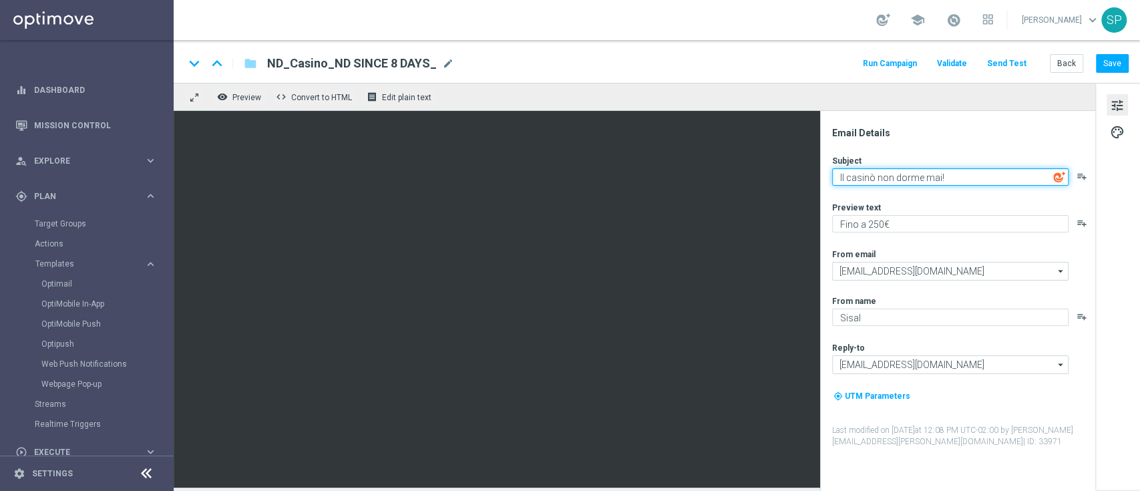
click at [979, 183] on textarea "Il casinò non dorme mai!" at bounding box center [950, 176] width 237 height 17
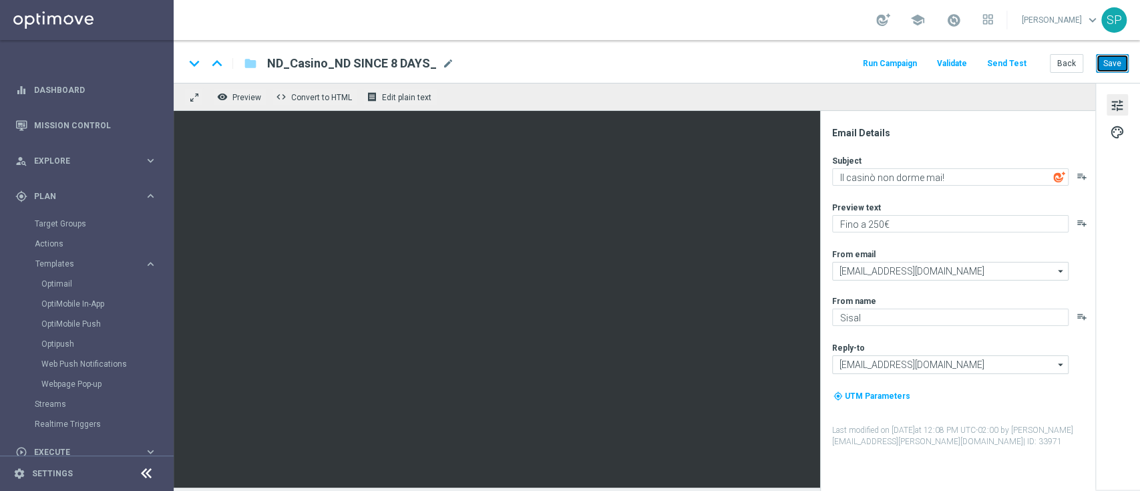
click at [1108, 55] on button "Save" at bounding box center [1112, 63] width 33 height 19
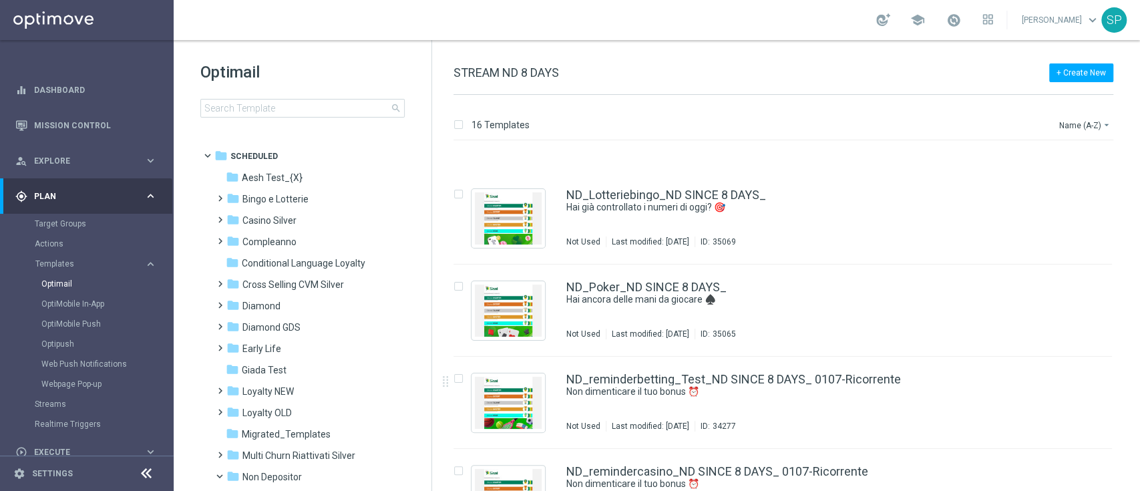
scroll to position [462, 0]
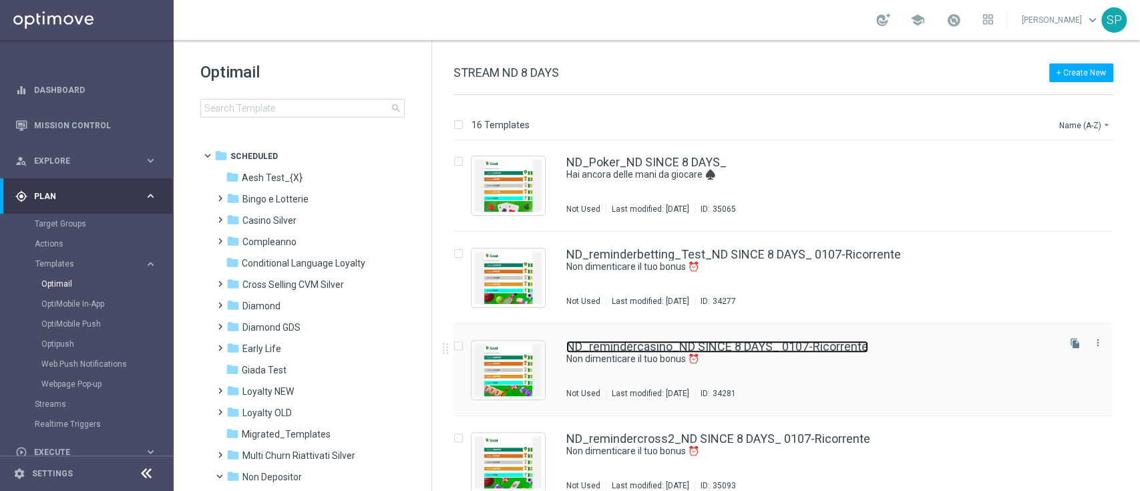
click at [752, 345] on link "ND_remindercasino_ND SINCE 8 DAYS_ 0107-Ricorrente" at bounding box center [718, 347] width 302 height 12
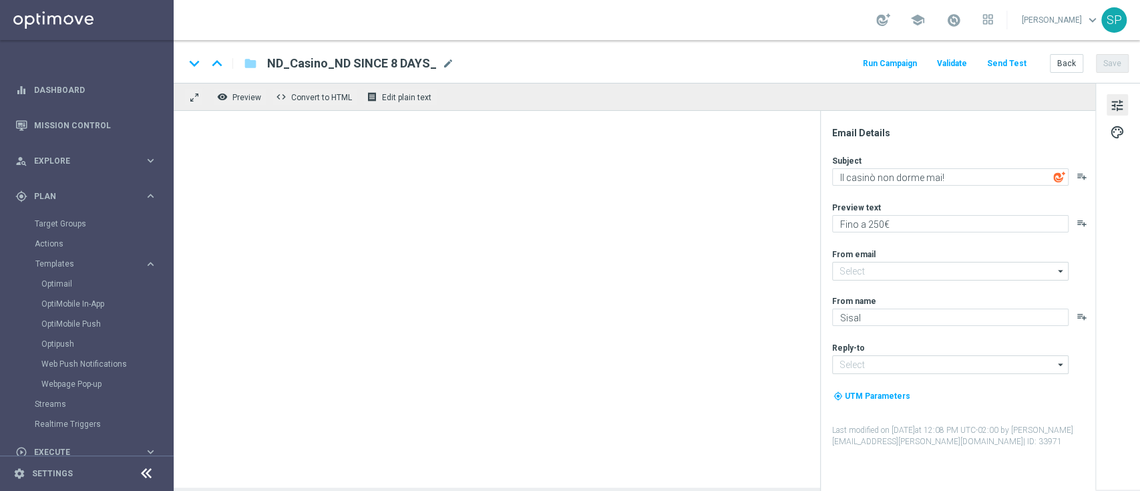
type textarea "Non dimenticare il tuo bonus ⏰"
type textarea "Fino a 70€!"
type input "newsletter@comunicazioni.sisal.it"
type input "info@sisal.it"
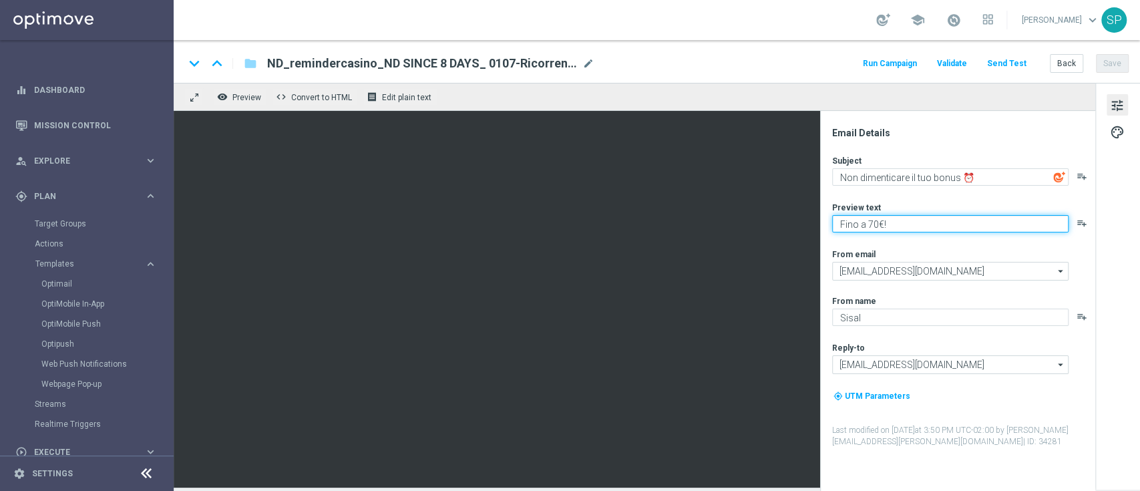
click at [871, 223] on textarea "Fino a 70€!" at bounding box center [950, 223] width 237 height 17
type textarea "Fino a 250€!"
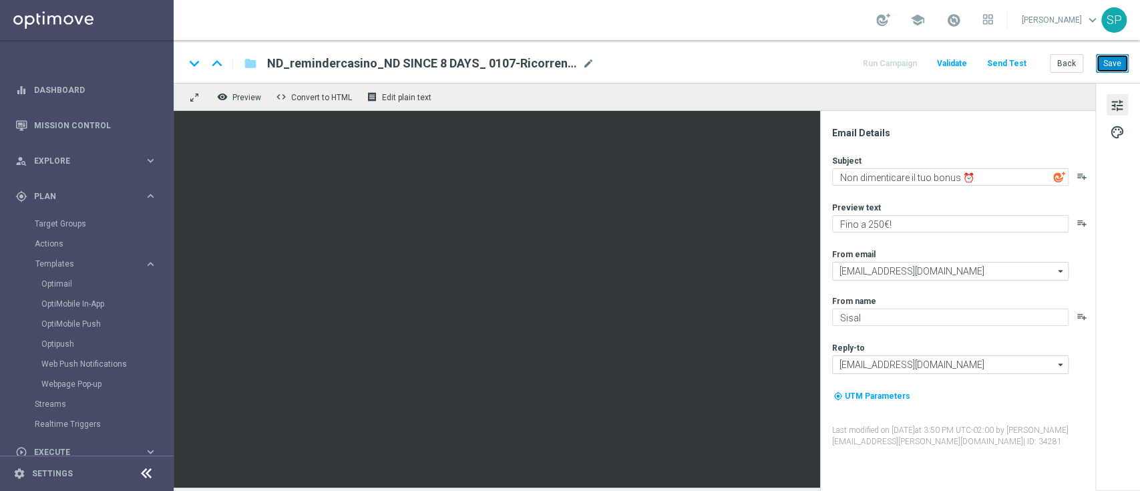
click at [1122, 63] on button "Save" at bounding box center [1112, 63] width 33 height 19
click at [1029, 112] on div "Email Details Subject Non dimenticare il tuo bonus ⏰ playlist_add Preview text …" at bounding box center [957, 301] width 275 height 380
click at [1128, 55] on button "Save" at bounding box center [1112, 63] width 33 height 19
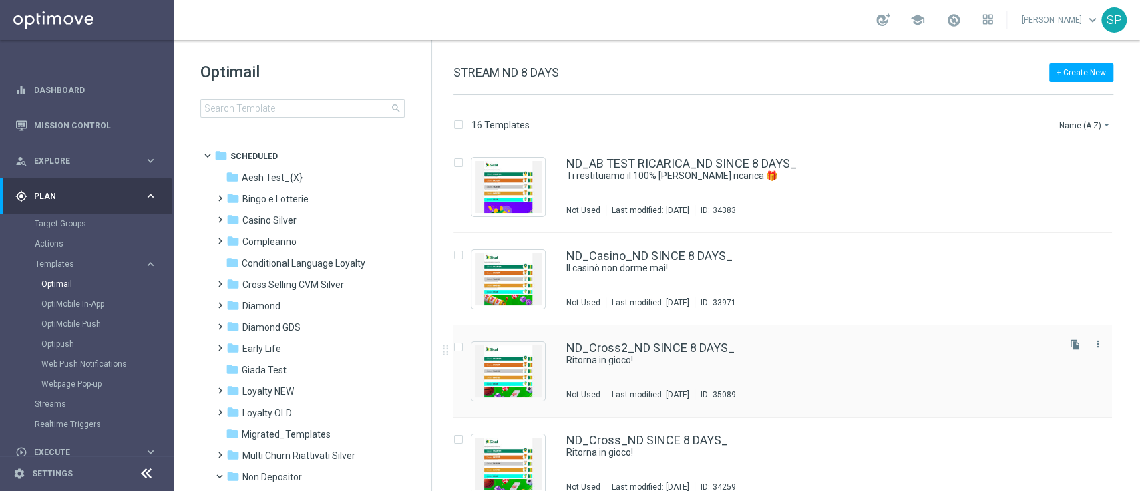
click at [726, 368] on div "ND_Cross2_ND SINCE 8 DAYS_ Ritorna in gioco! Not Used Last modified: Friday, Au…" at bounding box center [812, 371] width 490 height 58
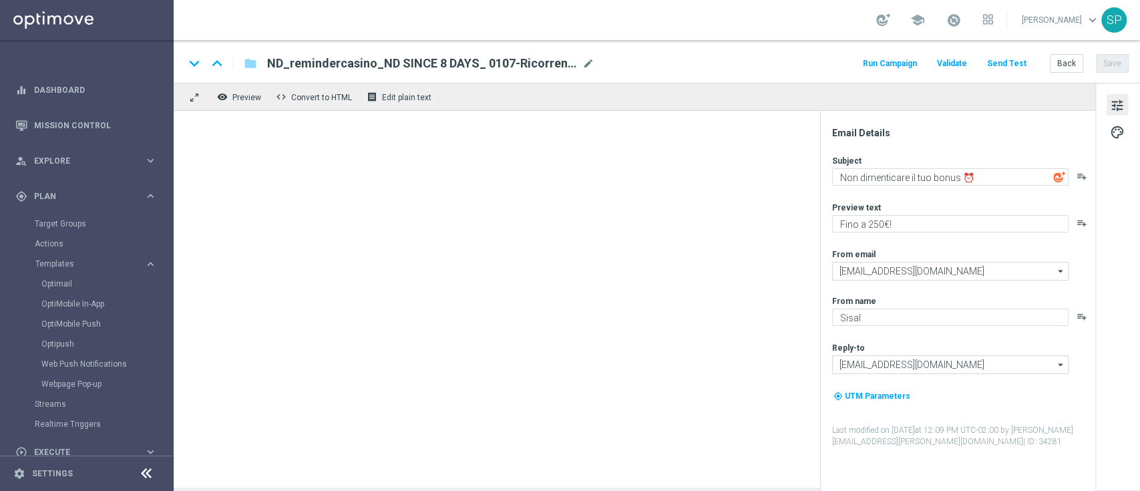
type textarea "Ritorna in gioco!"
type textarea "Bonus del 100%"
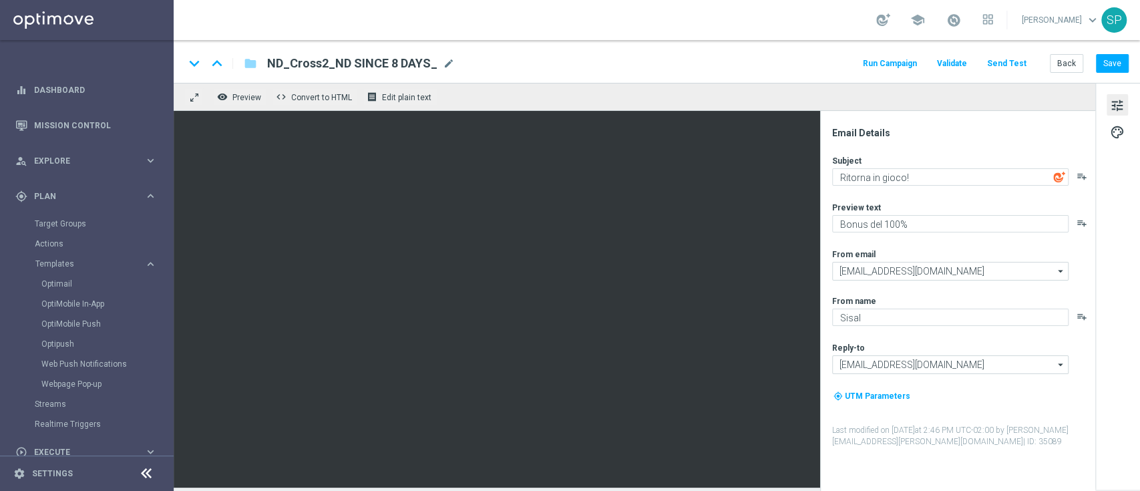
click at [935, 145] on div "Email Details Subject Ritorna in gioco! playlist_add Preview text Bonus del 100…" at bounding box center [961, 309] width 266 height 364
click at [946, 160] on div "Subject" at bounding box center [963, 160] width 262 height 11
click at [957, 148] on div "Email Details Subject Ritorna in gioco! playlist_add Preview text Bonus del 100…" at bounding box center [961, 309] width 266 height 364
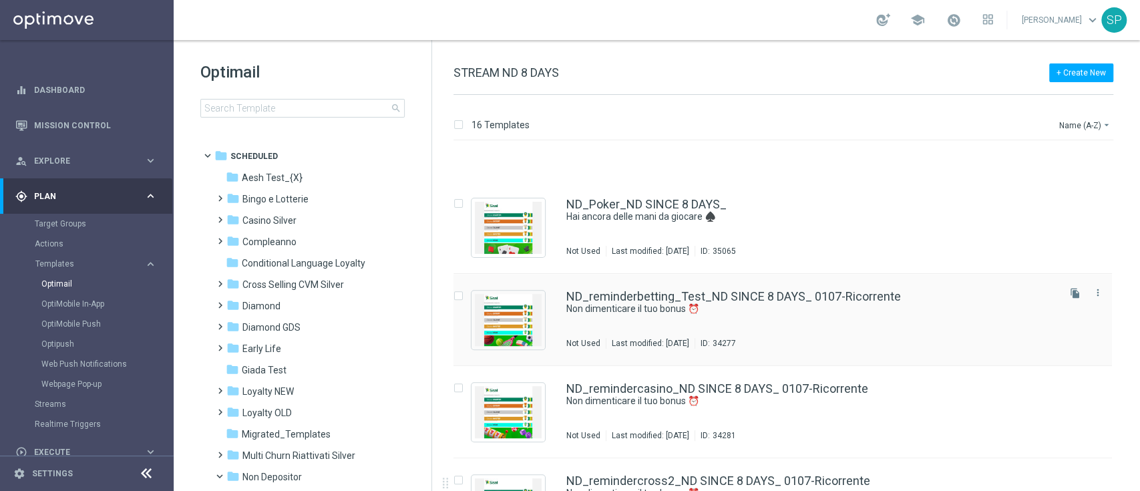
scroll to position [540, 0]
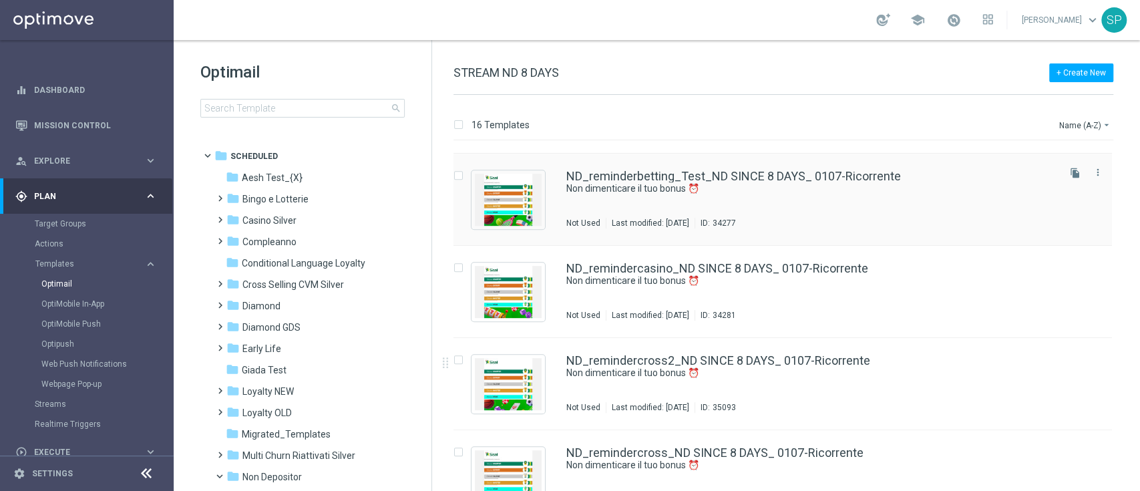
click at [753, 387] on div "ND_remindercross2_ND SINCE 8 DAYS_ 0107-Ricorrente Non dimenticare il tuo bonus…" at bounding box center [812, 384] width 490 height 58
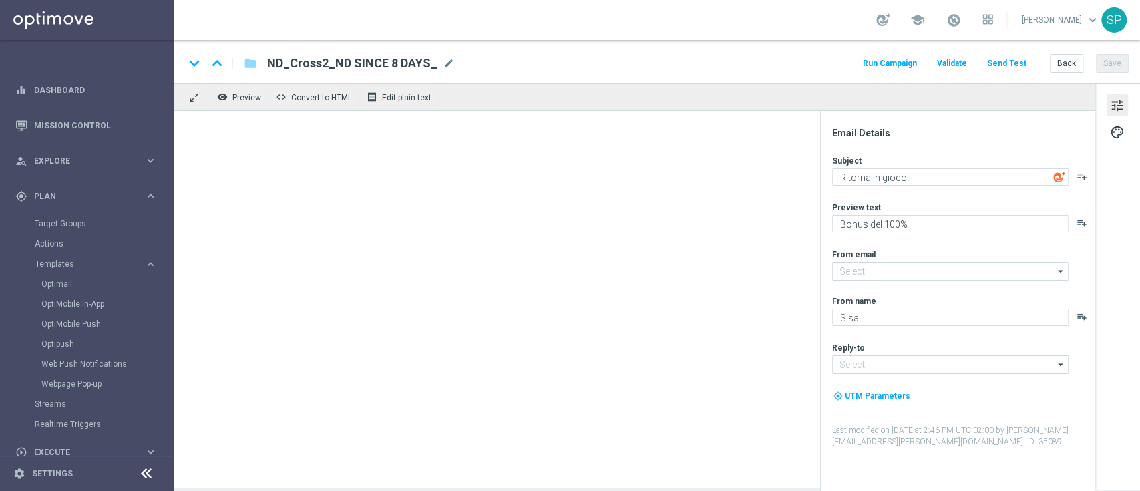
type input "newsletter@comunicazioni.sisal.it"
type input "info@sisal.it"
type textarea "Non dimenticare il tuo bonus ⏰"
type textarea "Fino a 70€!"
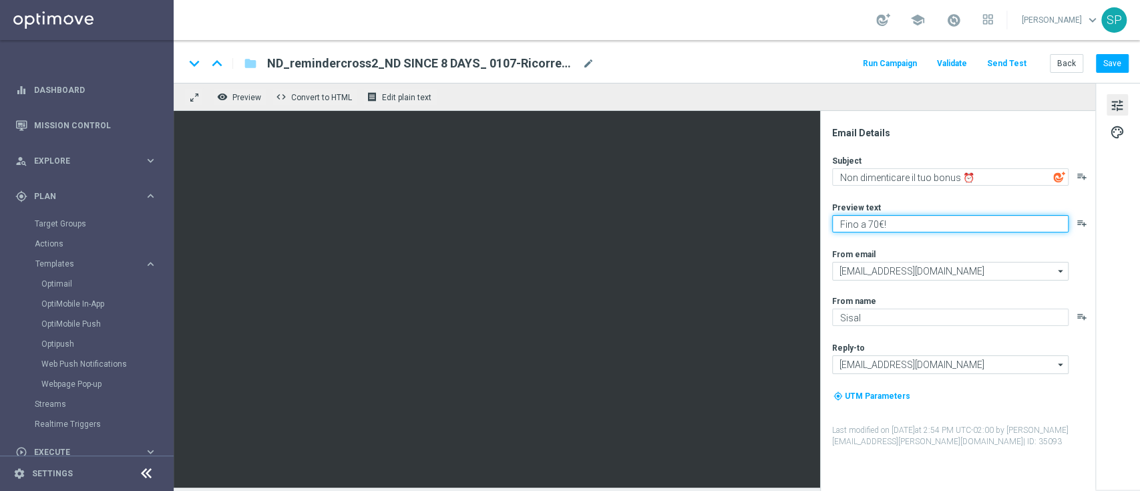
click at [916, 218] on textarea "Fino a 70€!" at bounding box center [950, 223] width 237 height 17
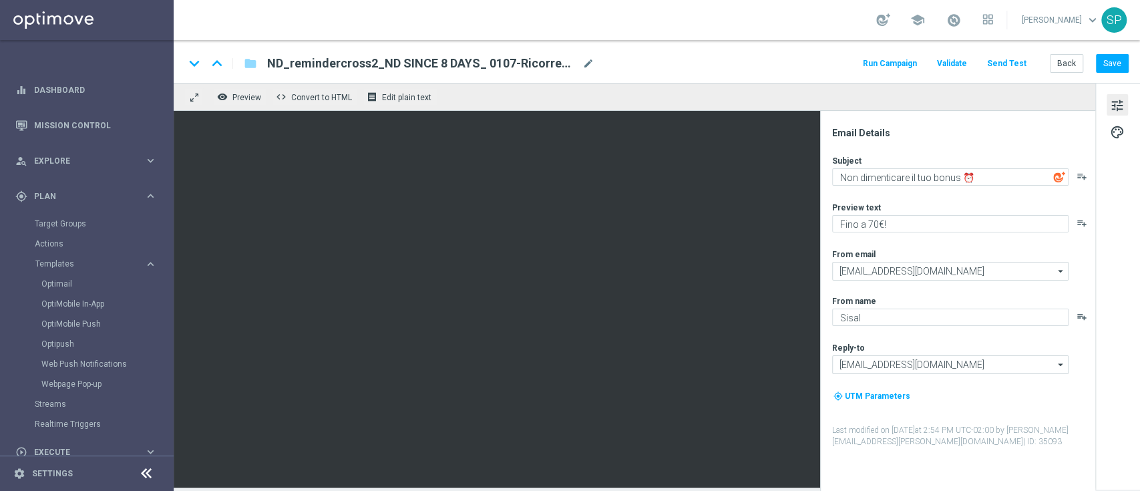
click at [970, 118] on div "Email Details Subject Non dimenticare il tuo bonus ⏰ playlist_add Preview text …" at bounding box center [957, 301] width 275 height 380
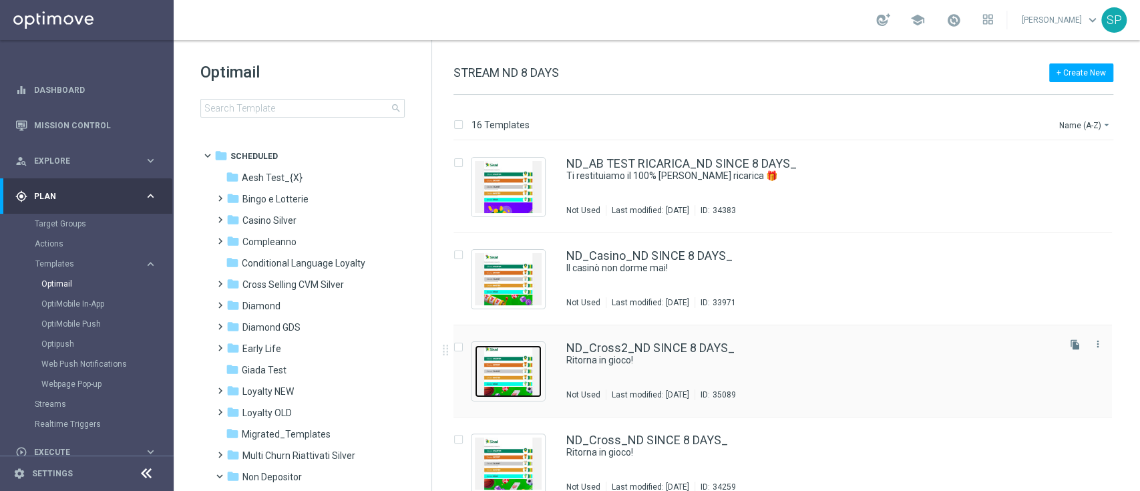
click at [511, 353] on img "Press SPACE to select this row." at bounding box center [508, 371] width 67 height 52
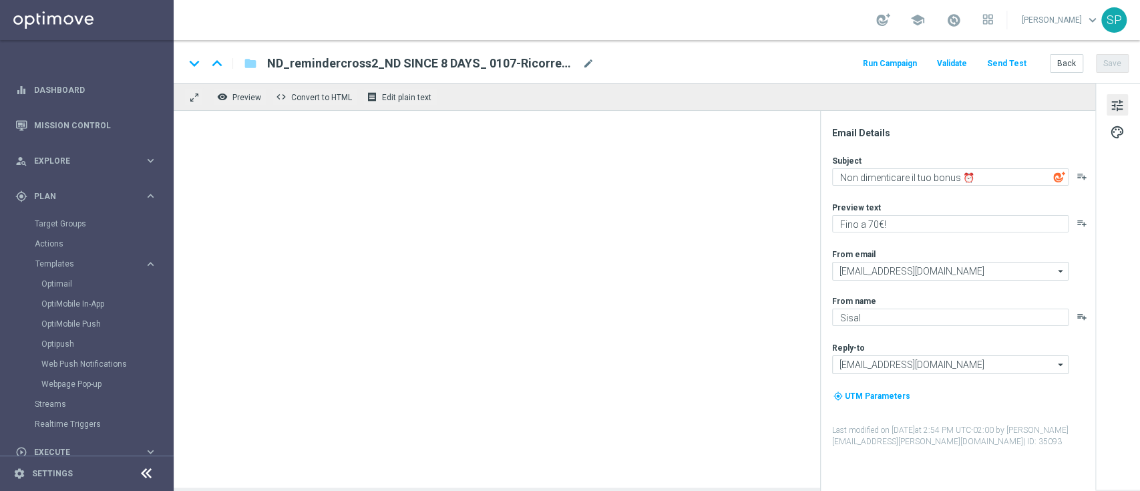
type textarea "Ritorna in gioco!"
type textarea "Bonus del 100%"
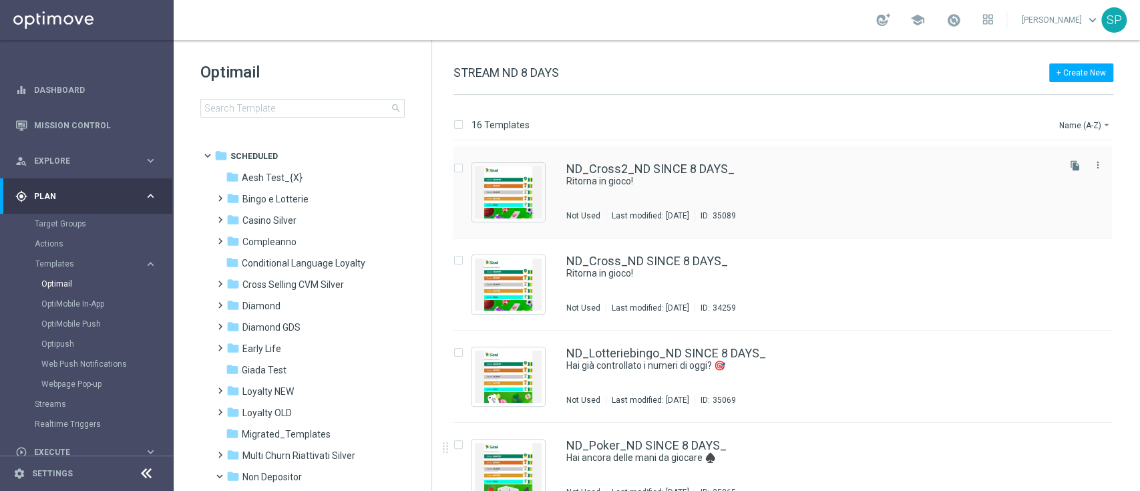
scroll to position [247, 0]
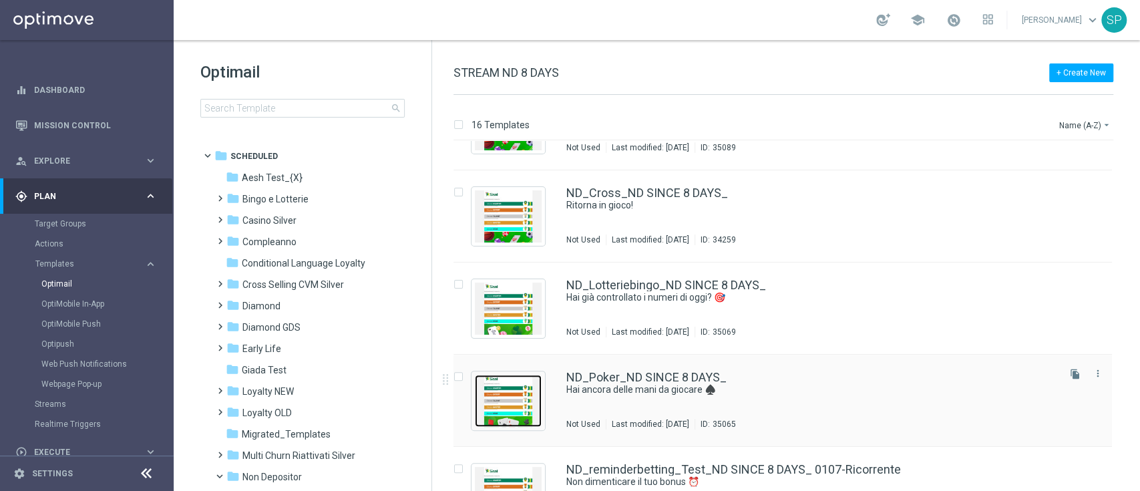
click at [510, 408] on img "Press SPACE to select this row." at bounding box center [508, 401] width 67 height 52
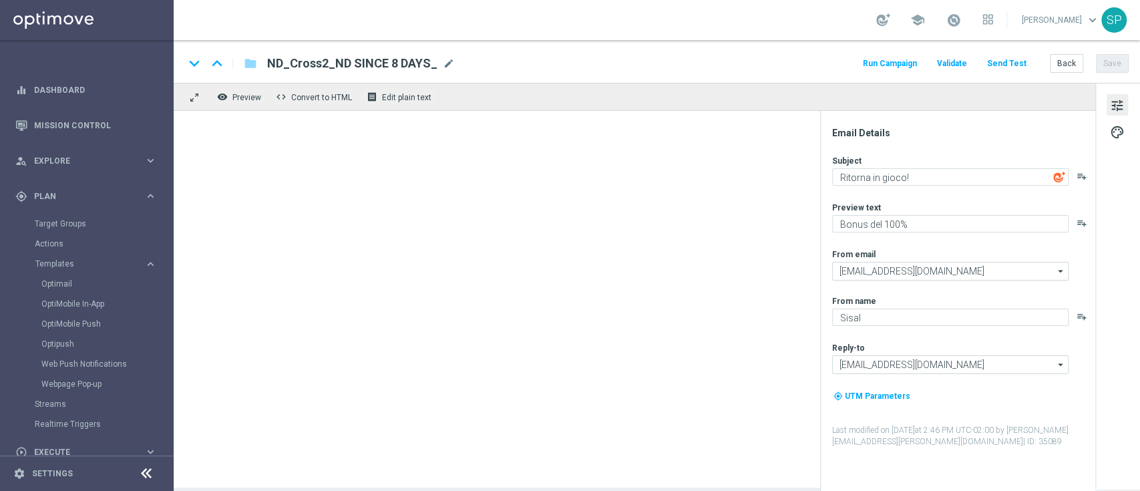
type textarea "Hai ancora delle mani da giocare ♠️"
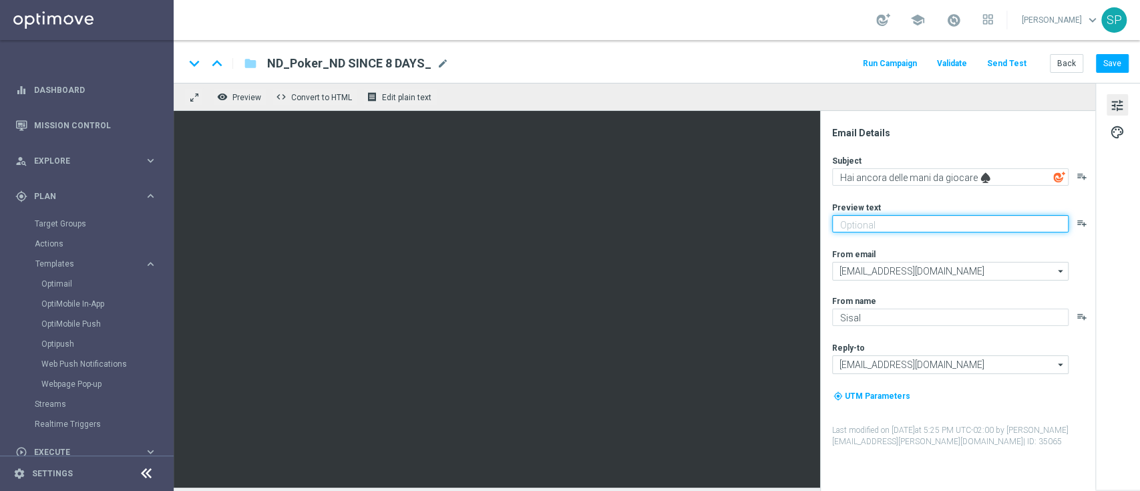
click at [911, 222] on textarea at bounding box center [950, 223] width 237 height 17
type textarea "Fino a 100€"
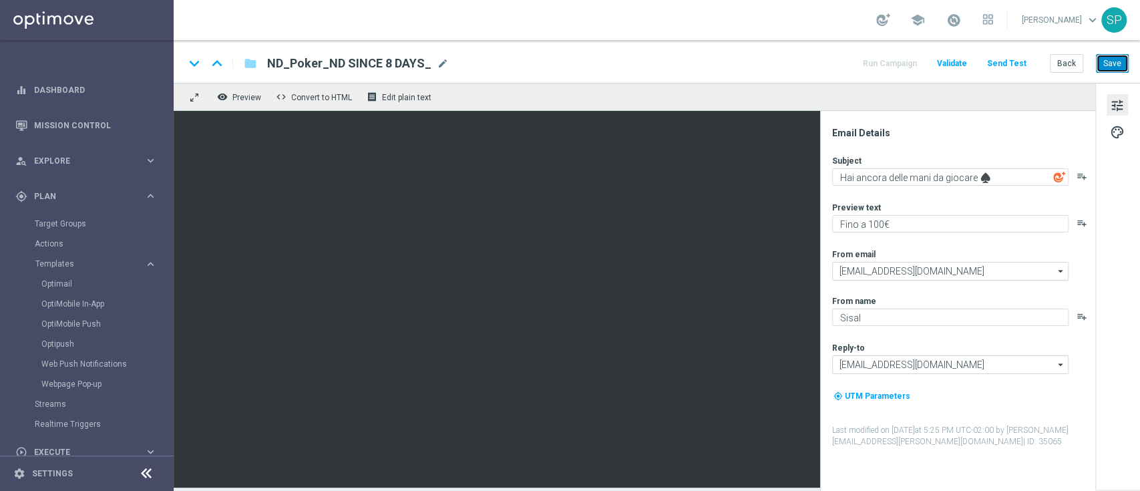
click at [1116, 69] on button "Save" at bounding box center [1112, 63] width 33 height 19
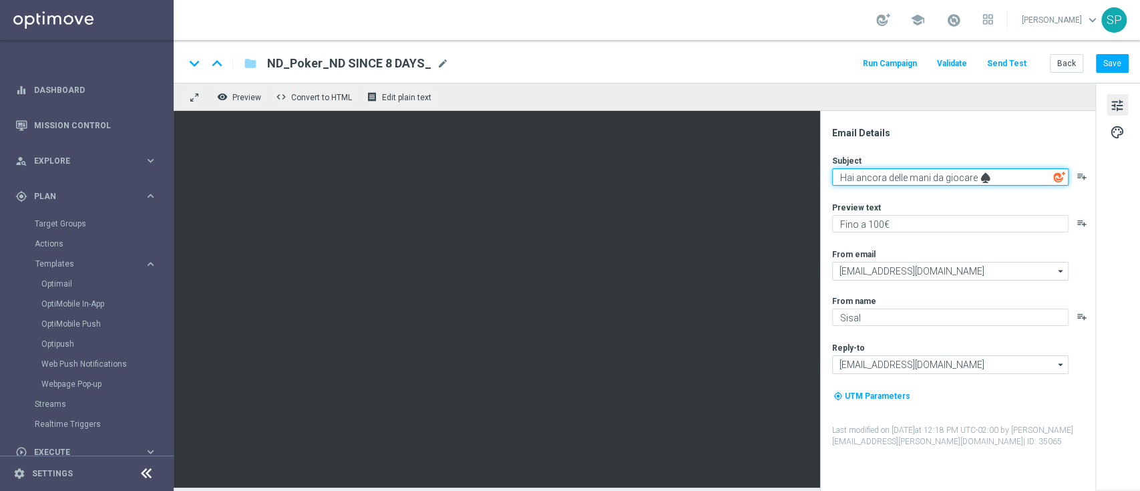
click at [997, 174] on textarea "Hai ancora delle mani da giocare ♠️" at bounding box center [950, 176] width 237 height 17
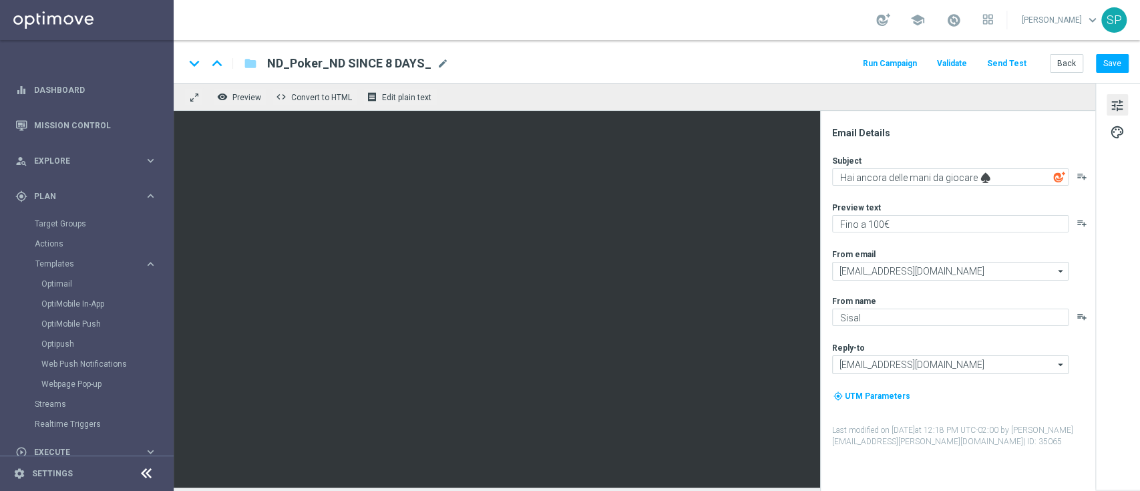
click at [953, 140] on div "Email Details Subject Hai ancora delle mani da giocare ♠️ playlist_add Preview …" at bounding box center [961, 309] width 266 height 364
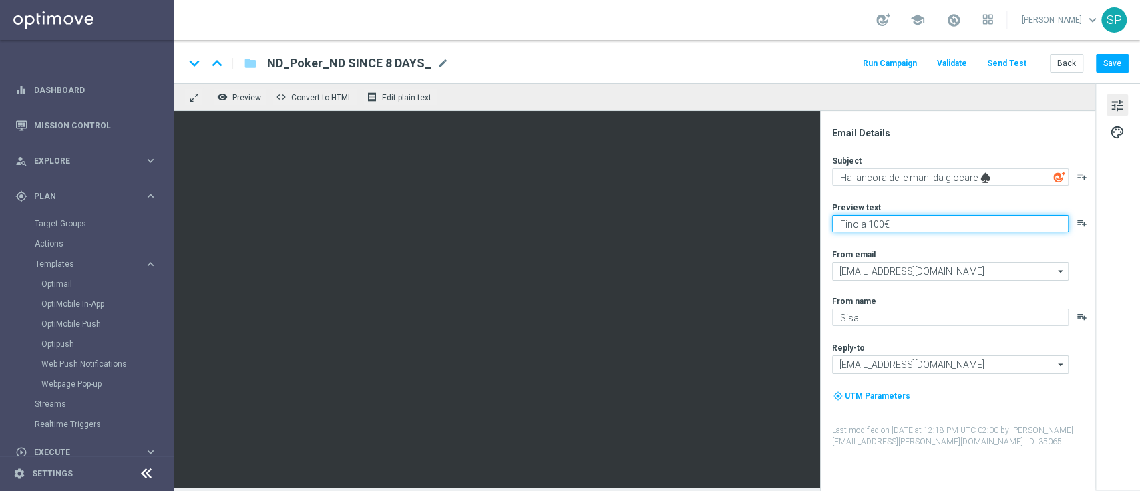
drag, startPoint x: 905, startPoint y: 230, endPoint x: 824, endPoint y: 220, distance: 82.1
click at [824, 220] on div "Email Details Subject Hai ancora delle mani da giocare ♠️ playlist_add Preview …" at bounding box center [957, 301] width 275 height 380
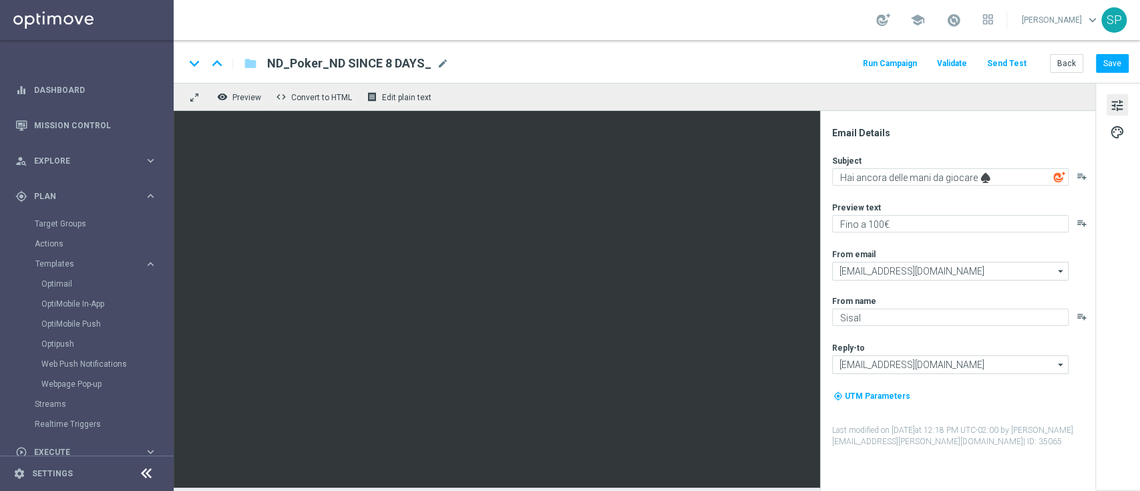
click at [939, 135] on div "Email Details" at bounding box center [963, 133] width 262 height 12
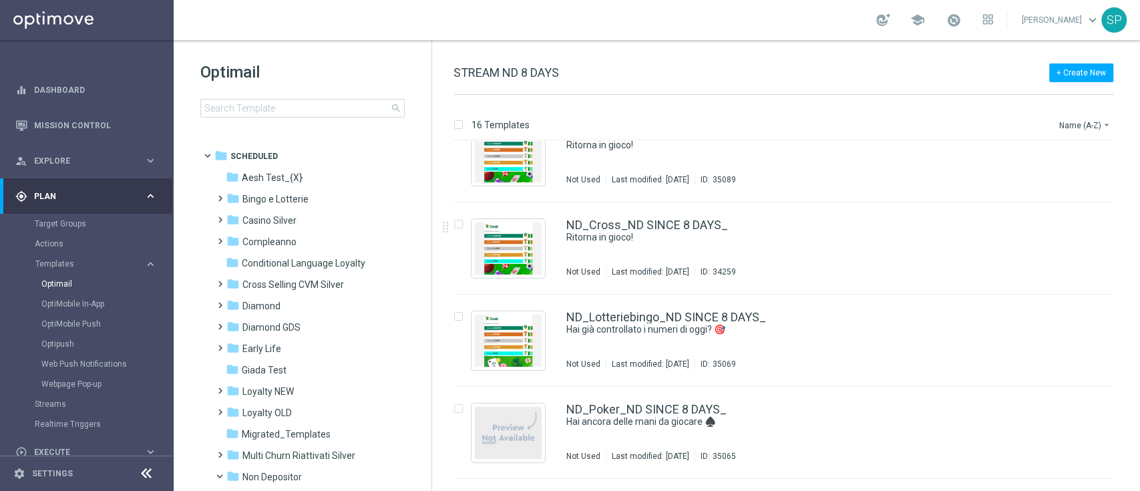
scroll to position [253, 0]
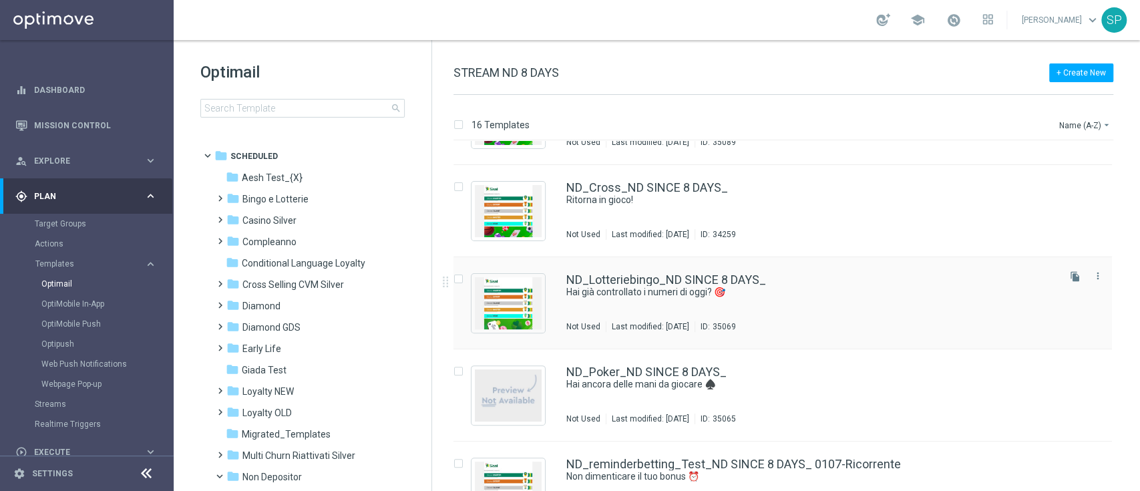
drag, startPoint x: 818, startPoint y: 405, endPoint x: 909, endPoint y: 337, distance: 113.2
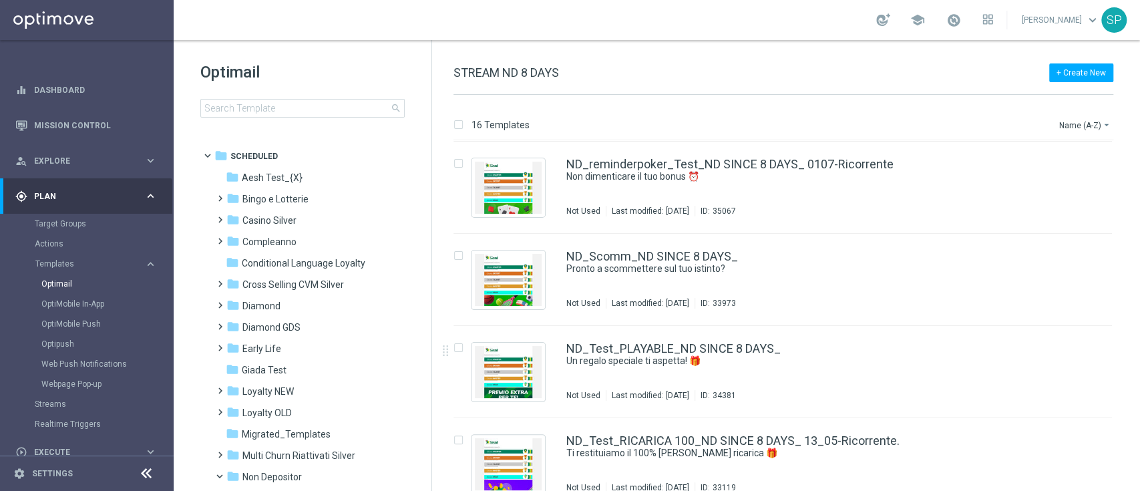
scroll to position [1106, 0]
click at [817, 191] on div "ND_reminderpoker_Test_ND SINCE 8 DAYS_ 0107-Ricorrente Non dimenticare il tuo b…" at bounding box center [812, 187] width 490 height 58
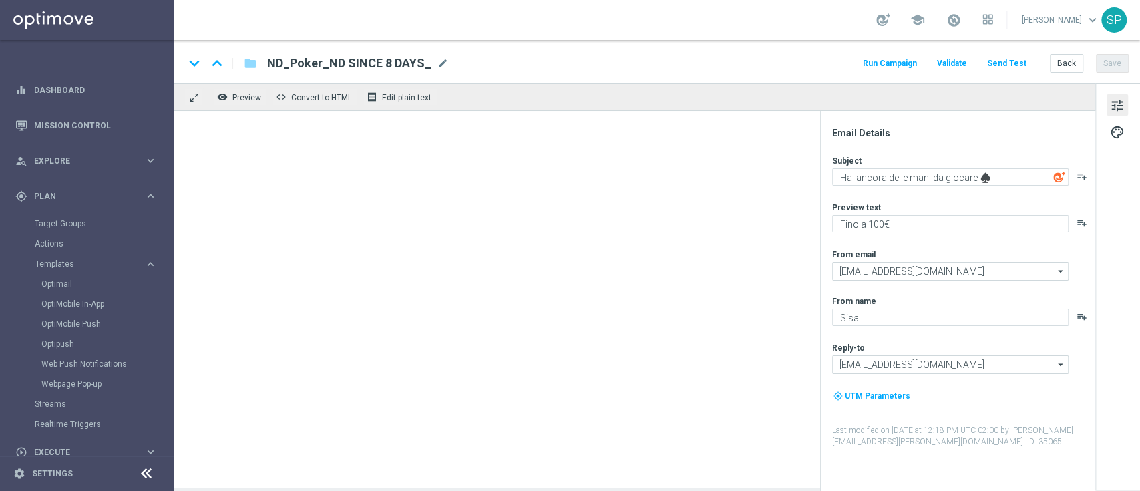
type textarea "Non dimenticare il tuo bonus ⏰"
type textarea "Fino a 100€!"
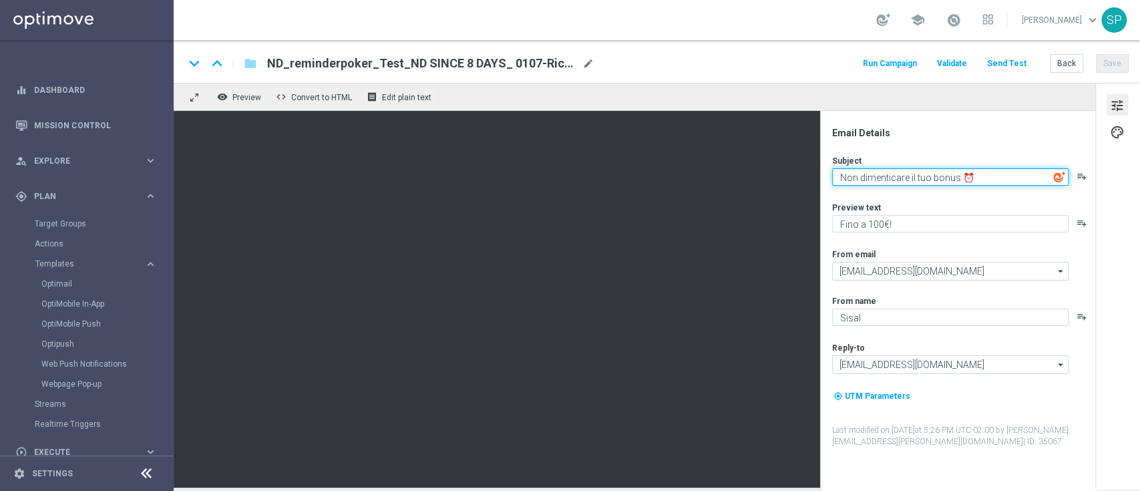
click at [1009, 178] on textarea "Non dimenticare il tuo bonus ⏰" at bounding box center [950, 176] width 237 height 17
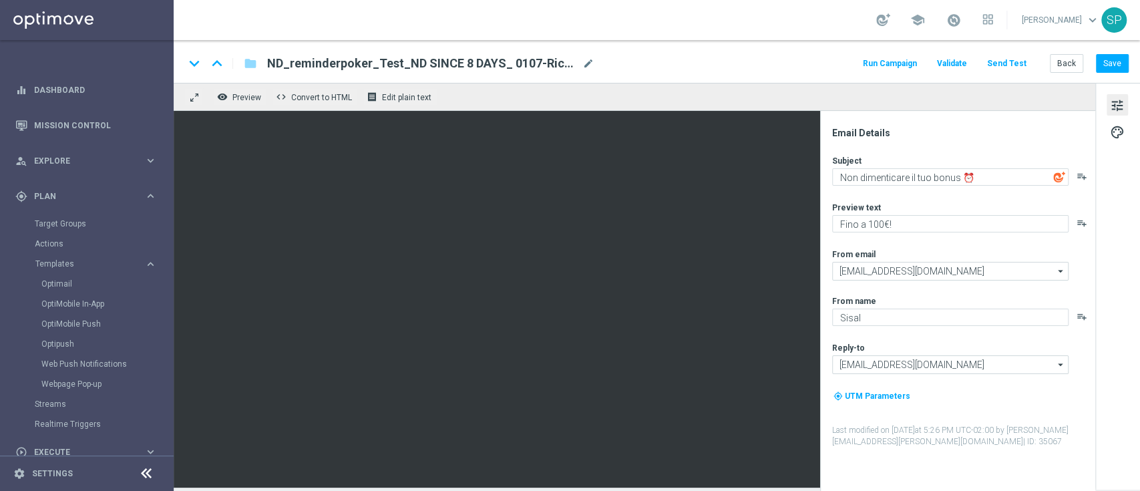
click at [1005, 245] on div "Subject Non dimenticare il tuo bonus ⏰ playlist_add Preview text Fino a 100€! p…" at bounding box center [963, 301] width 262 height 293
click at [965, 120] on div "Email Details Subject Non dimenticare il tuo bonus ⏰ playlist_add Preview text …" at bounding box center [957, 301] width 275 height 380
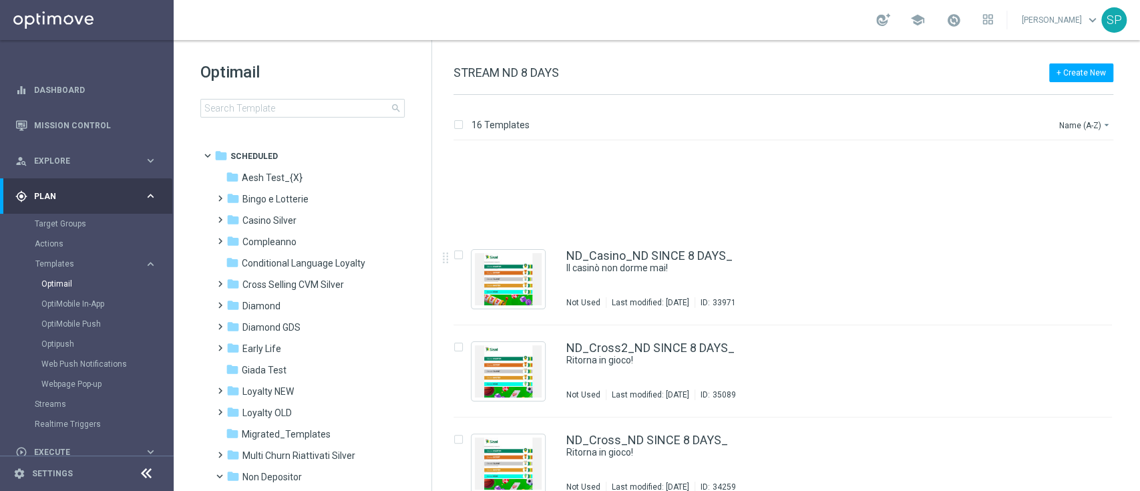
scroll to position [308, 0]
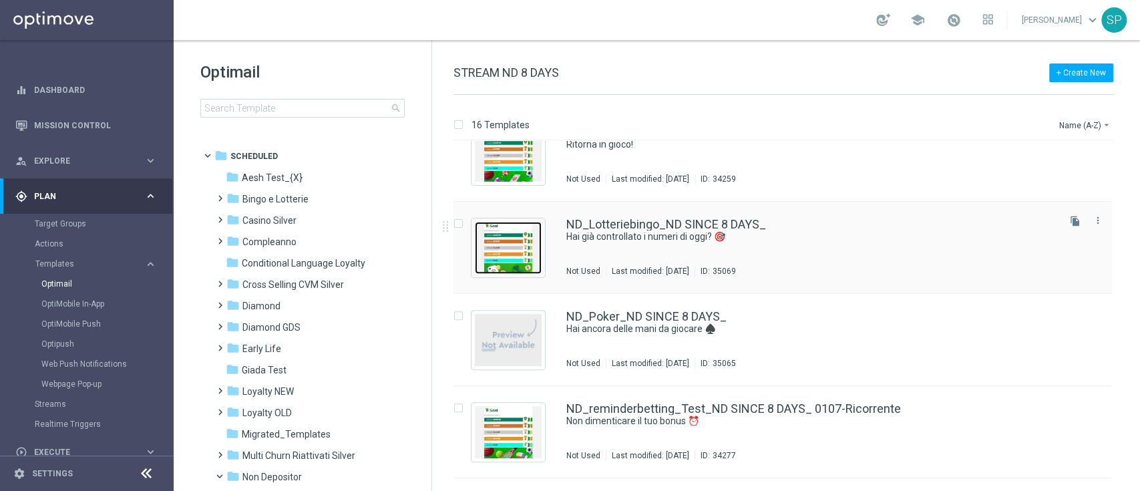
click at [486, 255] on img "Press SPACE to select this row." at bounding box center [508, 248] width 67 height 52
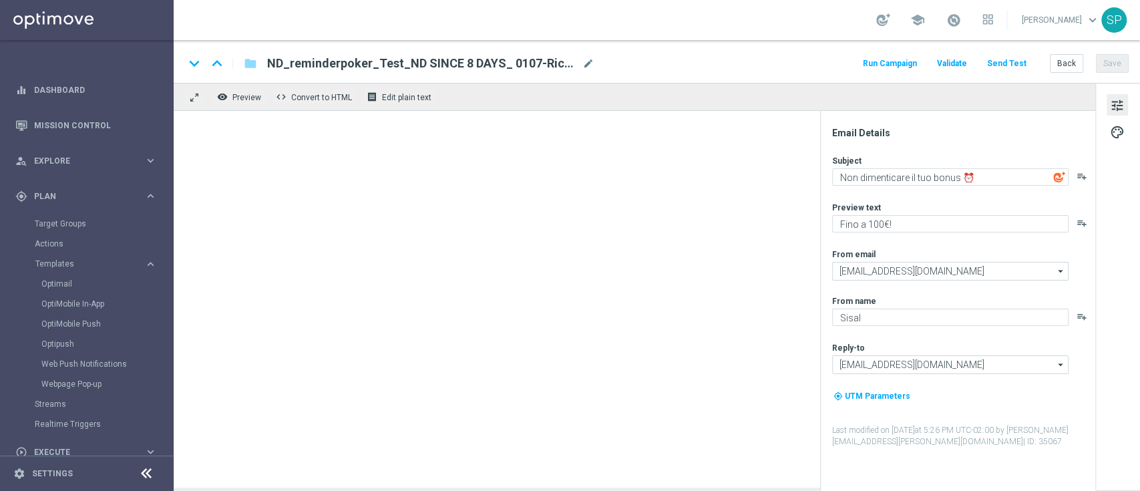
type textarea "Hai già controllato i numeri di oggi? 🎯"
type textarea "Tenta la fortuna 🍀"
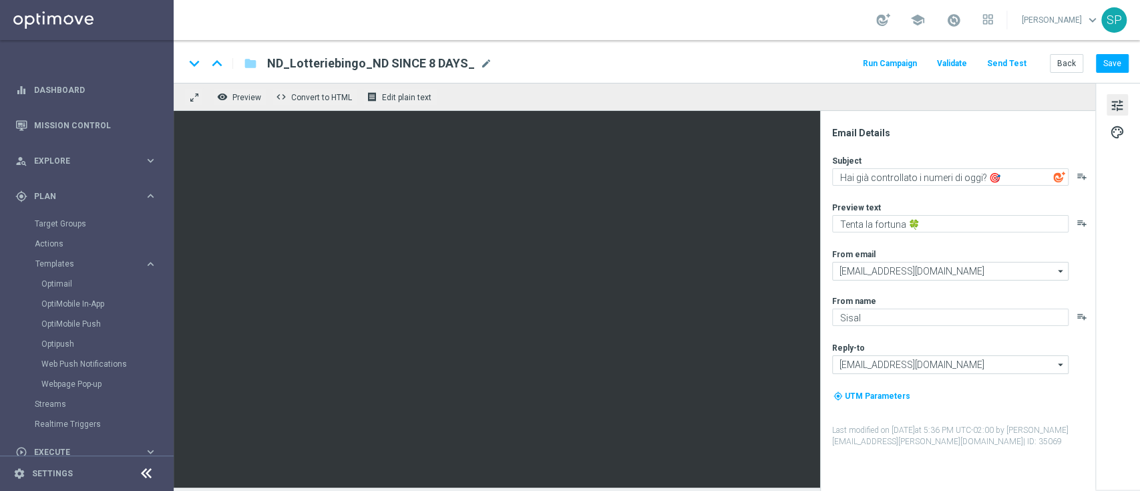
click at [932, 92] on div "remove_red_eye Preview code Convert to HTML receipt Edit plain text" at bounding box center [635, 97] width 922 height 28
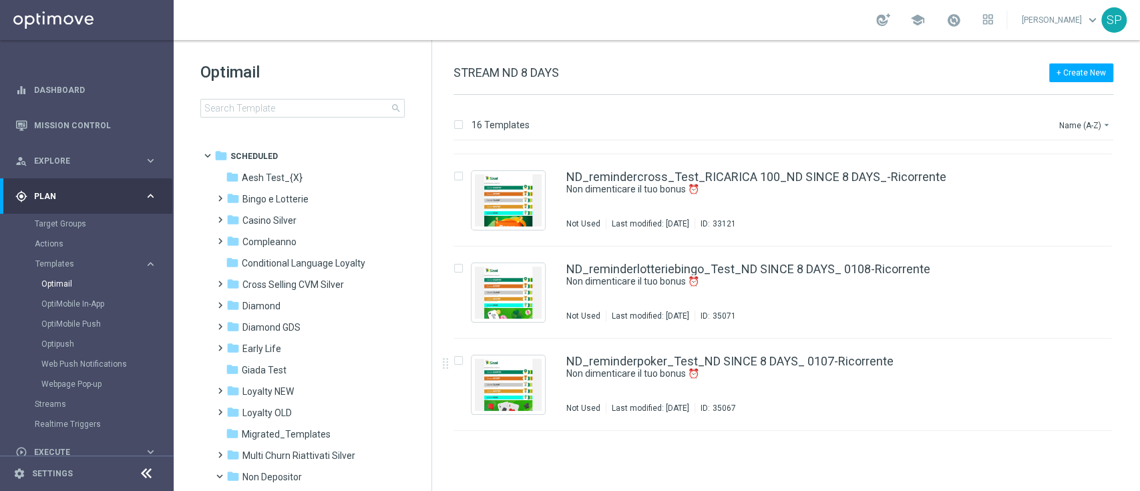
scroll to position [822, 0]
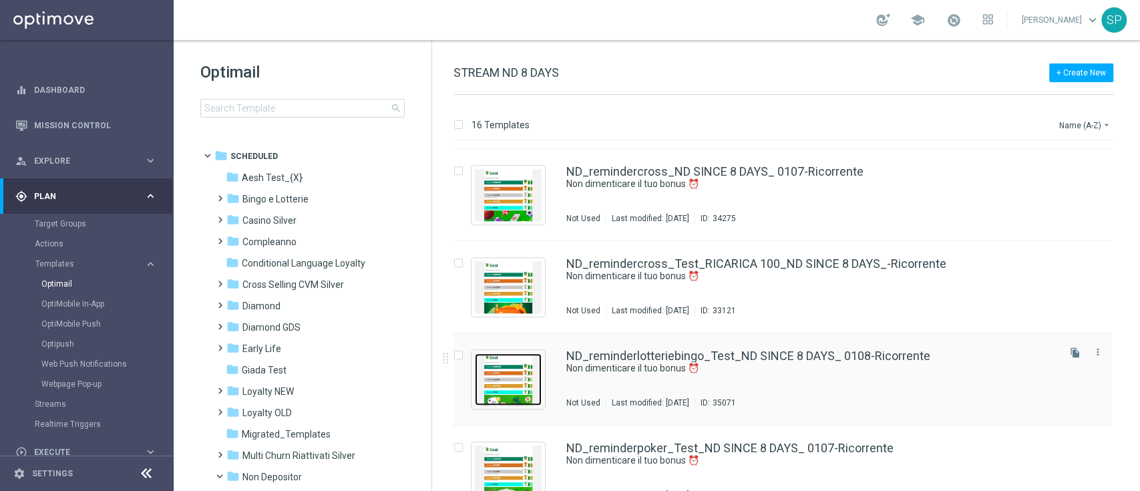
click at [526, 382] on img "Press SPACE to select this row." at bounding box center [508, 379] width 67 height 52
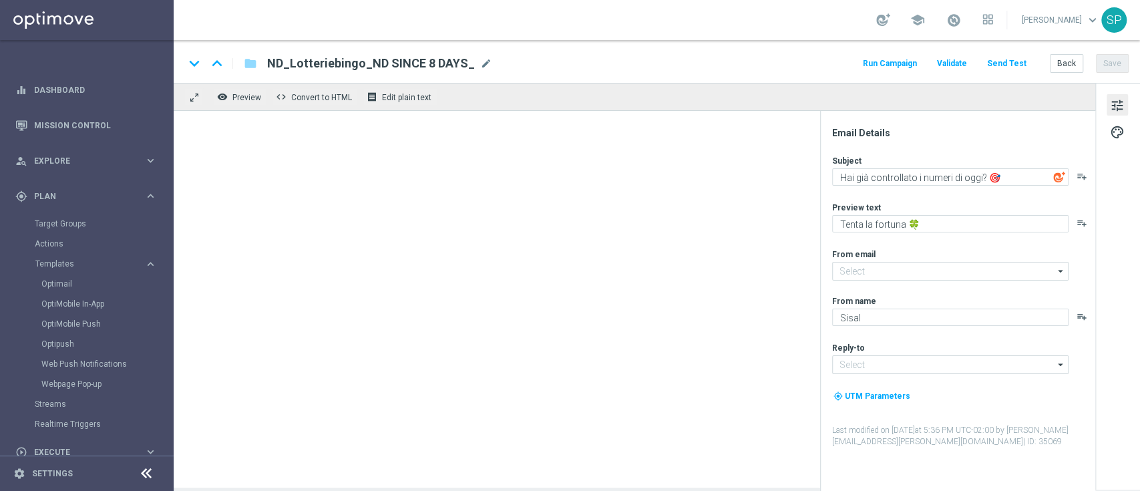
type input "newsletter@comunicazioni.sisal.it"
type input "info@sisal.it"
type textarea "Non dimenticare il tuo bonus ⏰"
type textarea "Fino a 60€!"
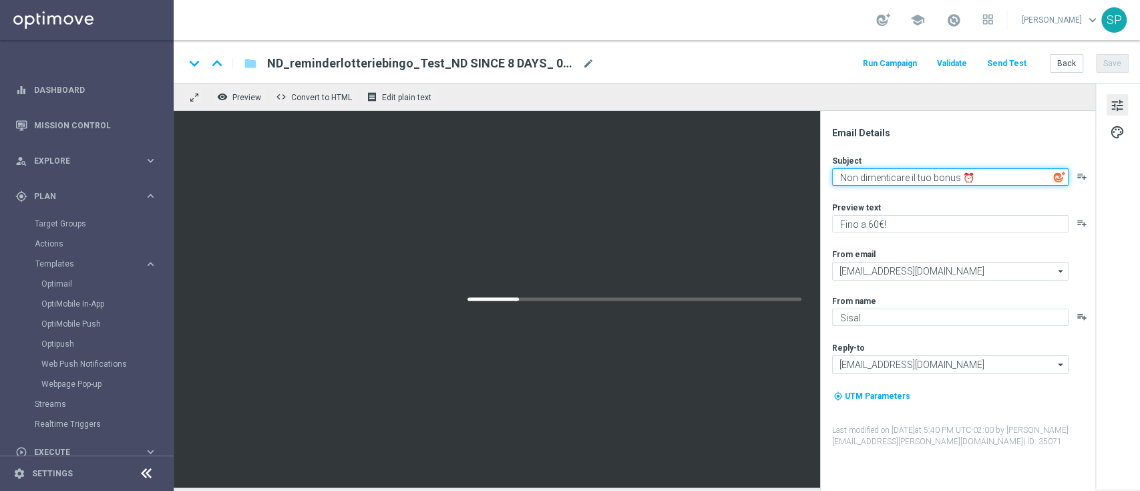
drag, startPoint x: 978, startPoint y: 172, endPoint x: 805, endPoint y: 176, distance: 173.1
click at [805, 176] on div "remove_red_eye Preview code Convert to HTML receipt Edit plain text Email Detai…" at bounding box center [657, 285] width 967 height 405
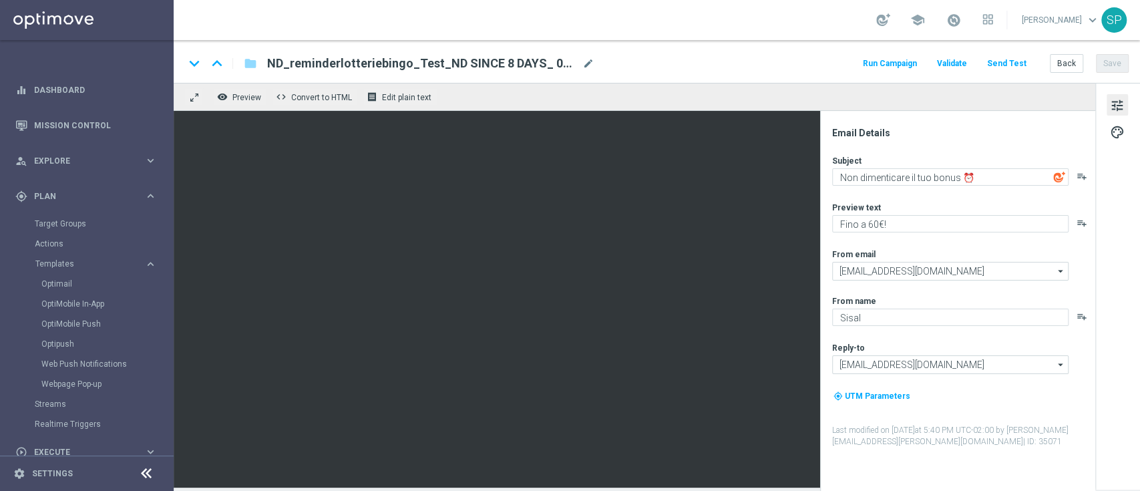
click at [957, 203] on div "Preview text" at bounding box center [963, 207] width 262 height 11
click at [1139, 298] on div "tune palette" at bounding box center [1118, 286] width 45 height 407
